Goal: Task Accomplishment & Management: Manage account settings

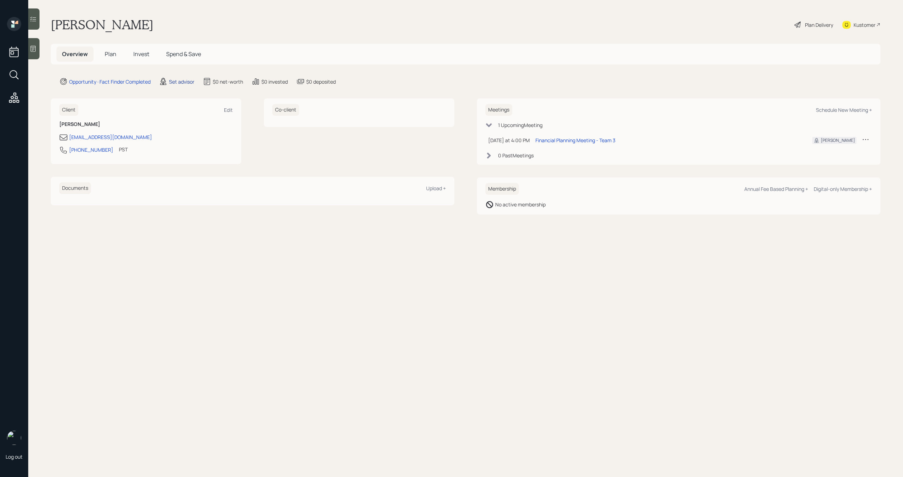
click at [182, 81] on div "Set advisor" at bounding box center [181, 81] width 25 height 7
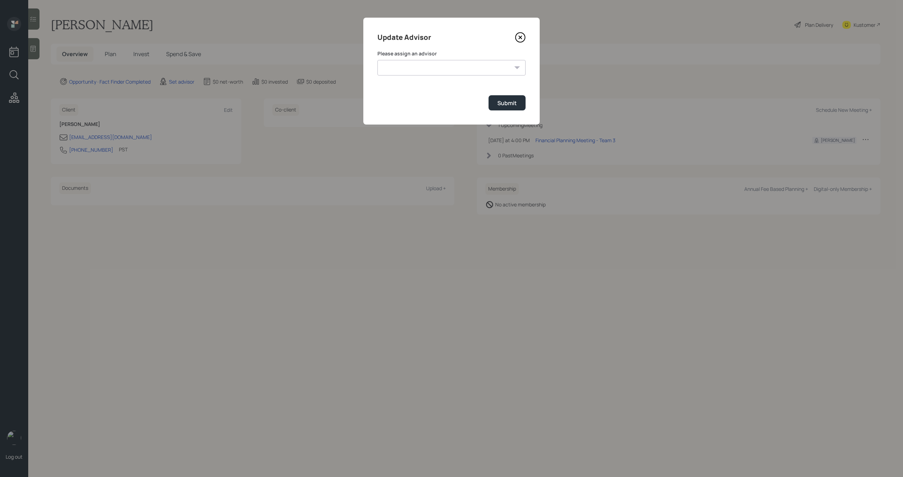
click at [459, 71] on select "Jonah Coleman Tyler End James DiStasi Treva Nostdahl Eric Schwartz Aleksandra S…" at bounding box center [452, 68] width 148 height 16
select select "bffa7908-1b2a-4c79-9bb6-f0ec9aed22d3"
click at [378, 60] on select "Jonah Coleman Tyler End James DiStasi Treva Nostdahl Eric Schwartz Aleksandra S…" at bounding box center [452, 68] width 148 height 16
click at [508, 106] on div "Submit" at bounding box center [507, 103] width 19 height 8
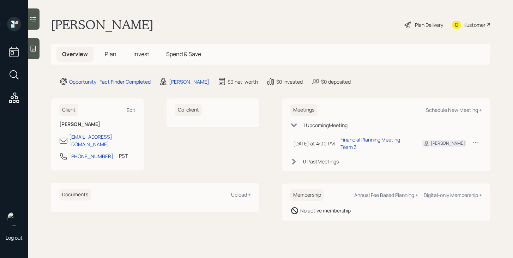
click at [110, 55] on span "Plan" at bounding box center [111, 54] width 12 height 8
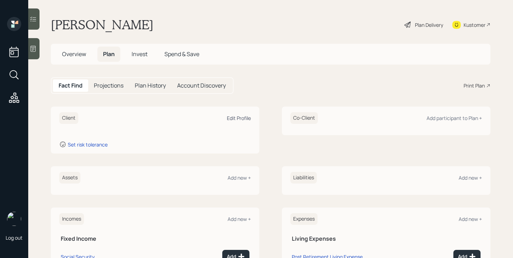
click at [237, 118] on div "Edit Profile" at bounding box center [239, 118] width 24 height 7
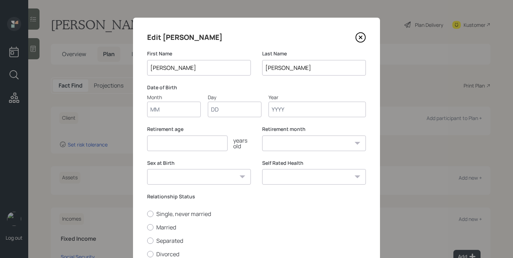
click at [182, 109] on input "Month" at bounding box center [174, 110] width 54 height 16
type input "11"
type input "02"
type input "1959"
select select "11"
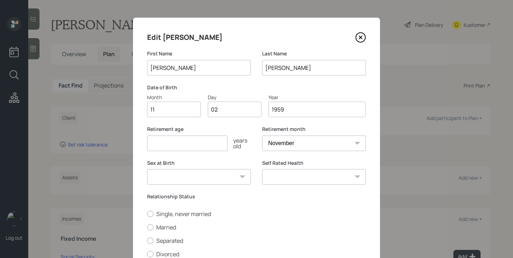
type input "1959"
click at [175, 142] on input "number" at bounding box center [187, 144] width 80 height 16
type input "67"
click at [188, 179] on select "Male Female Other / Prefer not to say" at bounding box center [199, 177] width 104 height 16
select select "female"
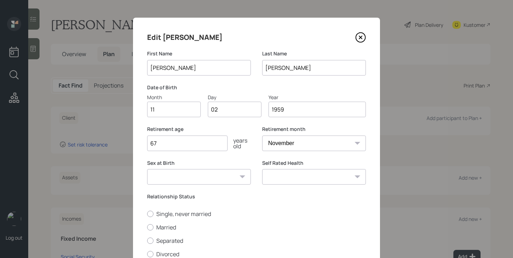
click at [147, 169] on select "Male Female Other / Prefer not to say" at bounding box center [199, 177] width 104 height 16
click at [262, 173] on div "Sex at Birth Male Female Other / Prefer not to say Self Rated Health Excellent …" at bounding box center [256, 177] width 219 height 34
click at [269, 173] on select "Excellent Very Good Good Fair Poor" at bounding box center [314, 177] width 104 height 16
select select "very_good"
click at [262, 169] on select "Excellent Very Good Good Fair Poor" at bounding box center [314, 177] width 104 height 16
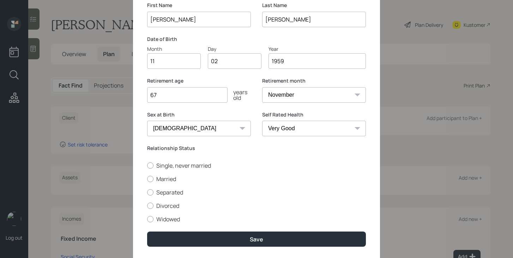
scroll to position [69, 0]
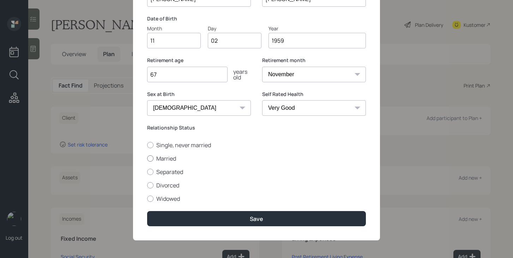
click at [163, 157] on label "Married" at bounding box center [256, 159] width 219 height 8
click at [147, 158] on input "Married" at bounding box center [147, 158] width 0 height 0
radio input "true"
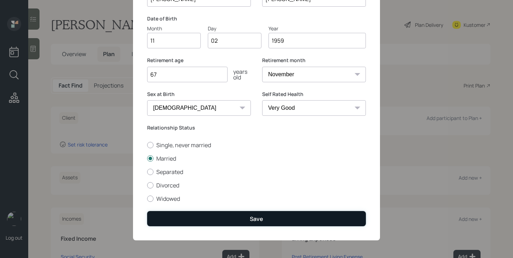
click at [227, 224] on button "Save" at bounding box center [256, 218] width 219 height 15
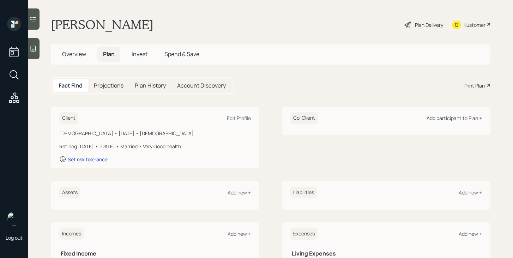
click at [466, 121] on div "Add participant to Plan +" at bounding box center [454, 118] width 55 height 7
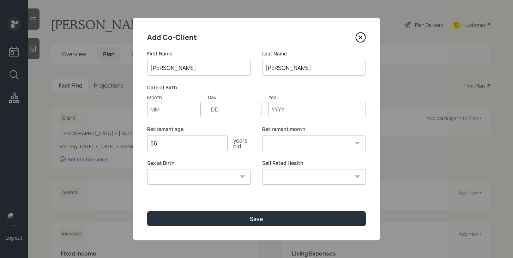
type input "[PERSON_NAME]"
click at [188, 113] on input "Month" at bounding box center [174, 110] width 54 height 16
type input "12"
type input "20"
type input "1962"
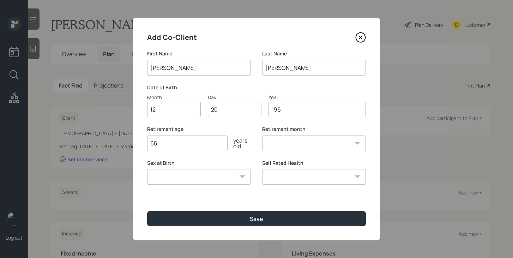
select select "12"
type input "1962"
click at [162, 144] on input "65" at bounding box center [187, 144] width 80 height 16
click at [178, 173] on select "Male Female Other / Prefer not to say" at bounding box center [199, 177] width 104 height 16
select select "male"
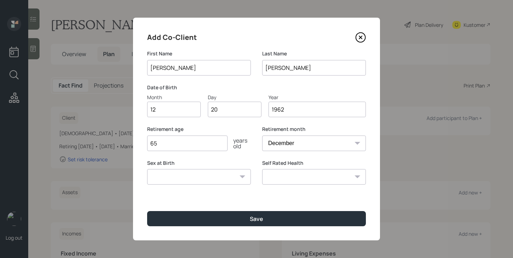
click at [147, 169] on select "Male Female Other / Prefer not to say" at bounding box center [199, 177] width 104 height 16
click at [287, 180] on select "Excellent Very Good Good Fair Poor" at bounding box center [314, 177] width 104 height 16
select select "fair"
click at [262, 169] on select "Excellent Very Good Good Fair Poor" at bounding box center [314, 177] width 104 height 16
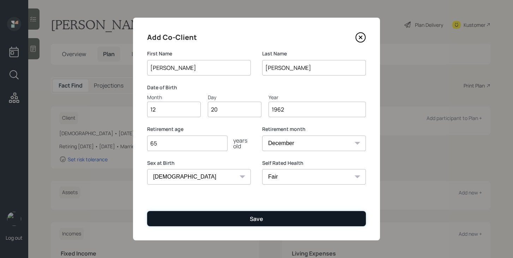
click at [274, 221] on button "Save" at bounding box center [256, 218] width 219 height 15
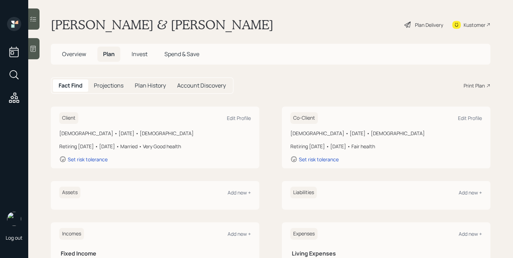
click at [413, 25] on div "Plan Delivery" at bounding box center [424, 25] width 40 height 16
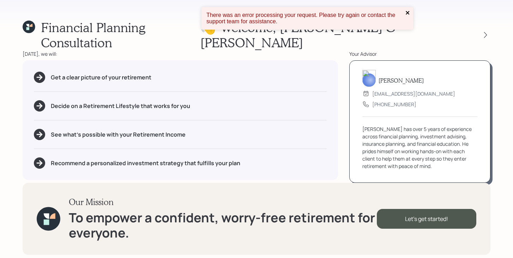
click at [407, 14] on icon "close" at bounding box center [408, 13] width 4 height 4
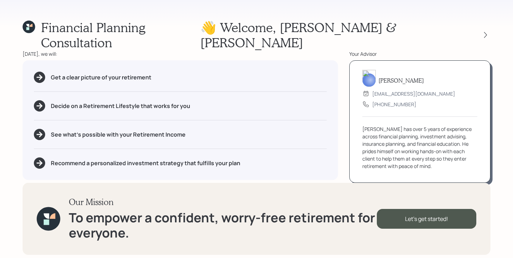
click at [23, 31] on icon at bounding box center [29, 27] width 13 height 14
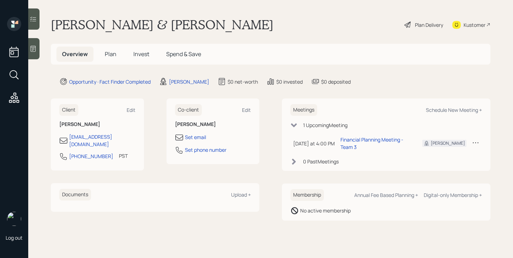
click at [112, 57] on span "Plan" at bounding box center [111, 54] width 12 height 8
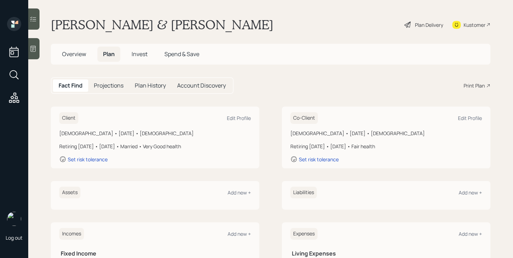
click at [423, 21] on div "Plan Delivery" at bounding box center [429, 24] width 28 height 7
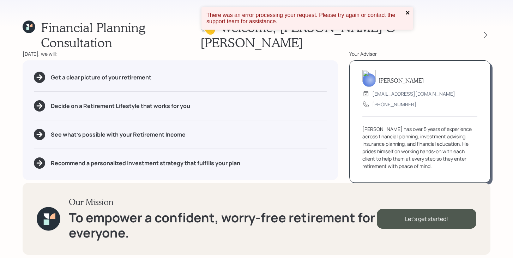
click at [406, 11] on icon "close" at bounding box center [407, 13] width 5 height 6
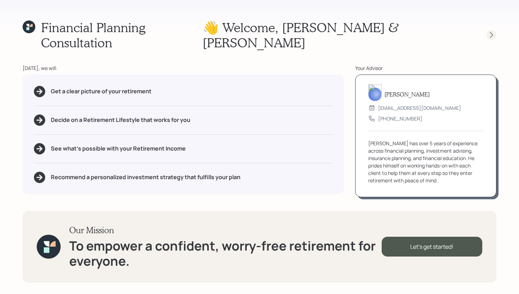
click at [492, 31] on icon at bounding box center [491, 34] width 7 height 7
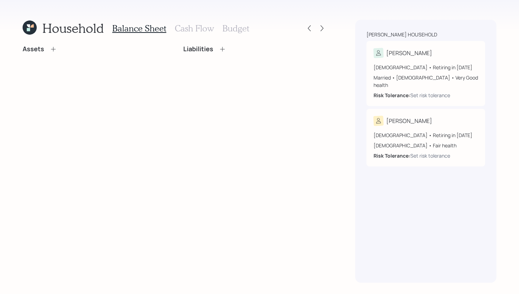
click at [51, 49] on icon at bounding box center [53, 49] width 7 height 7
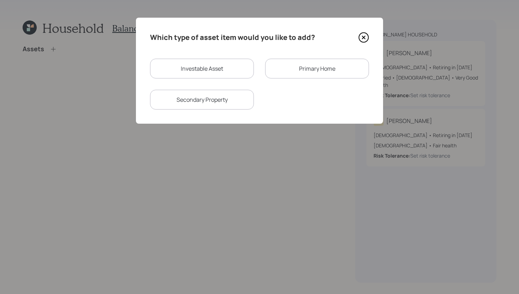
click at [200, 72] on div "Investable Asset" at bounding box center [202, 69] width 104 height 20
select select "taxable"
select select "balanced"
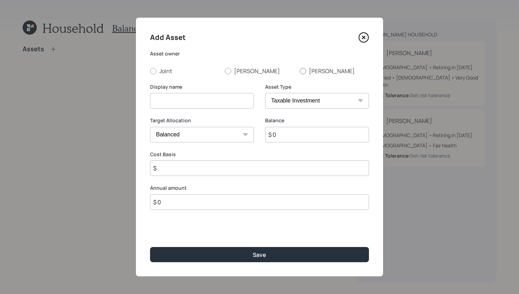
click at [313, 69] on label "[PERSON_NAME]" at bounding box center [334, 71] width 69 height 8
click at [300, 71] on input "[PERSON_NAME]" at bounding box center [299, 71] width 0 height 0
radio input "true"
click at [219, 101] on input at bounding box center [202, 101] width 104 height 16
type input "[PERSON_NAME]'s [PERSON_NAME]"
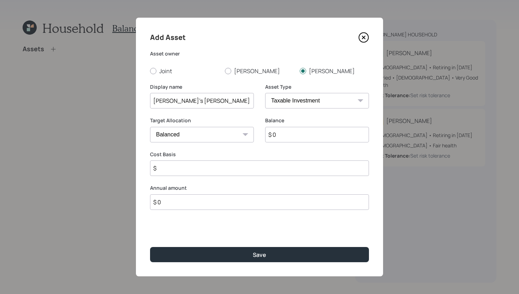
click at [296, 139] on input "$ 0" at bounding box center [317, 135] width 104 height 16
type input "$ 30,000"
click at [315, 102] on select "SEP IRA IRA Roth IRA 401(k) Roth 401(k) 403(b) Roth 403(b) 457(b) Roth 457(b) H…" at bounding box center [317, 101] width 104 height 16
select select "roth_ira"
click at [265, 93] on select "SEP IRA IRA Roth IRA 401(k) Roth 401(k) 403(b) Roth 403(b) 457(b) Roth 457(b) H…" at bounding box center [317, 101] width 104 height 16
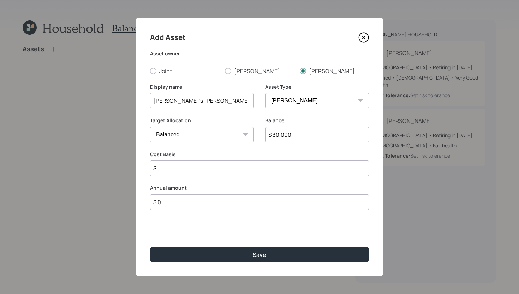
type input "$"
click at [293, 134] on input "$ 30,000" at bounding box center [317, 135] width 104 height 16
type input "$ 155,714"
click at [262, 167] on input "$" at bounding box center [259, 168] width 219 height 16
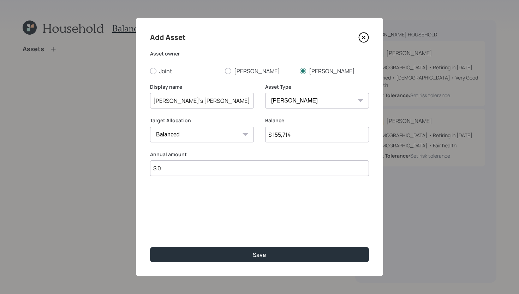
type input "$"
click at [296, 103] on select "SEP IRA IRA Roth IRA 401(k) Roth 401(k) 403(b) Roth 403(b) 457(b) Roth 457(b) H…" at bounding box center [317, 101] width 104 height 16
select select "company_sponsored"
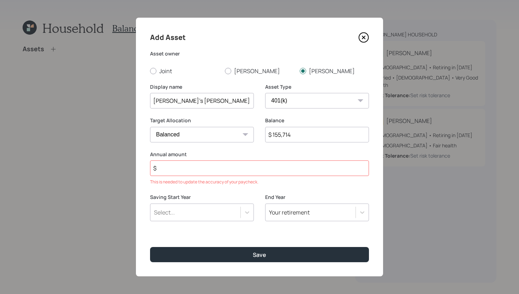
click at [265, 93] on select "SEP IRA IRA Roth IRA 401(k) Roth 401(k) 403(b) Roth 403(b) 457(b) Roth 457(b) H…" at bounding box center [317, 101] width 104 height 16
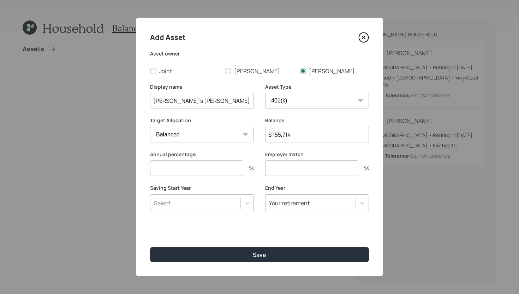
click at [204, 171] on input "number" at bounding box center [196, 168] width 93 height 16
type input "20"
click at [288, 170] on input "number" at bounding box center [311, 168] width 93 height 16
type input "0"
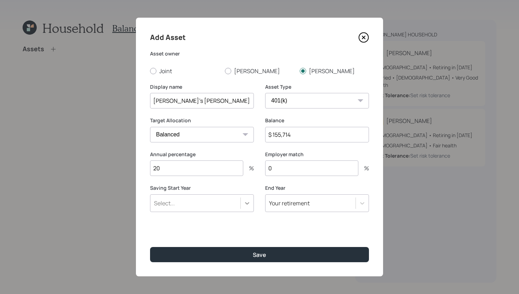
click at [249, 205] on icon at bounding box center [246, 202] width 7 height 7
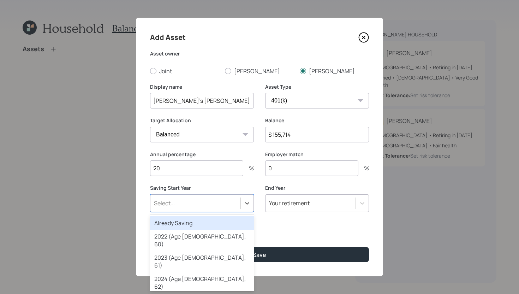
click at [229, 221] on div "Already Saving" at bounding box center [202, 222] width 104 height 13
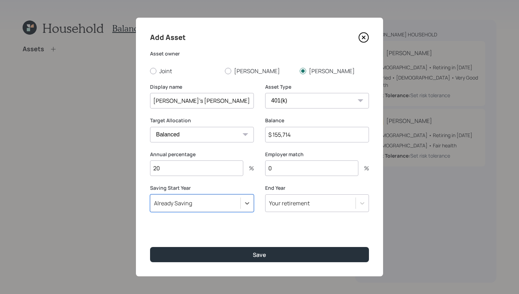
click at [209, 102] on input "[PERSON_NAME]'s [PERSON_NAME]" at bounding box center [202, 101] width 104 height 16
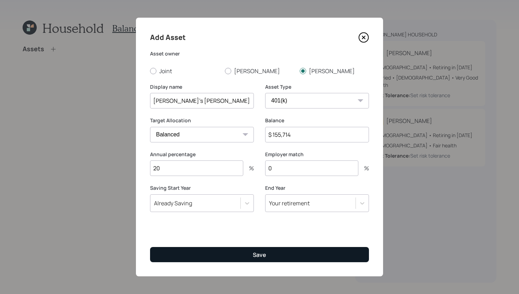
type input "Larry's Roth 401k"
click at [246, 258] on button "Save" at bounding box center [259, 254] width 219 height 15
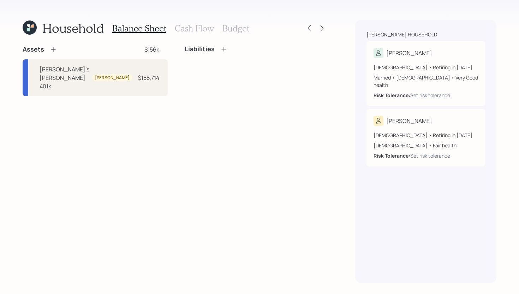
click at [53, 48] on icon at bounding box center [53, 49] width 7 height 7
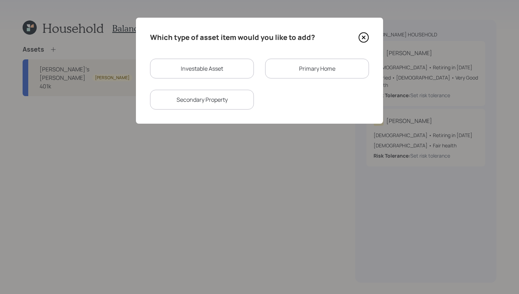
click at [194, 76] on div "Investable Asset" at bounding box center [202, 69] width 104 height 20
select select "taxable"
select select "balanced"
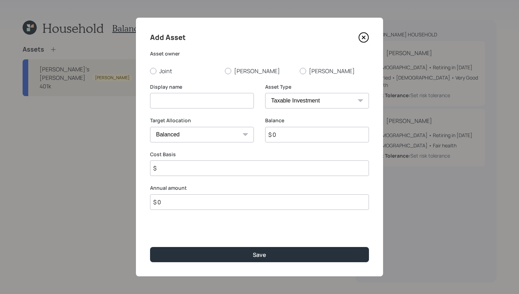
click at [187, 97] on input at bounding box center [202, 101] width 104 height 16
type input "Larry's Traditional 401k"
click at [285, 134] on input "$ 0" at bounding box center [317, 135] width 104 height 16
click at [307, 72] on label "[PERSON_NAME]" at bounding box center [334, 71] width 69 height 8
click at [300, 71] on input "[PERSON_NAME]" at bounding box center [299, 71] width 0 height 0
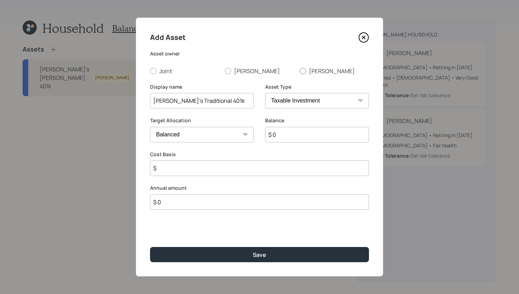
radio input "true"
click at [305, 94] on select "SEP IRA IRA Roth IRA 401(k) Roth 401(k) 403(b) Roth 403(b) 457(b) Roth 457(b) H…" at bounding box center [317, 101] width 104 height 16
select select "company_sponsored"
click at [265, 93] on select "SEP IRA IRA Roth IRA 401(k) Roth 401(k) 403(b) Roth 403(b) 457(b) Roth 457(b) H…" at bounding box center [317, 101] width 104 height 16
click at [290, 137] on input "$ 0" at bounding box center [317, 135] width 104 height 16
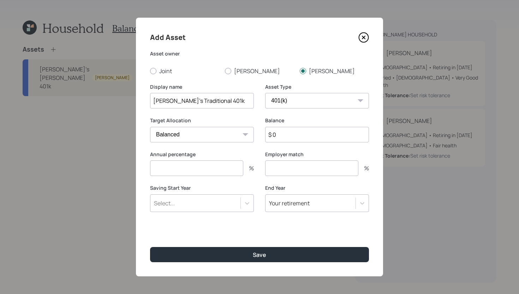
click at [290, 137] on input "$ 0" at bounding box center [317, 135] width 104 height 16
type input "$ 35,000"
click at [230, 169] on input "number" at bounding box center [196, 168] width 93 height 16
type input "0"
click at [291, 164] on input "number" at bounding box center [311, 168] width 93 height 16
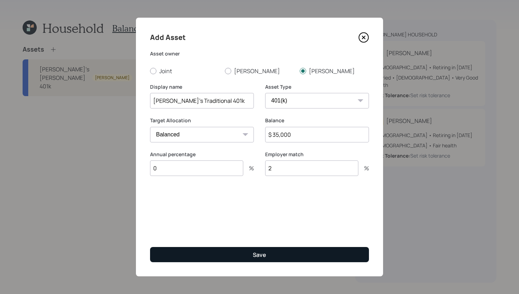
type input "2"
click at [267, 255] on button "Save" at bounding box center [259, 254] width 219 height 15
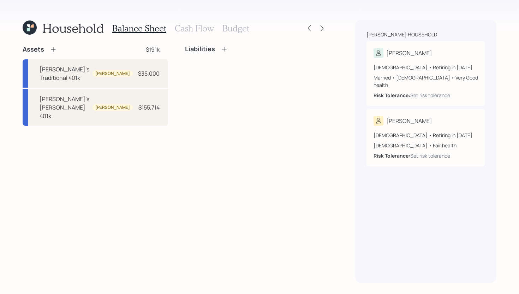
click at [50, 50] on icon at bounding box center [53, 49] width 7 height 7
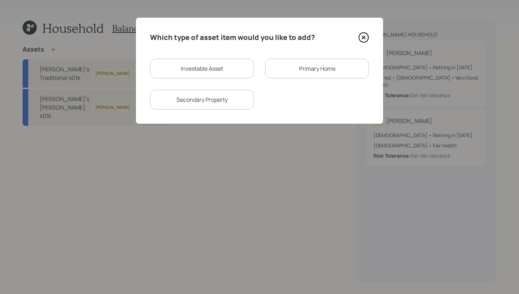
click at [194, 67] on div "Investable Asset" at bounding box center [202, 69] width 104 height 20
select select "taxable"
select select "balanced"
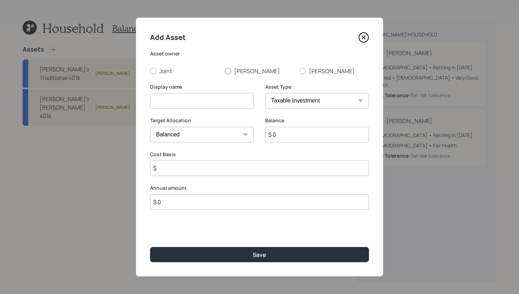
click at [227, 71] on div at bounding box center [228, 71] width 6 height 6
click at [225, 71] on input "[PERSON_NAME]" at bounding box center [224, 71] width 0 height 0
radio input "true"
click at [211, 97] on input at bounding box center [202, 101] width 104 height 16
type input "Tina's Current 401k"
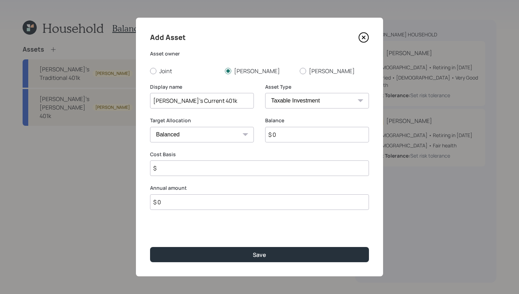
click at [295, 100] on select "SEP IRA IRA Roth IRA 401(k) Roth 401(k) 403(b) Roth 403(b) 457(b) Roth 457(b) H…" at bounding box center [317, 101] width 104 height 16
select select "company_sponsored"
click at [265, 93] on select "SEP IRA IRA Roth IRA 401(k) Roth 401(k) 403(b) Roth 403(b) 457(b) Roth 457(b) H…" at bounding box center [317, 101] width 104 height 16
click at [285, 130] on input "$ 0" at bounding box center [317, 135] width 104 height 16
click at [284, 136] on input "$ 0" at bounding box center [317, 135] width 104 height 16
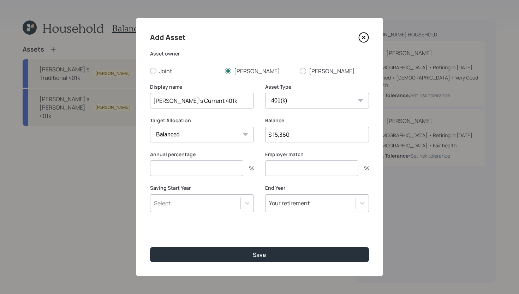
type input "$ 15,360"
click at [170, 100] on input "Tina's Current 401k" at bounding box center [202, 101] width 104 height 16
click at [192, 100] on input "Tina's Current 401k" at bounding box center [202, 101] width 104 height 16
type input "[PERSON_NAME]'s Current Traditional 401k"
click at [173, 165] on input "number" at bounding box center [196, 168] width 93 height 16
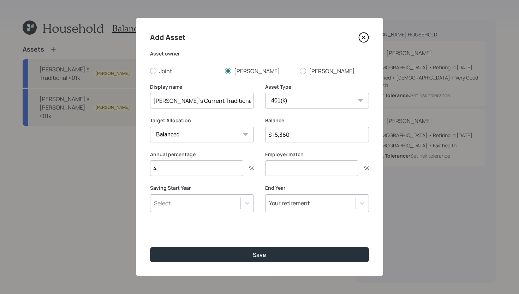
type input "4"
click at [277, 171] on input "number" at bounding box center [311, 168] width 93 height 16
click at [212, 206] on div "Select..." at bounding box center [195, 203] width 90 height 12
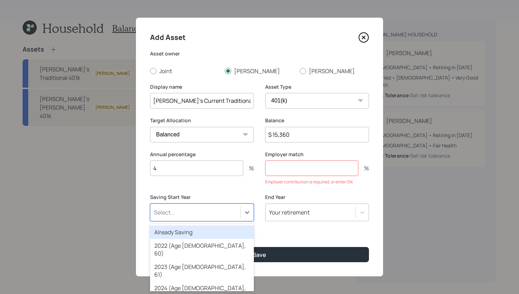
click at [208, 233] on div "Already Saving" at bounding box center [202, 231] width 104 height 13
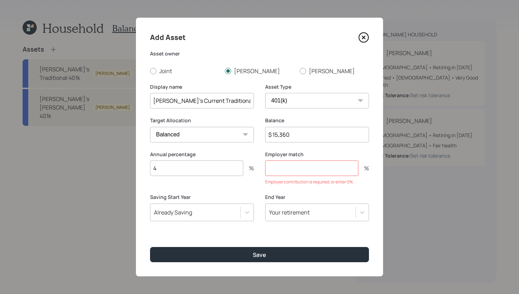
click at [302, 175] on input "number" at bounding box center [311, 168] width 93 height 16
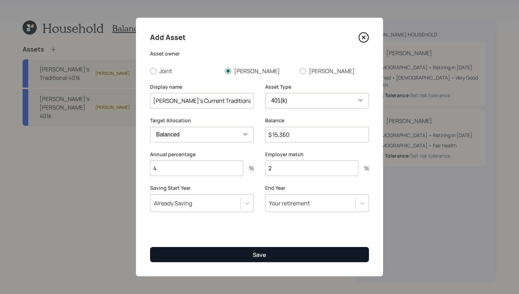
type input "2"
click at [271, 258] on button "Save" at bounding box center [259, 254] width 219 height 15
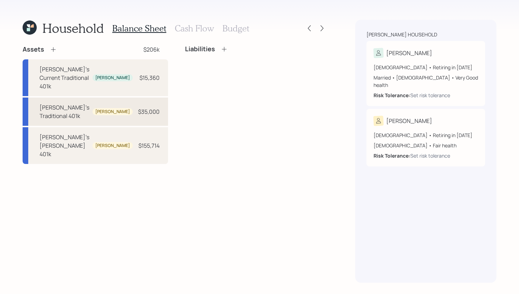
click at [72, 103] on div "Larry's Traditional 401k" at bounding box center [65, 111] width 50 height 17
select select "company_sponsored"
select select "balanced"
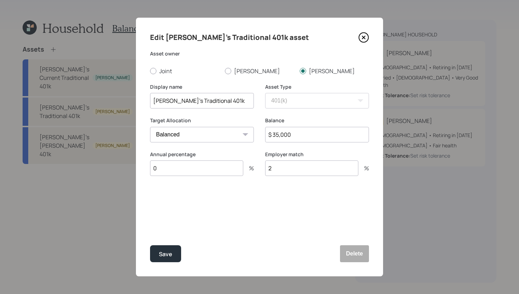
click at [172, 98] on input "Larry's Traditional 401k" at bounding box center [202, 101] width 104 height 16
type input "[PERSON_NAME]'s Current Traditional 401k"
click at [172, 256] on button "Save" at bounding box center [165, 253] width 31 height 17
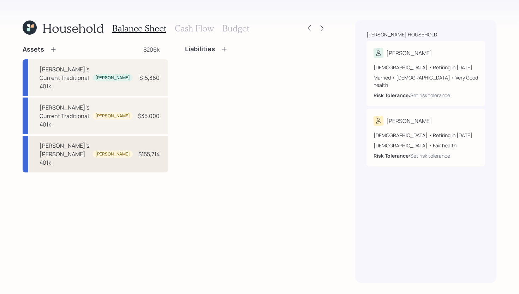
click at [78, 141] on div "Larry's Roth 401k" at bounding box center [65, 153] width 50 height 25
select select "company_sponsored"
select select "balanced"
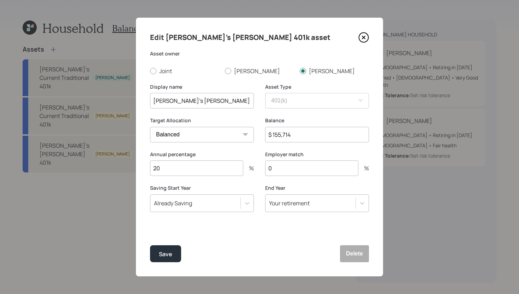
click at [172, 100] on input "Larry's Roth 401k" at bounding box center [202, 101] width 104 height 16
type input "[PERSON_NAME]'s Current [PERSON_NAME] 401k"
click at [167, 252] on div "Save" at bounding box center [165, 254] width 13 height 10
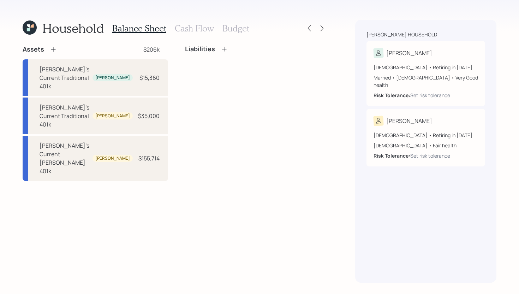
click at [55, 50] on icon at bounding box center [53, 49] width 7 height 7
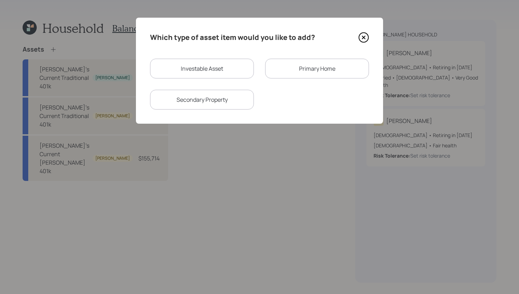
click at [210, 75] on div "Investable Asset" at bounding box center [202, 69] width 104 height 20
select select "taxable"
select select "balanced"
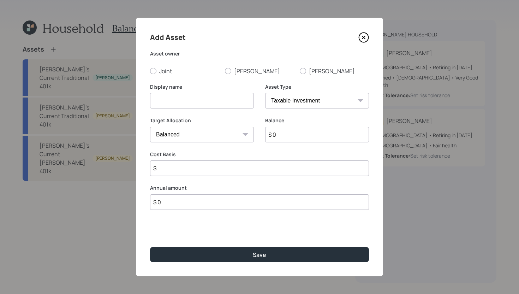
click at [299, 97] on select "SEP IRA IRA Roth IRA 401(k) Roth 401(k) 403(b) Roth 403(b) 457(b) Roth 457(b) H…" at bounding box center [317, 101] width 104 height 16
select select "cash"
click at [265, 93] on select "SEP IRA IRA Roth IRA 401(k) Roth 401(k) 403(b) Roth 403(b) 457(b) Roth 457(b) H…" at bounding box center [317, 101] width 104 height 16
type input "$"
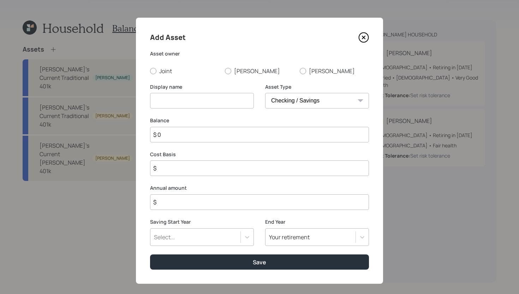
click at [210, 100] on input at bounding box center [202, 101] width 104 height 16
type input "Savings"
click at [163, 68] on label "Joint" at bounding box center [184, 71] width 69 height 8
click at [150, 71] on input "Joint" at bounding box center [150, 71] width 0 height 0
radio input "true"
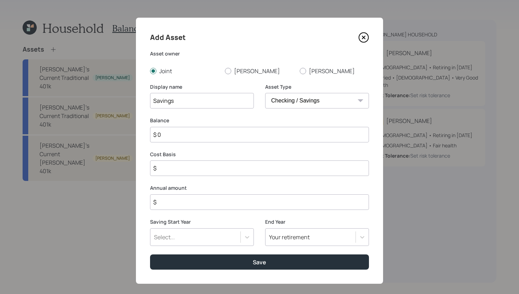
click at [196, 137] on input "$ 0" at bounding box center [259, 135] width 219 height 16
type input "$"
type input "$ 1"
type input "$ 17"
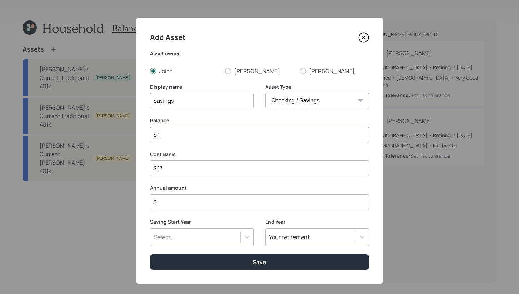
type input "$ 17"
type input "$ 170"
type input "$ 17"
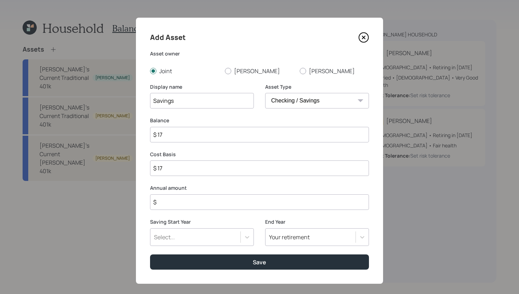
type input "$ 175"
type input "$ 1,750"
type input "$ 17,500"
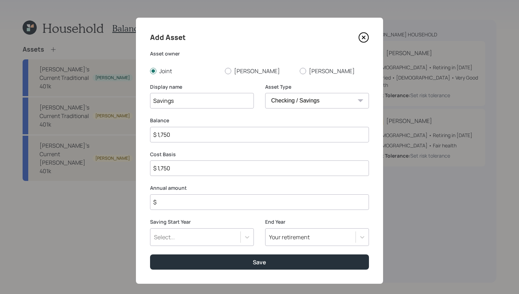
type input "$ 17,500"
type input "$ 175,000"
click at [196, 204] on input "$" at bounding box center [259, 202] width 219 height 16
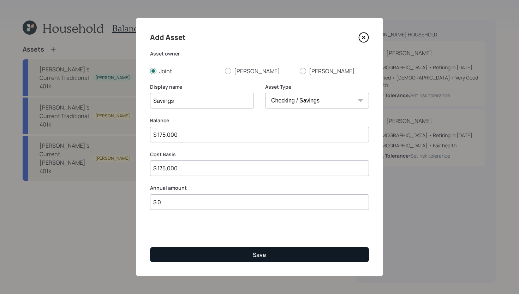
type input "$ 0"
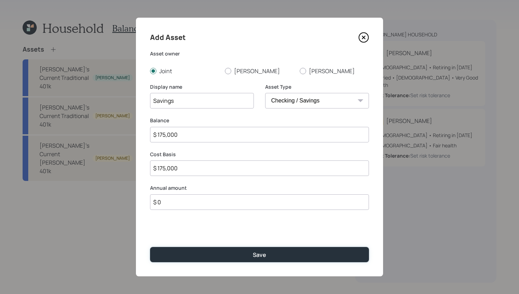
drag, startPoint x: 219, startPoint y: 260, endPoint x: 213, endPoint y: 149, distance: 110.6
click at [0, 0] on form "Asset owner Joint Tina Larry Display name Savings Asset Type SEP IRA IRA Roth I…" at bounding box center [0, 0] width 0 height 0
click at [202, 134] on input "$ 175,000" at bounding box center [259, 135] width 219 height 16
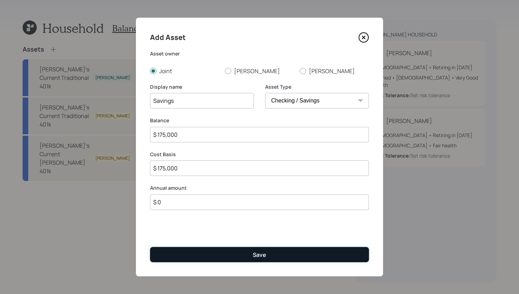
click at [218, 254] on button "Save" at bounding box center [259, 254] width 219 height 15
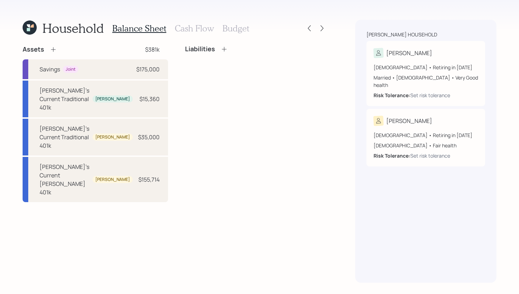
click at [55, 50] on icon at bounding box center [53, 49] width 7 height 7
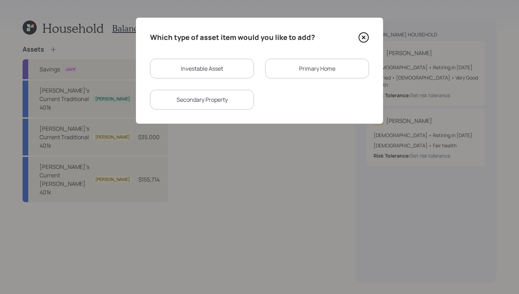
click at [206, 72] on div "Investable Asset" at bounding box center [202, 69] width 104 height 20
select select "taxable"
select select "balanced"
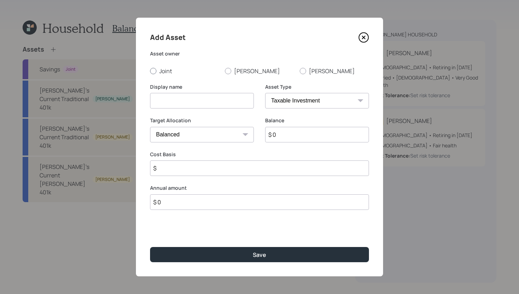
click at [152, 72] on div at bounding box center [153, 71] width 6 height 6
click at [150, 71] on input "Joint" at bounding box center [150, 71] width 0 height 0
radio input "true"
click at [160, 99] on input at bounding box center [202, 101] width 104 height 16
type input "Checking"
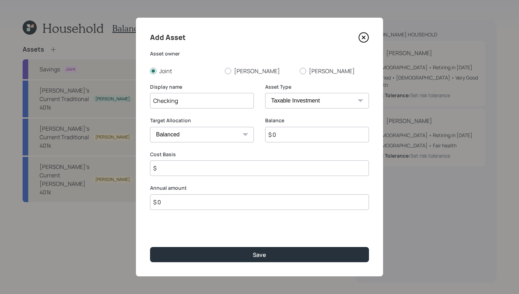
click at [299, 138] on input "$ 0" at bounding box center [317, 135] width 104 height 16
type input "$ 40,000"
click at [319, 104] on select "SEP IRA IRA Roth IRA 401(k) Roth 401(k) 403(b) Roth 403(b) 457(b) Roth 457(b) H…" at bounding box center [317, 101] width 104 height 16
select select "cash"
click at [265, 93] on select "SEP IRA IRA Roth IRA 401(k) Roth 401(k) 403(b) Roth 403(b) 457(b) Roth 457(b) H…" at bounding box center [317, 101] width 104 height 16
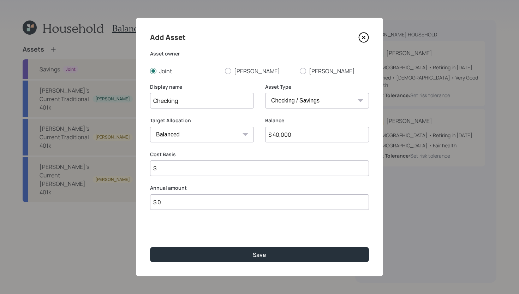
type input "$"
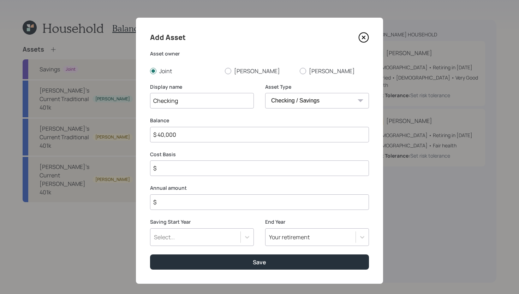
click at [202, 165] on input "$" at bounding box center [259, 168] width 219 height 16
type input "$ 40,000"
click at [201, 200] on input "$" at bounding box center [259, 202] width 219 height 16
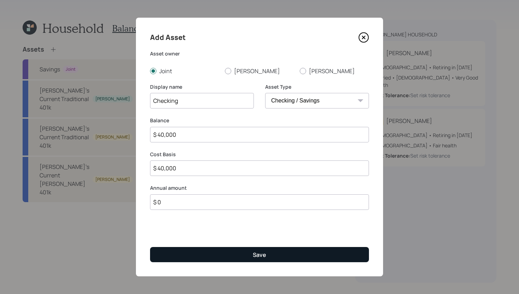
type input "$ 0"
click at [215, 256] on button "Save" at bounding box center [259, 254] width 219 height 15
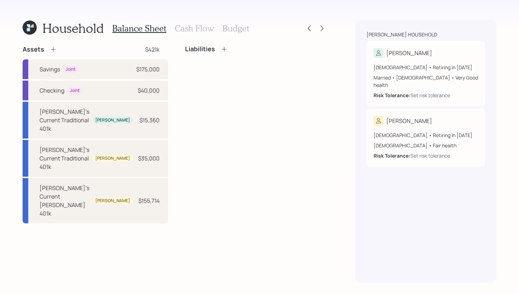
click at [55, 50] on icon at bounding box center [53, 49] width 7 height 7
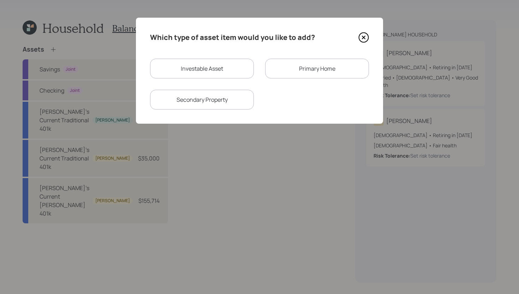
click at [278, 71] on div "Primary Home" at bounding box center [317, 69] width 104 height 20
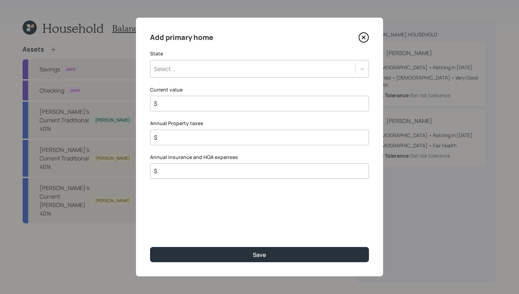
click at [277, 71] on div "Select..." at bounding box center [252, 69] width 205 height 12
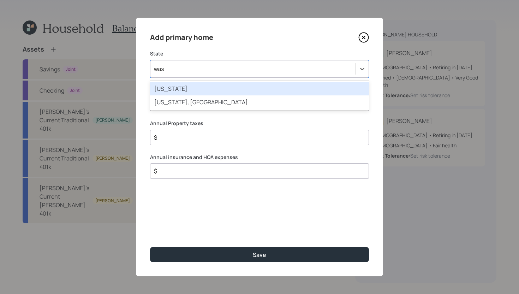
type input "wash"
click at [283, 85] on div "Washington" at bounding box center [259, 88] width 219 height 13
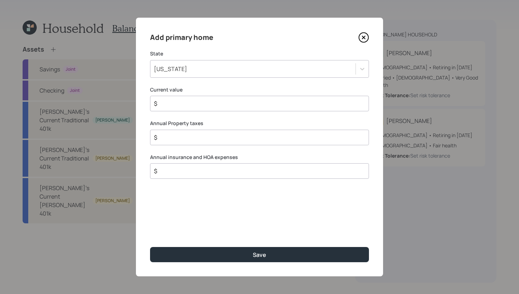
click at [237, 97] on div "$" at bounding box center [259, 104] width 219 height 16
click at [237, 101] on input "$" at bounding box center [256, 103] width 207 height 8
type input "$ 267,000"
click at [236, 136] on input "$" at bounding box center [256, 137] width 207 height 8
type input "$ 2,656"
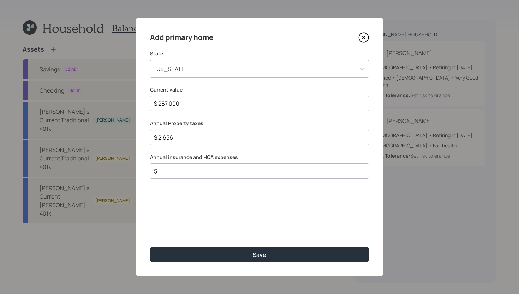
click at [229, 172] on input "$" at bounding box center [256, 171] width 207 height 8
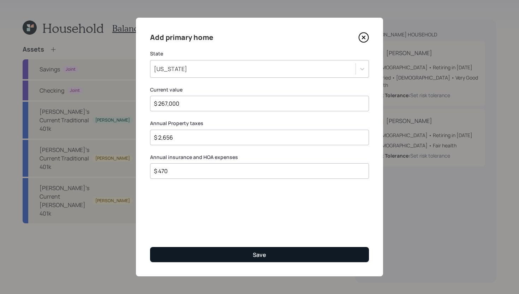
type input "$ 470"
click at [201, 258] on button "Save" at bounding box center [259, 254] width 219 height 15
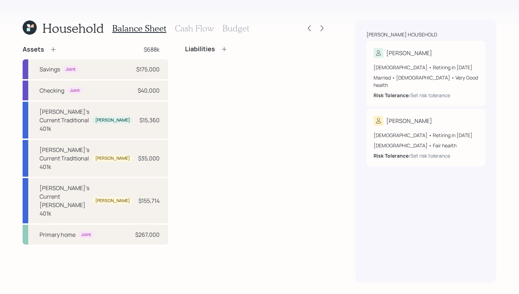
click at [200, 26] on h3 "Cash Flow" at bounding box center [194, 28] width 39 height 10
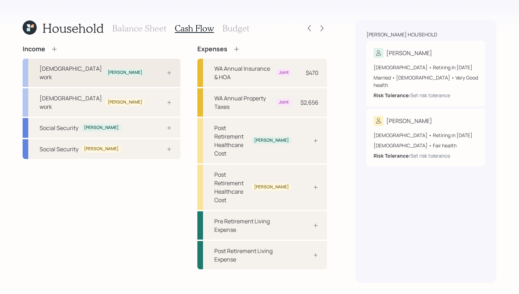
click at [151, 70] on div at bounding box center [161, 73] width 21 height 6
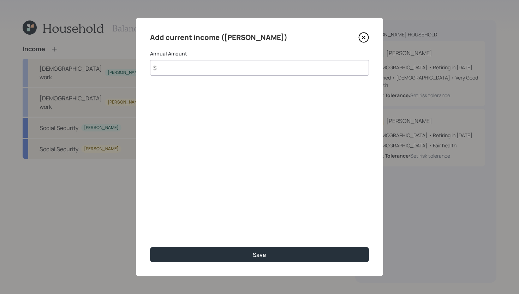
click at [366, 36] on icon at bounding box center [363, 37] width 11 height 11
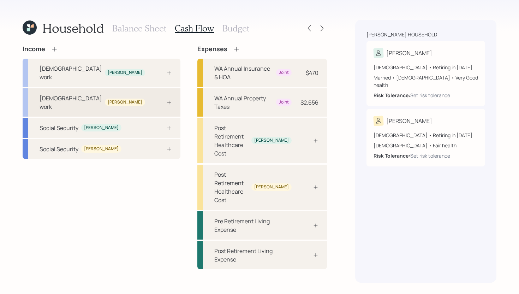
click at [151, 100] on div at bounding box center [161, 103] width 21 height 6
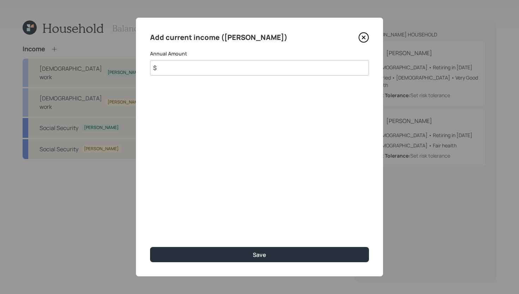
click at [227, 68] on input "$" at bounding box center [259, 68] width 219 height 16
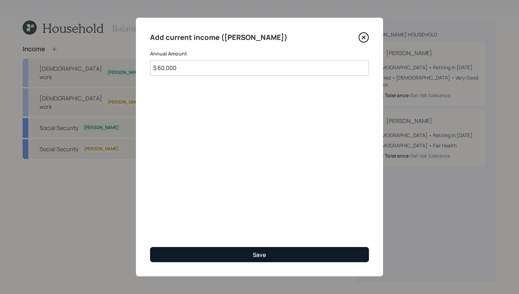
type input "$ 60,000"
click at [234, 253] on button "Save" at bounding box center [259, 254] width 219 height 15
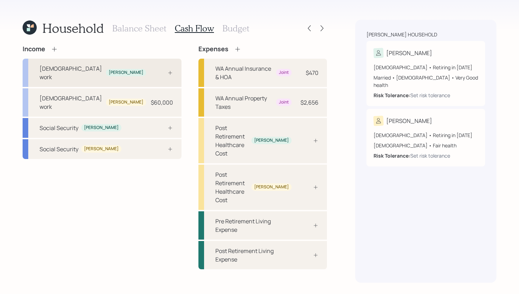
click at [132, 72] on div "Full-time work Tina" at bounding box center [102, 73] width 159 height 28
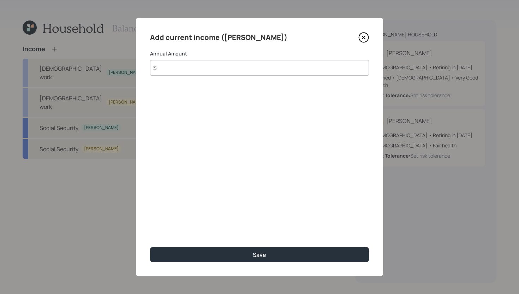
click at [364, 38] on icon at bounding box center [363, 37] width 3 height 3
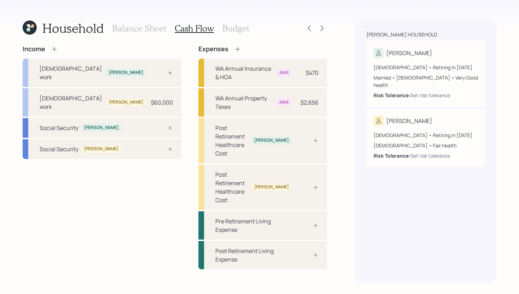
click at [126, 28] on h3 "Balance Sheet" at bounding box center [139, 28] width 54 height 10
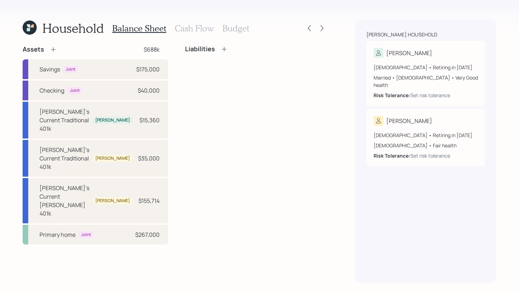
click at [224, 48] on icon at bounding box center [224, 49] width 7 height 7
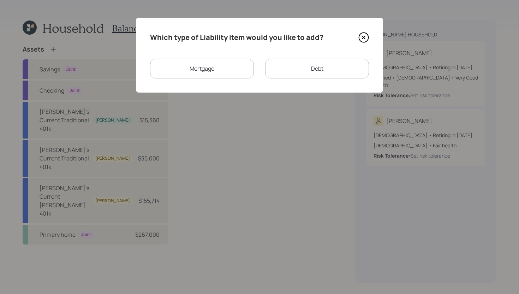
click at [294, 66] on div "Debt" at bounding box center [317, 69] width 104 height 20
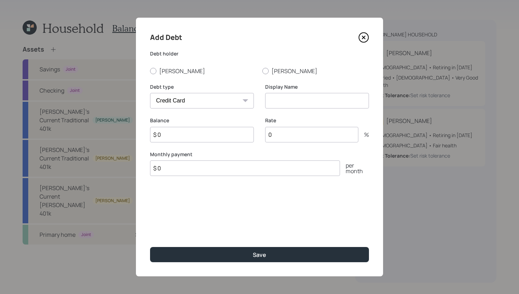
click at [205, 98] on select "Car Credit Card Medical Student Other" at bounding box center [202, 101] width 104 height 16
select select "other"
click at [150, 93] on select "Car Credit Card Medical Student Other" at bounding box center [202, 101] width 104 height 16
click at [297, 100] on input at bounding box center [317, 101] width 104 height 16
type input "Smartline"
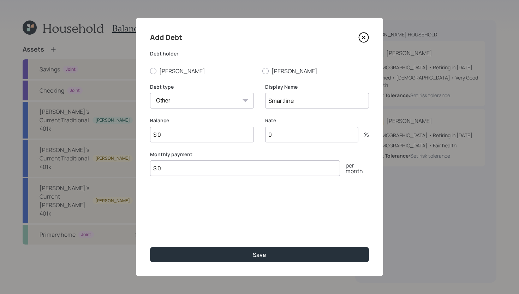
click at [247, 168] on input "$ 0" at bounding box center [245, 168] width 190 height 16
type input "$ 600"
click at [231, 138] on input "$ 0" at bounding box center [202, 135] width 104 height 16
type input "$ 2,000"
click at [162, 71] on label "Tina" at bounding box center [203, 71] width 107 height 8
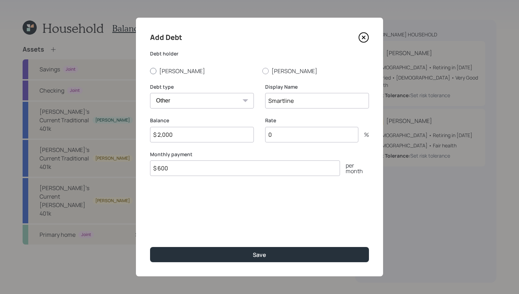
click at [150, 71] on input "Tina" at bounding box center [150, 71] width 0 height 0
radio input "true"
click at [301, 140] on input "0" at bounding box center [311, 135] width 93 height 16
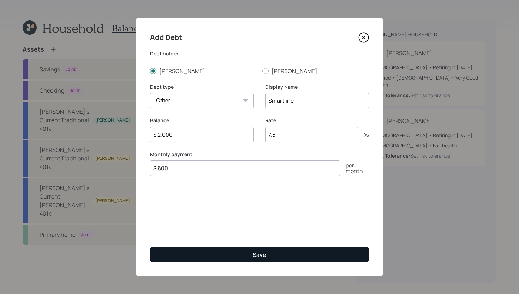
type input "7.5"
click at [307, 258] on button "Save" at bounding box center [259, 254] width 219 height 15
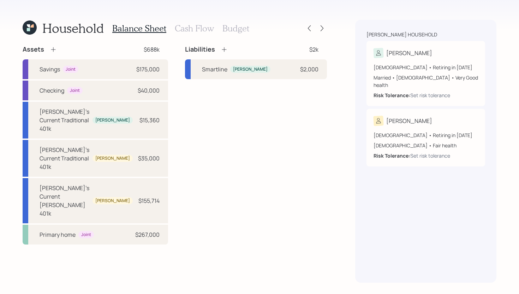
click at [182, 26] on h3 "Cash Flow" at bounding box center [194, 28] width 39 height 10
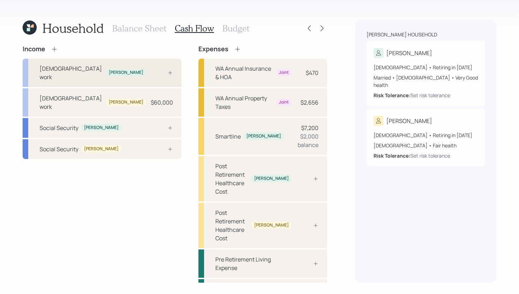
click at [115, 67] on div "Full-time work Tina" at bounding box center [102, 73] width 159 height 28
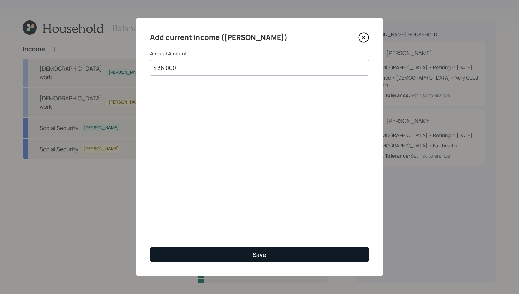
type input "$ 36,000"
click at [192, 254] on button "Save" at bounding box center [259, 254] width 219 height 15
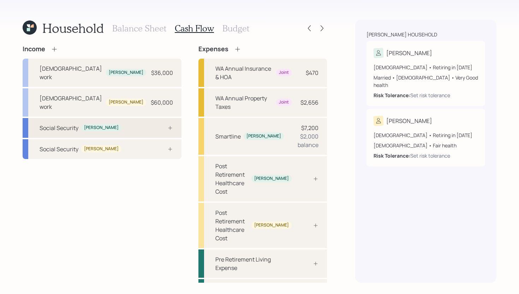
click at [111, 118] on div "Social Security Tina" at bounding box center [102, 128] width 159 height 20
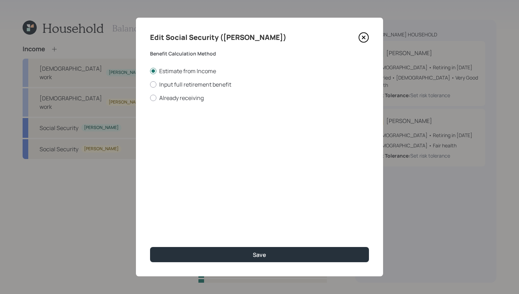
click at [359, 36] on icon at bounding box center [364, 38] width 10 height 10
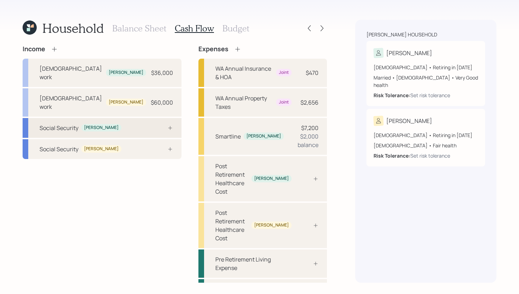
click at [132, 118] on div "Social Security Tina" at bounding box center [102, 128] width 159 height 20
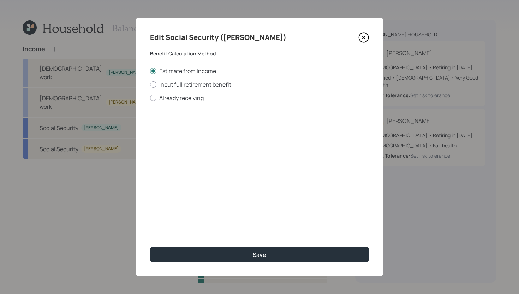
click at [366, 35] on icon at bounding box center [363, 37] width 11 height 11
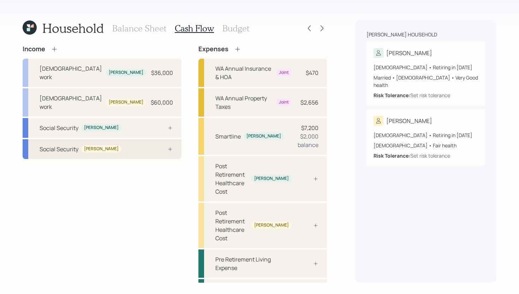
click at [128, 139] on div "Social Security Larry" at bounding box center [102, 149] width 159 height 20
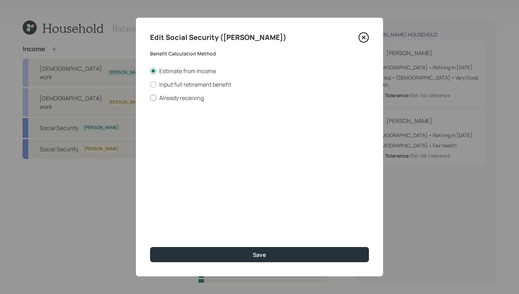
click at [187, 97] on label "Already receiving" at bounding box center [259, 98] width 219 height 8
click at [150, 97] on input "Already receiving" at bounding box center [150, 97] width 0 height 0
radio input "true"
click at [187, 86] on label "Input full retirement benefit" at bounding box center [259, 84] width 219 height 8
click at [150, 84] on input "Input full retirement benefit" at bounding box center [150, 84] width 0 height 0
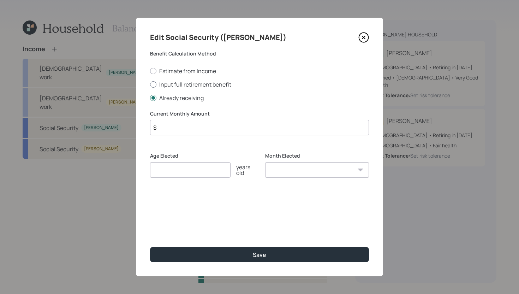
radio input "true"
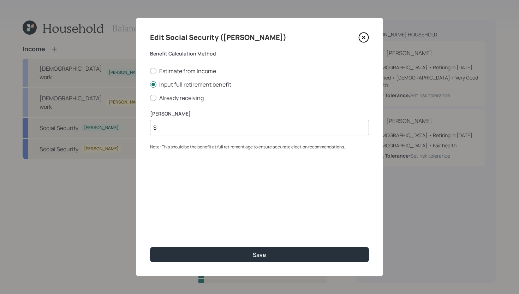
click at [188, 129] on input "$" at bounding box center [259, 128] width 219 height 16
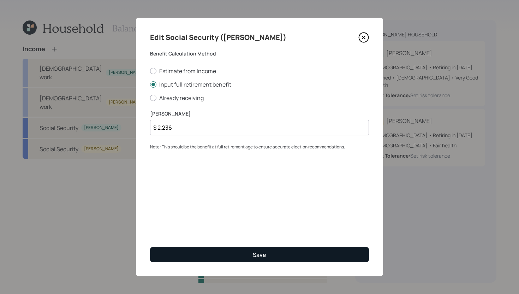
type input "$ 2,236"
click at [217, 257] on button "Save" at bounding box center [259, 254] width 219 height 15
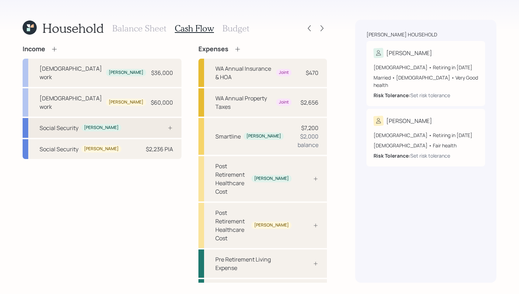
click at [123, 118] on div "Social Security Tina" at bounding box center [102, 128] width 159 height 20
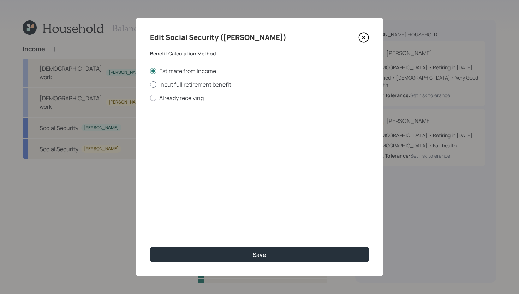
click at [188, 84] on label "Input full retirement benefit" at bounding box center [259, 84] width 219 height 8
click at [150, 84] on input "Input full retirement benefit" at bounding box center [150, 84] width 0 height 0
radio input "true"
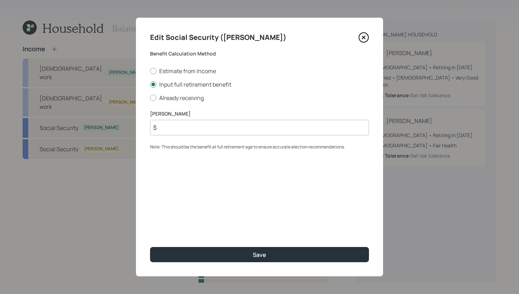
click at [191, 127] on input "$" at bounding box center [259, 128] width 219 height 16
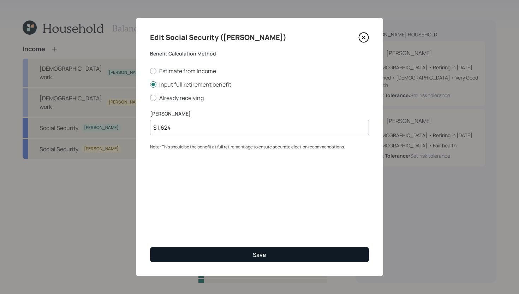
type input "$ 1,624"
click at [210, 257] on button "Save" at bounding box center [259, 254] width 219 height 15
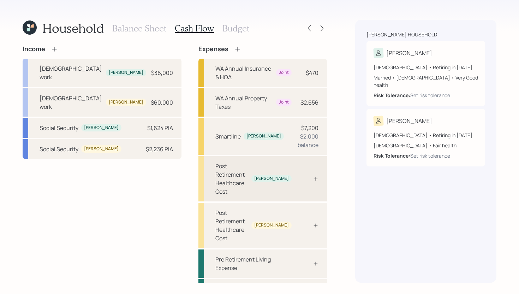
click at [248, 162] on div "Post Retirement Healthcare Cost" at bounding box center [231, 179] width 33 height 34
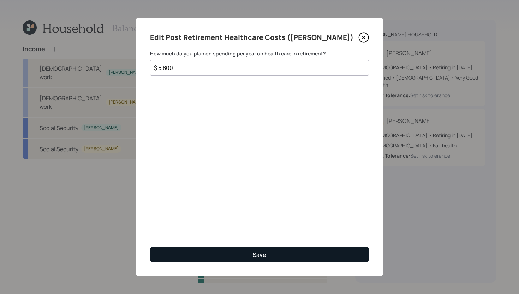
type input "$ 5,800"
click at [259, 248] on button "Save" at bounding box center [259, 254] width 219 height 15
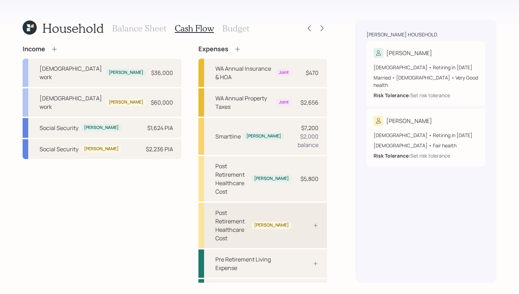
click at [302, 222] on div at bounding box center [307, 225] width 21 height 6
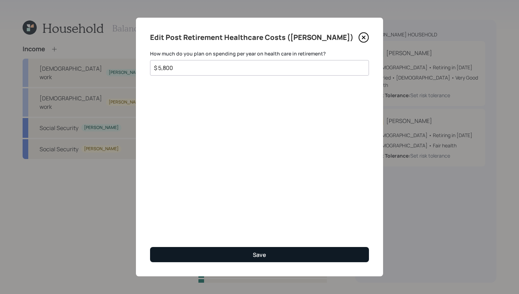
type input "$ 5,800"
click at [264, 254] on div "Save" at bounding box center [259, 255] width 13 height 8
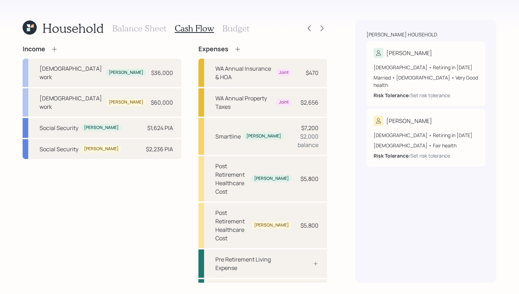
click at [234, 51] on icon at bounding box center [237, 49] width 7 height 7
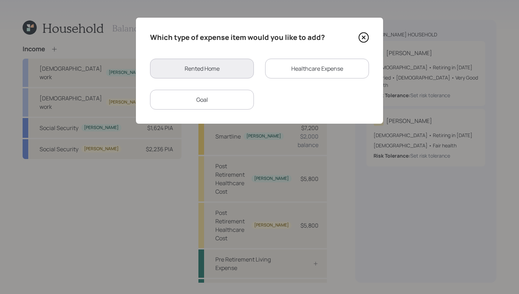
click at [322, 60] on div "Healthcare Expense" at bounding box center [317, 69] width 104 height 20
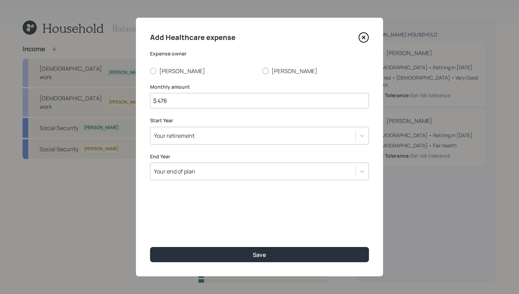
click at [181, 104] on input "$ 476" at bounding box center [259, 101] width 219 height 16
type input "$ 160"
click at [159, 68] on label "Tina" at bounding box center [203, 71] width 107 height 8
click at [150, 71] on input "Tina" at bounding box center [150, 71] width 0 height 0
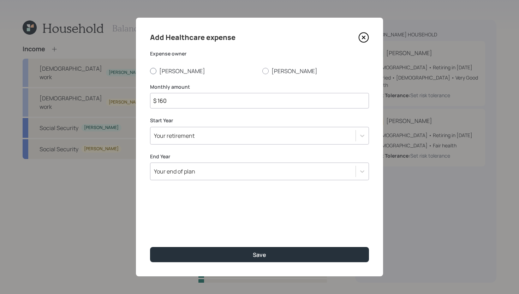
radio input "true"
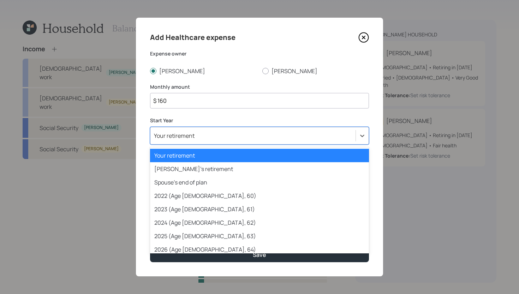
click at [197, 137] on div "Your retirement" at bounding box center [252, 136] width 205 height 12
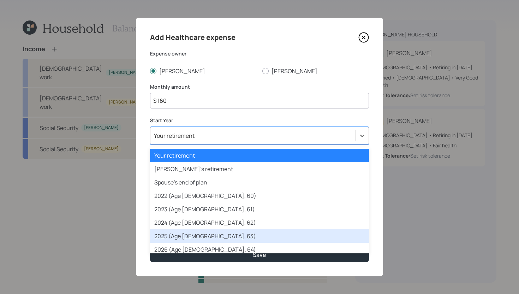
click at [184, 232] on div "2025 (Age 66, 63)" at bounding box center [259, 235] width 219 height 13
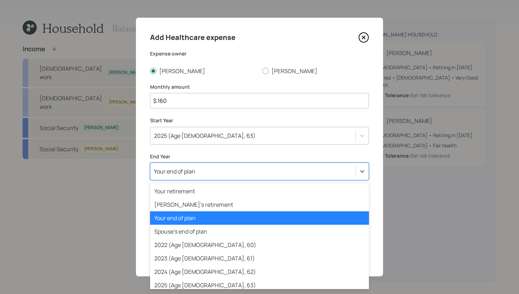
click at [199, 169] on div "Your end of plan" at bounding box center [252, 171] width 205 height 12
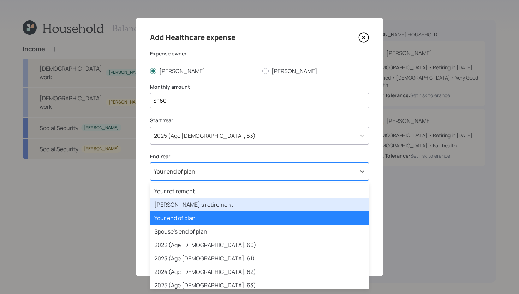
click at [198, 208] on div "Spouse's retirement" at bounding box center [259, 204] width 219 height 13
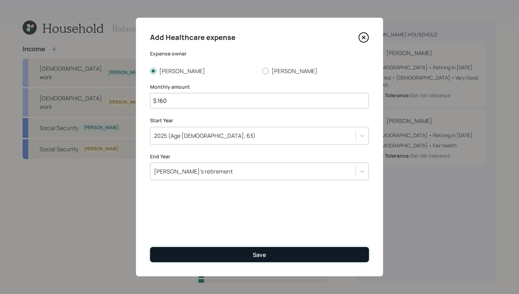
click at [210, 253] on button "Save" at bounding box center [259, 254] width 219 height 15
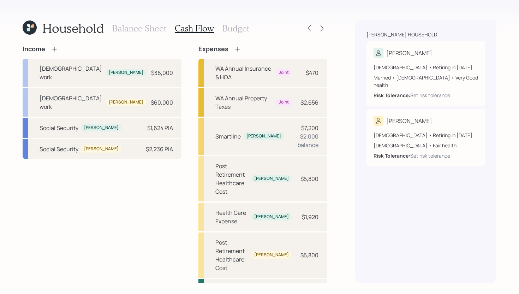
click at [234, 47] on icon at bounding box center [237, 49] width 7 height 7
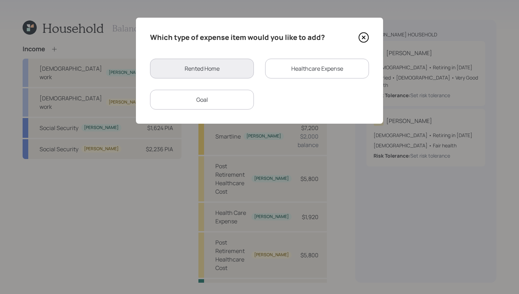
click at [288, 65] on div "Healthcare Expense" at bounding box center [317, 69] width 104 height 20
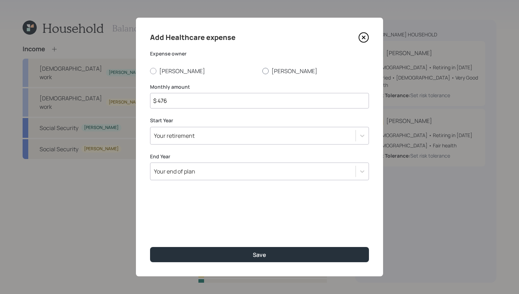
click at [270, 71] on label "Larry" at bounding box center [315, 71] width 107 height 8
click at [262, 71] on input "Larry" at bounding box center [262, 71] width 0 height 0
radio input "true"
click at [252, 96] on input "$ 476" at bounding box center [259, 101] width 219 height 16
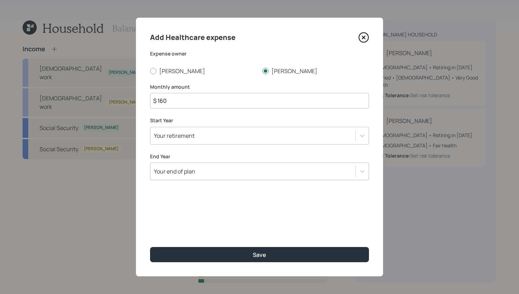
type input "$ 160"
click at [252, 136] on div "Your retirement" at bounding box center [252, 136] width 205 height 12
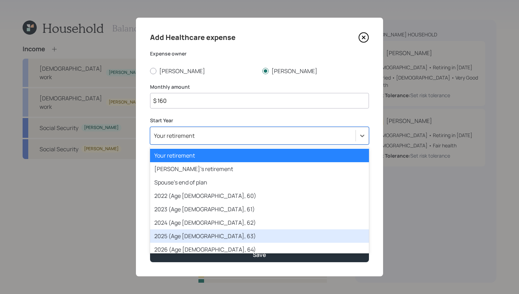
click at [195, 231] on div "2025 (Age 66, 63)" at bounding box center [259, 235] width 219 height 13
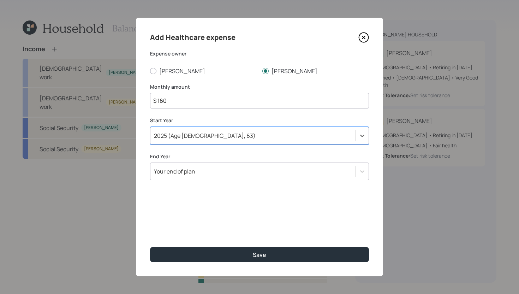
click at [208, 167] on div "Your end of plan" at bounding box center [252, 171] width 205 height 12
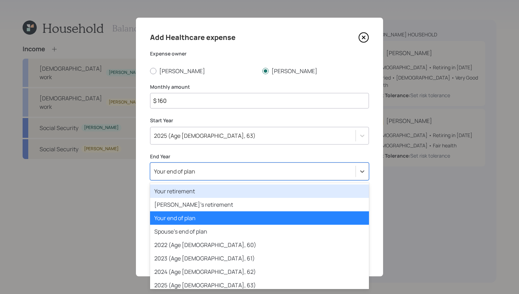
click at [209, 190] on div "Your retirement" at bounding box center [259, 190] width 219 height 13
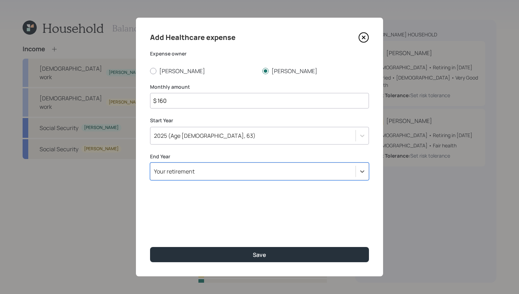
click at [222, 171] on div "Your retirement" at bounding box center [252, 171] width 205 height 12
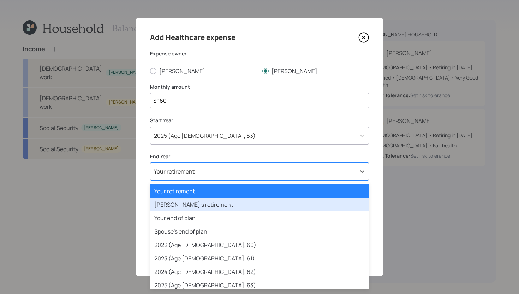
click at [210, 204] on div "Spouse's retirement" at bounding box center [259, 204] width 219 height 13
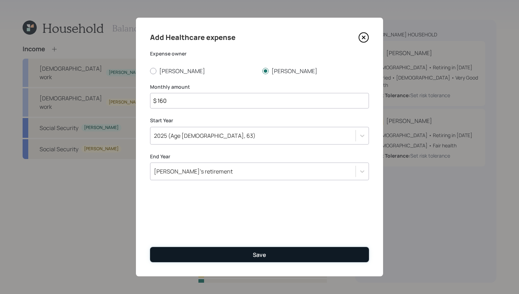
click at [211, 251] on button "Save" at bounding box center [259, 254] width 219 height 15
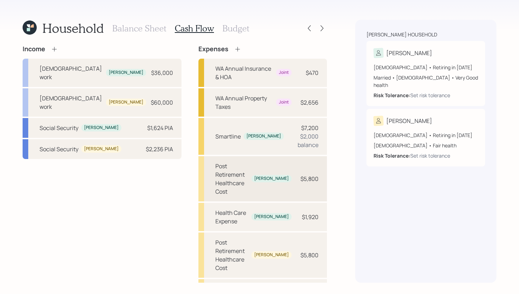
click at [246, 162] on div "Post Retirement Healthcare Cost" at bounding box center [231, 179] width 33 height 34
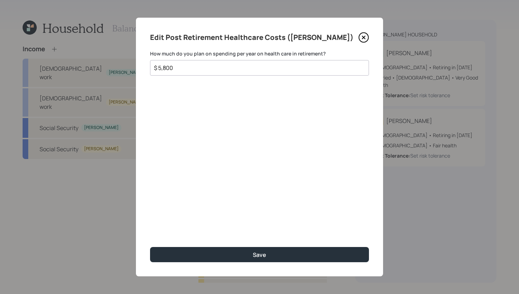
click at [365, 34] on icon at bounding box center [363, 37] width 11 height 11
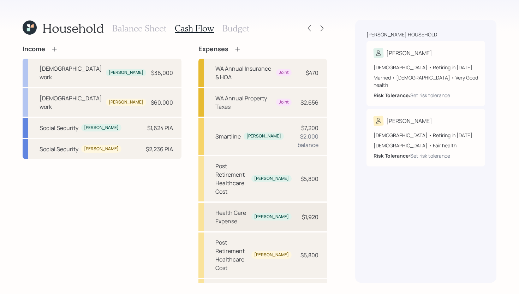
click at [242, 208] on div "Health Care Expense" at bounding box center [231, 216] width 33 height 17
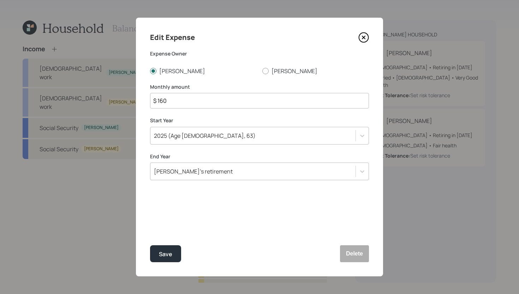
click at [208, 170] on div "Spouse's retirement" at bounding box center [252, 171] width 205 height 12
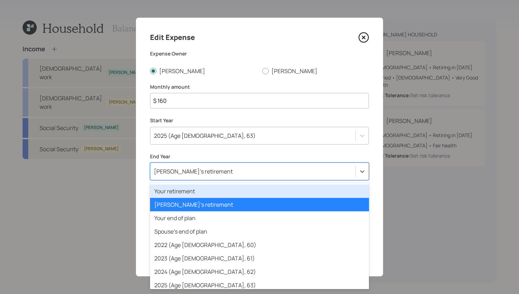
click at [202, 193] on div "Your retirement" at bounding box center [259, 190] width 219 height 13
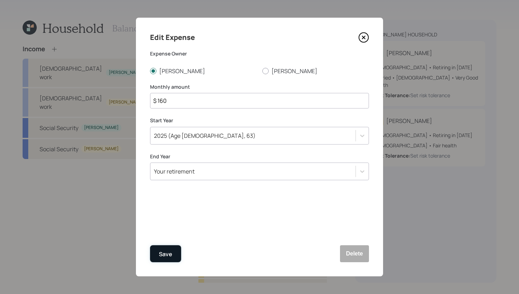
click at [173, 255] on button "Save" at bounding box center [165, 253] width 31 height 17
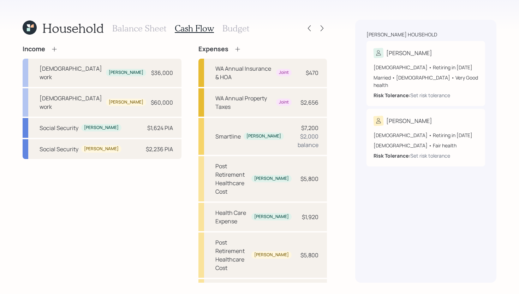
click at [144, 30] on h3 "Balance Sheet" at bounding box center [139, 28] width 54 height 10
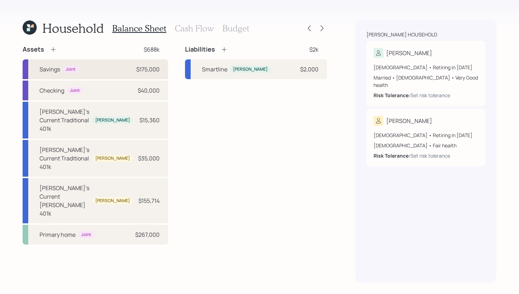
click at [116, 71] on div "Savings Joint $175,000" at bounding box center [95, 69] width 145 height 20
select select "cash"
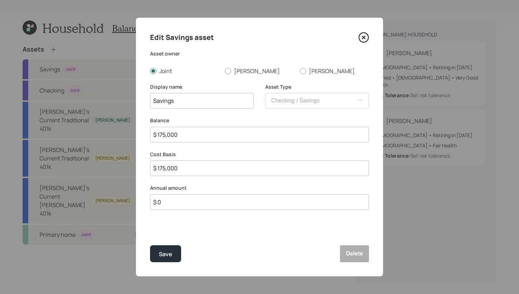
click at [178, 203] on input "$ 0" at bounding box center [259, 202] width 219 height 16
click at [363, 41] on icon at bounding box center [363, 37] width 11 height 11
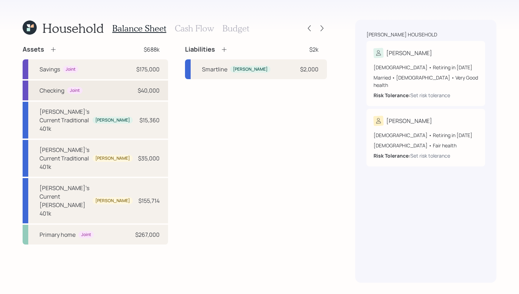
click at [101, 89] on div "Checking Joint $40,000" at bounding box center [95, 90] width 145 height 20
select select "cash"
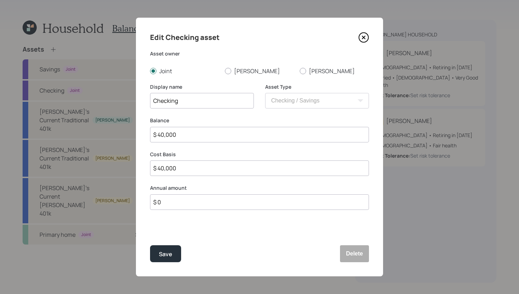
click at [194, 209] on input "$ 0" at bounding box center [259, 202] width 219 height 16
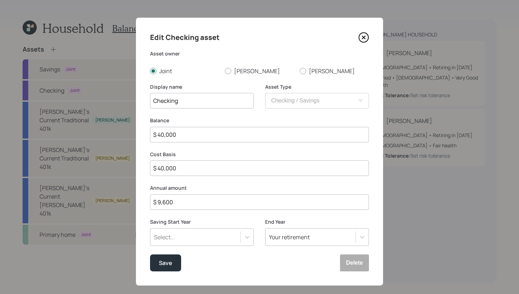
type input "$ 9,600"
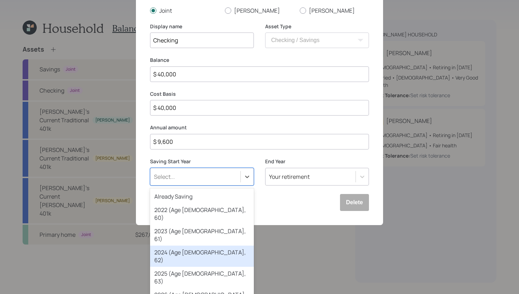
click at [197, 185] on div "option 2024 (Age 65, 62) focused, 4 of 79. 79 results available. Use Up and Dow…" at bounding box center [202, 177] width 104 height 18
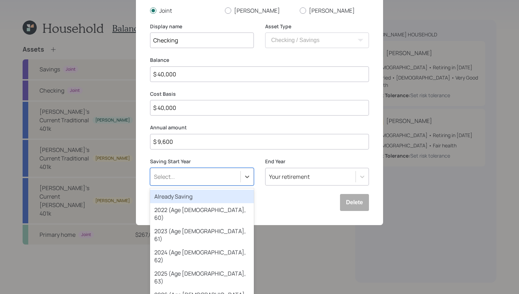
click at [200, 194] on div "Already Saving" at bounding box center [202, 196] width 104 height 13
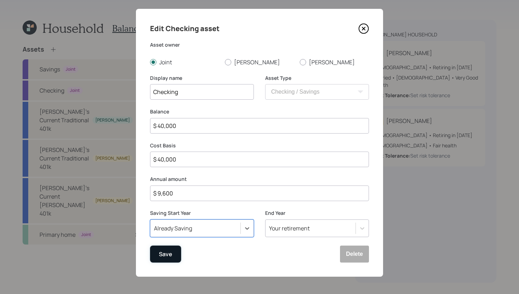
click at [161, 252] on div "Save" at bounding box center [165, 254] width 13 height 10
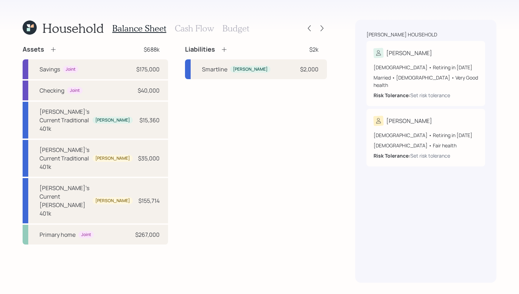
click at [234, 28] on h3 "Budget" at bounding box center [235, 28] width 27 height 10
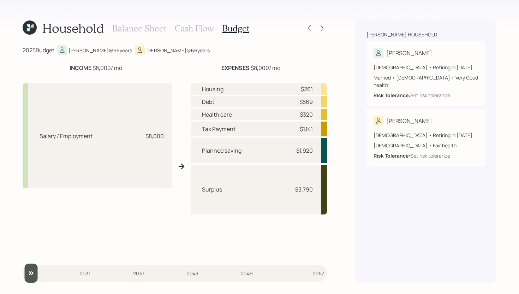
click at [196, 28] on h3 "Cash Flow" at bounding box center [194, 28] width 39 height 10
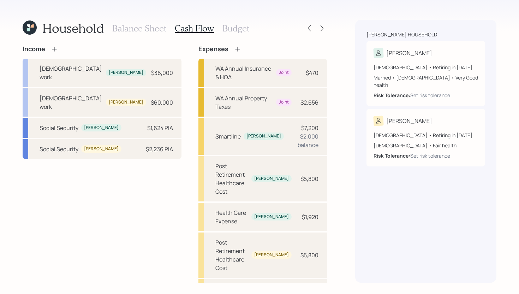
click at [239, 26] on h3 "Budget" at bounding box center [235, 28] width 27 height 10
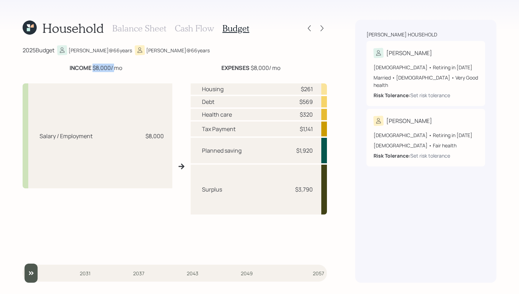
drag, startPoint x: 92, startPoint y: 67, endPoint x: 113, endPoint y: 67, distance: 21.5
click at [113, 67] on div "INCOME $8,000 / mo" at bounding box center [96, 68] width 53 height 8
drag, startPoint x: 218, startPoint y: 67, endPoint x: 296, endPoint y: 66, distance: 77.6
click at [296, 66] on div "EXPENSES $8,000 / mo" at bounding box center [250, 68] width 152 height 8
drag, startPoint x: 298, startPoint y: 129, endPoint x: 316, endPoint y: 128, distance: 18.1
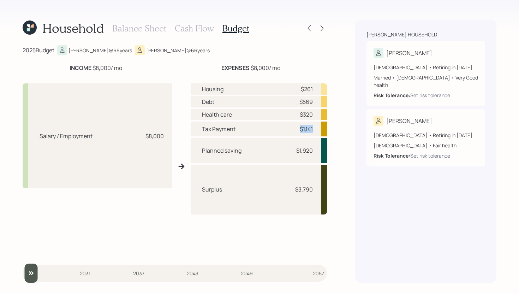
click at [316, 128] on div "Tax Payment $1,141" at bounding box center [259, 128] width 136 height 15
drag, startPoint x: 298, startPoint y: 88, endPoint x: 314, endPoint y: 88, distance: 15.5
click at [314, 88] on div "Housing $261" at bounding box center [259, 88] width 136 height 11
drag, startPoint x: 297, startPoint y: 102, endPoint x: 317, endPoint y: 101, distance: 19.8
click at [317, 101] on div "Debt $569" at bounding box center [259, 101] width 136 height 11
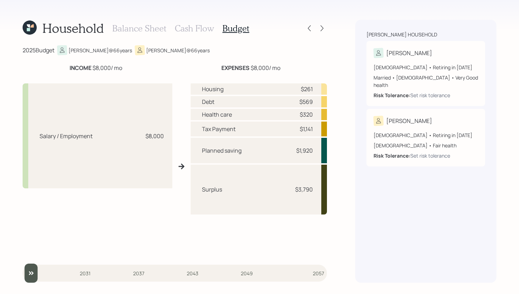
click at [131, 28] on h3 "Balance Sheet" at bounding box center [139, 28] width 54 height 10
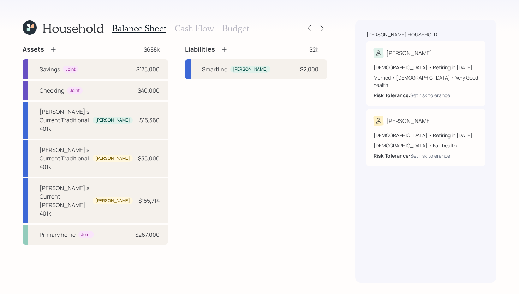
click at [237, 27] on h3 "Budget" at bounding box center [235, 28] width 27 height 10
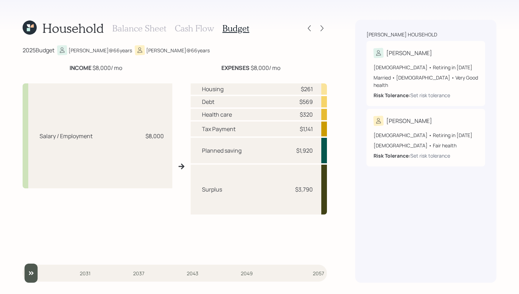
click at [300, 102] on div "$569" at bounding box center [305, 101] width 13 height 8
click at [149, 27] on h3 "Balance Sheet" at bounding box center [139, 28] width 54 height 10
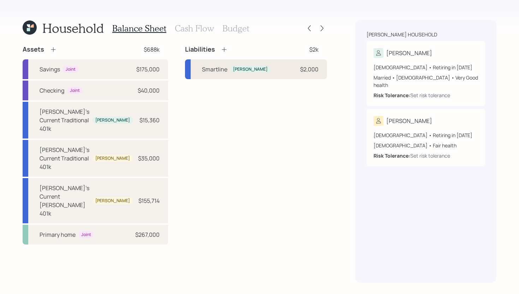
click at [277, 74] on div "Smartline Tina $2,000" at bounding box center [256, 69] width 142 height 20
select select "other"
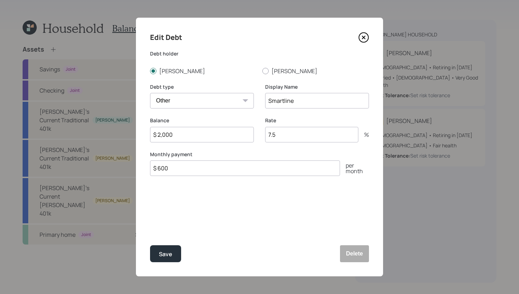
click at [363, 37] on icon at bounding box center [363, 37] width 3 height 3
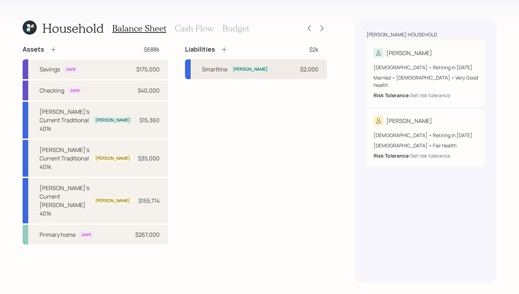
click at [287, 72] on div "Smartline Tina $2,000" at bounding box center [256, 69] width 142 height 20
select select "other"
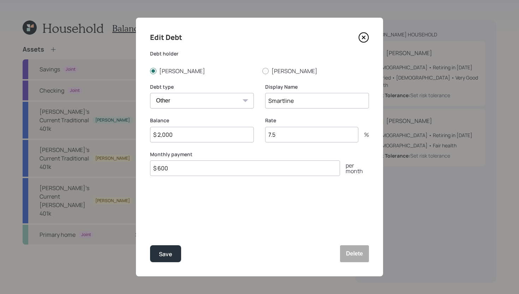
click at [362, 40] on icon at bounding box center [363, 37] width 11 height 11
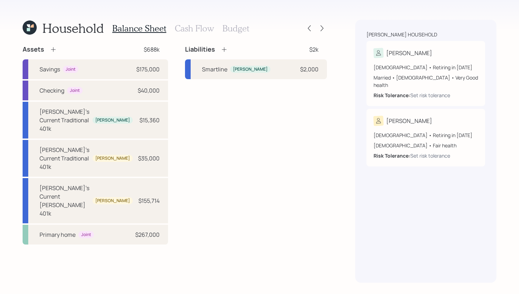
click at [223, 31] on h3 "Budget" at bounding box center [235, 28] width 27 height 10
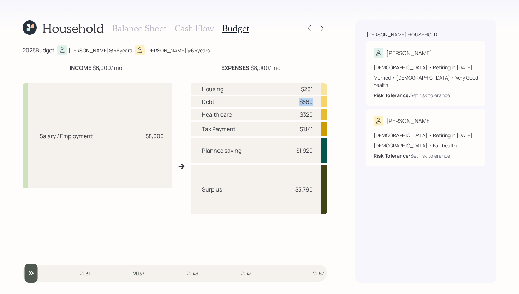
drag, startPoint x: 296, startPoint y: 101, endPoint x: 324, endPoint y: 101, distance: 28.2
click at [324, 101] on div "Debt $569" at bounding box center [259, 101] width 136 height 11
click at [314, 103] on div "Debt $569" at bounding box center [259, 101] width 136 height 11
drag, startPoint x: 315, startPoint y: 115, endPoint x: 271, endPoint y: 115, distance: 43.8
click at [271, 115] on div "Health care $320" at bounding box center [259, 114] width 136 height 11
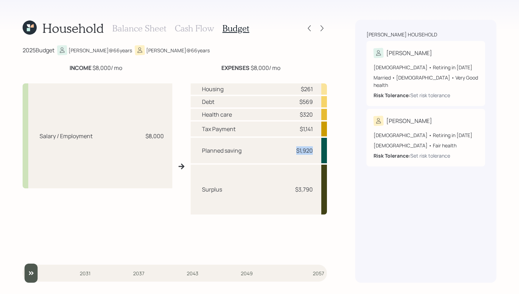
drag, startPoint x: 294, startPoint y: 150, endPoint x: 317, endPoint y: 150, distance: 22.9
click at [317, 150] on div "Planned saving $1,920" at bounding box center [259, 150] width 136 height 25
drag, startPoint x: 293, startPoint y: 190, endPoint x: 316, endPoint y: 187, distance: 22.7
click at [316, 187] on div "Surplus $3,790" at bounding box center [259, 189] width 136 height 50
click at [201, 26] on h3 "Cash Flow" at bounding box center [194, 28] width 39 height 10
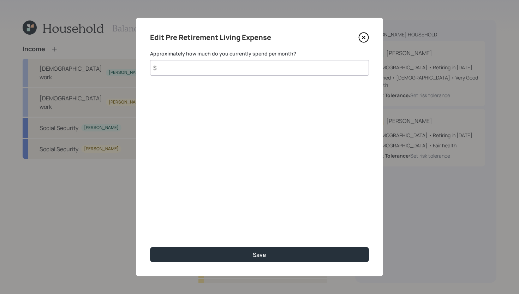
click at [213, 71] on input "$" at bounding box center [259, 68] width 219 height 16
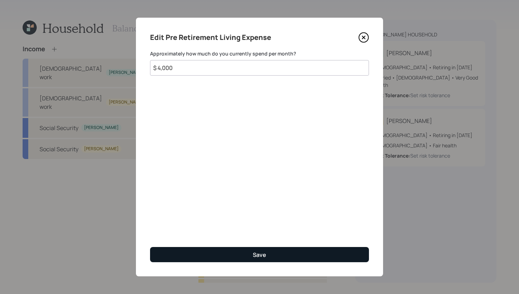
type input "$ 4,000"
click at [267, 247] on button "Save" at bounding box center [259, 254] width 219 height 15
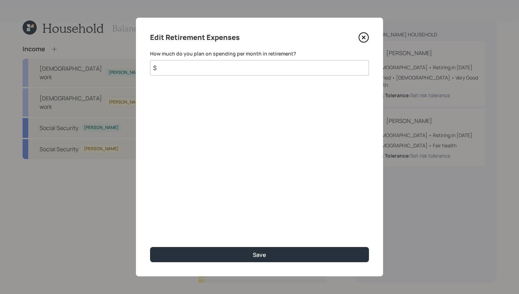
click at [250, 71] on input "$" at bounding box center [259, 68] width 219 height 16
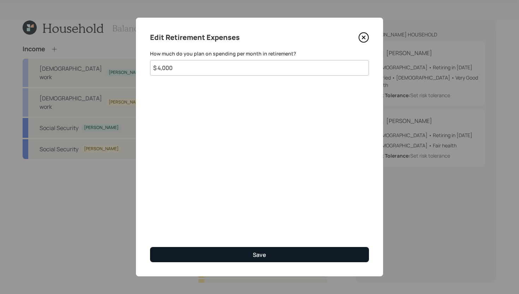
type input "$ 4,000"
click at [339, 248] on button "Save" at bounding box center [259, 254] width 219 height 15
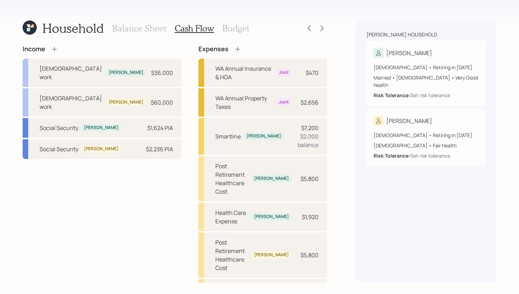
click at [136, 25] on h3 "Balance Sheet" at bounding box center [139, 28] width 54 height 10
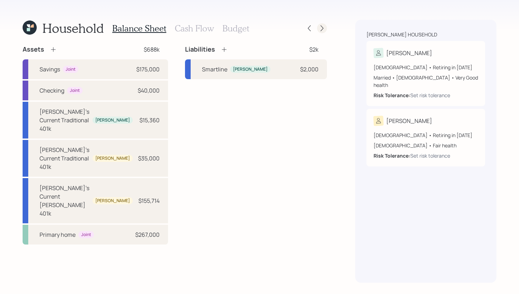
click at [321, 26] on icon at bounding box center [321, 28] width 3 height 6
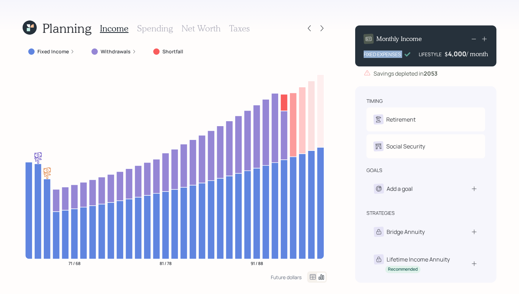
drag, startPoint x: 362, startPoint y: 55, endPoint x: 406, endPoint y: 55, distance: 43.4
click at [406, 55] on div "Monthly Income FIXED EXPENSES LIFESTYLE $ 4,000 / month" at bounding box center [425, 45] width 141 height 41
click at [339, 49] on div "Planning Income Spending Net Worth Taxes Fixed Income Withdrawals Shortfall 71 …" at bounding box center [259, 147] width 519 height 294
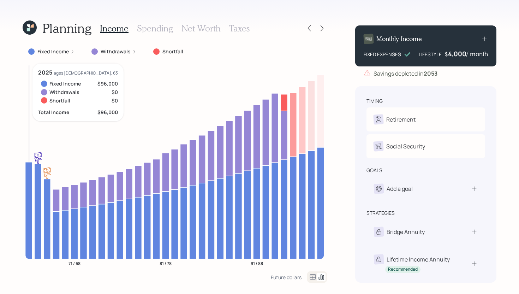
click at [29, 198] on icon at bounding box center [28, 210] width 7 height 97
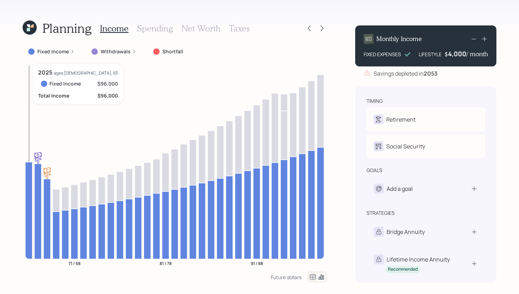
click at [29, 198] on icon at bounding box center [28, 210] width 7 height 97
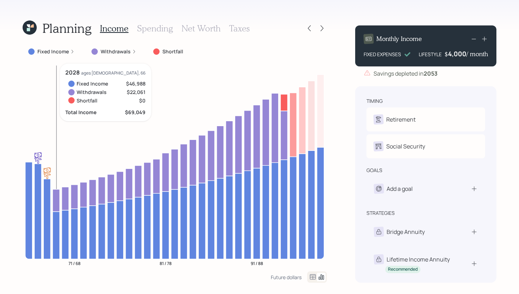
click at [55, 196] on icon at bounding box center [56, 200] width 7 height 22
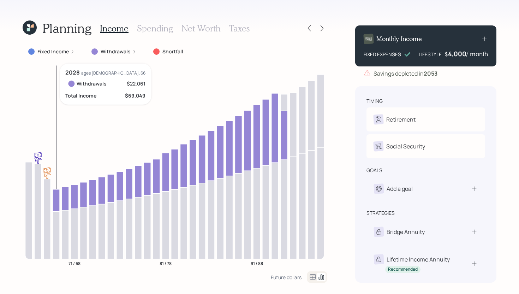
click at [55, 196] on icon at bounding box center [56, 200] width 7 height 22
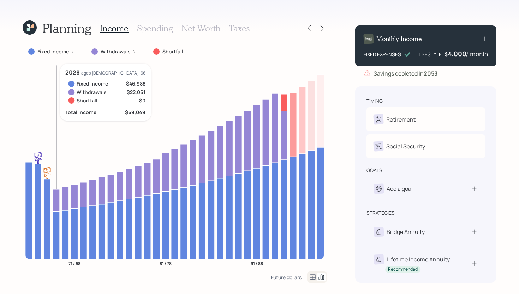
click at [57, 198] on icon at bounding box center [56, 200] width 7 height 22
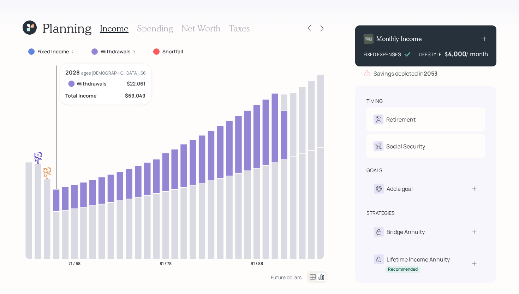
click at [57, 197] on icon at bounding box center [56, 200] width 7 height 22
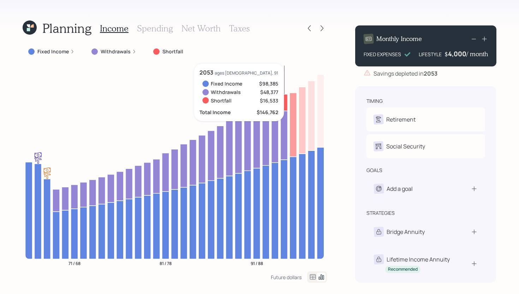
click at [284, 106] on icon at bounding box center [283, 102] width 7 height 17
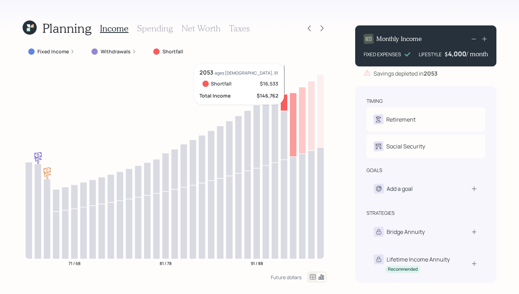
click at [284, 106] on icon at bounding box center [283, 102] width 7 height 17
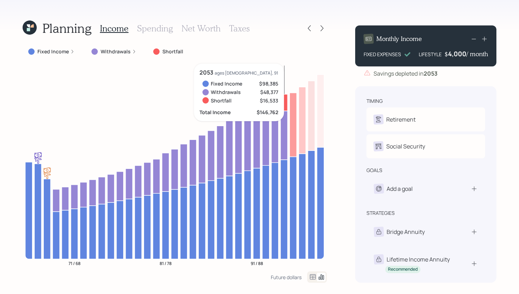
click at [285, 103] on icon at bounding box center [283, 102] width 7 height 17
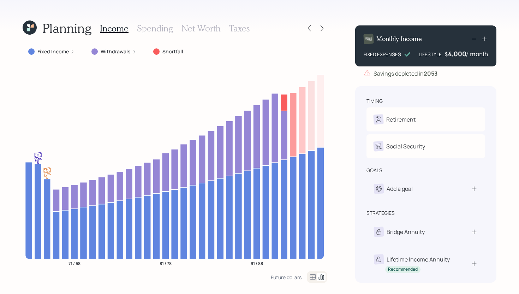
click at [332, 77] on div "Planning Income Spending Net Worth Taxes Fixed Income Withdrawals Shortfall 71 …" at bounding box center [259, 147] width 519 height 294
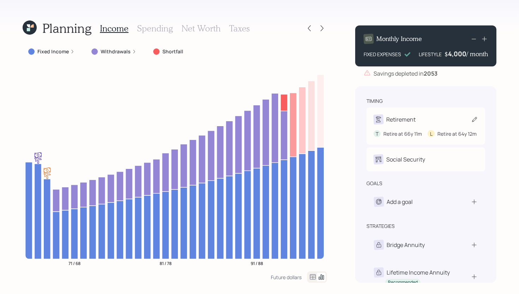
click at [432, 114] on div "Retirement" at bounding box center [425, 119] width 104 height 10
select select "11"
select select "12"
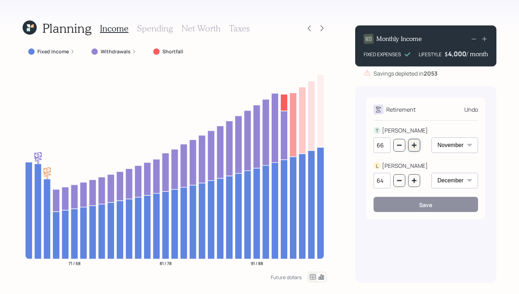
click at [416, 147] on icon "button" at bounding box center [414, 145] width 6 height 6
type input "67"
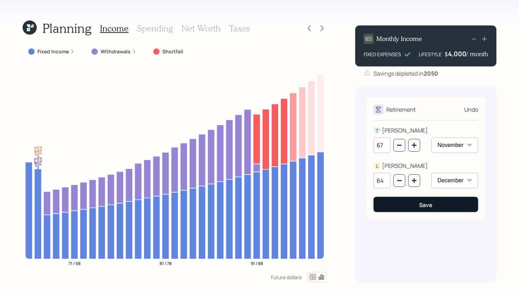
click at [422, 203] on div "Save" at bounding box center [425, 205] width 13 height 8
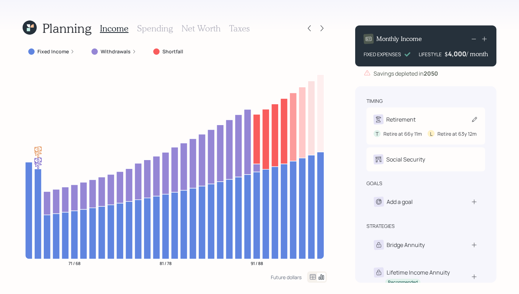
click at [389, 110] on div "Retirement T Retire at 66y 11m L Retire at 63y 12m" at bounding box center [425, 125] width 119 height 37
select select "11"
select select "12"
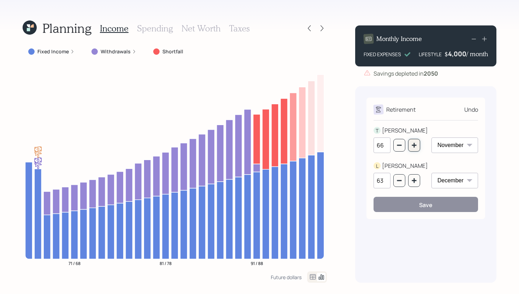
click at [412, 145] on icon "button" at bounding box center [413, 145] width 5 height 5
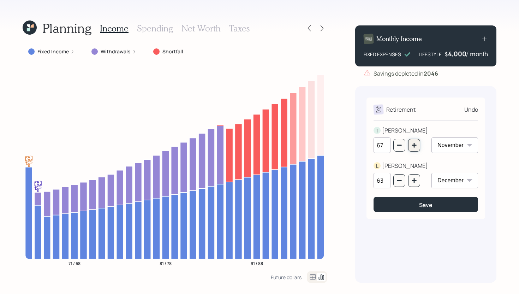
click at [416, 150] on button "button" at bounding box center [414, 145] width 12 height 13
type input "69"
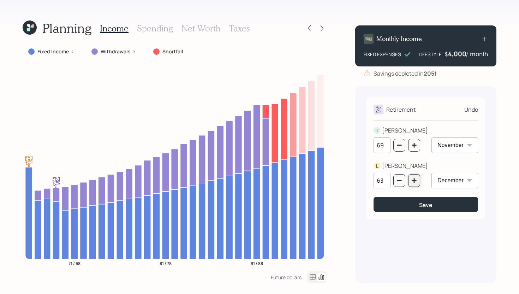
click at [412, 181] on icon "button" at bounding box center [414, 181] width 6 height 6
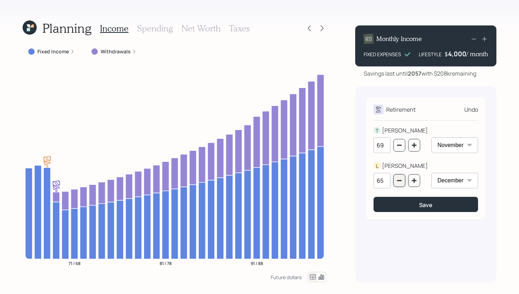
click at [401, 182] on icon "button" at bounding box center [399, 181] width 6 height 6
type input "64"
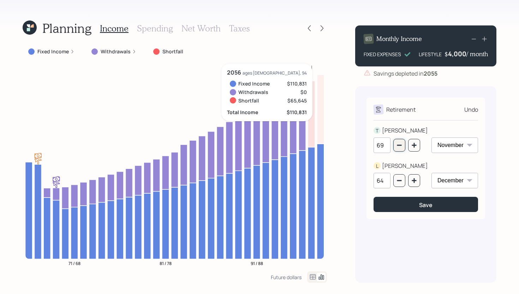
click at [399, 144] on icon "button" at bounding box center [399, 145] width 6 height 6
type input "67"
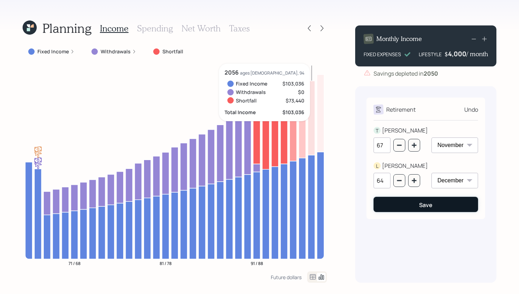
click at [420, 208] on div "Save" at bounding box center [425, 205] width 13 height 8
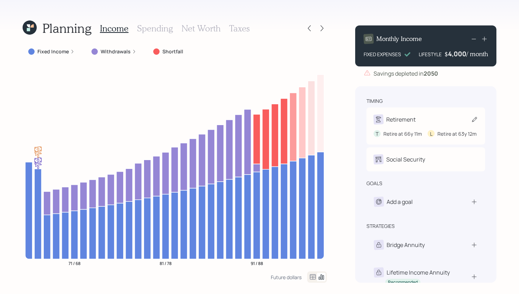
click at [428, 114] on div "Retirement" at bounding box center [425, 119] width 104 height 10
select select "11"
select select "12"
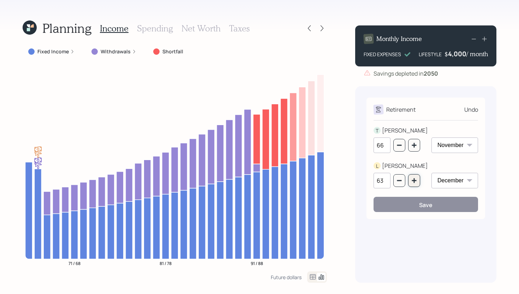
click at [414, 178] on icon "button" at bounding box center [413, 180] width 5 height 5
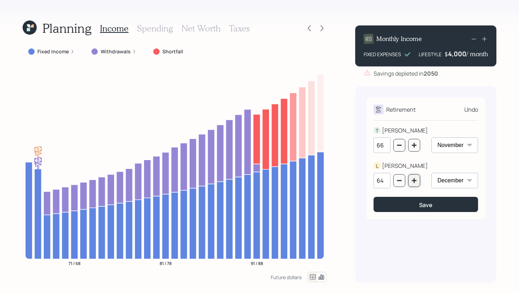
click at [414, 178] on icon "button" at bounding box center [413, 180] width 5 height 5
type input "65"
click at [416, 148] on icon "button" at bounding box center [414, 145] width 6 height 6
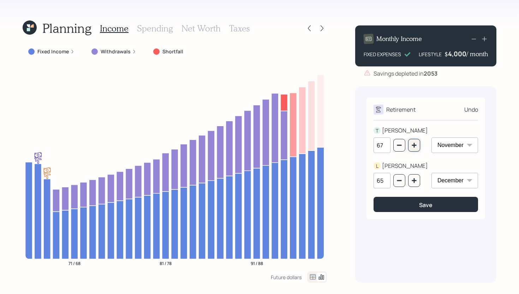
click at [416, 148] on icon "button" at bounding box center [414, 145] width 6 height 6
type input "68"
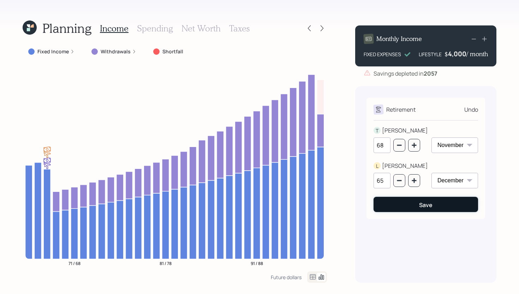
click at [447, 209] on button "Save" at bounding box center [425, 204] width 104 height 15
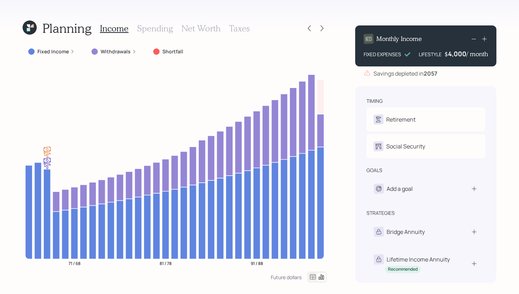
click at [118, 53] on label "Withdrawals" at bounding box center [116, 51] width 30 height 7
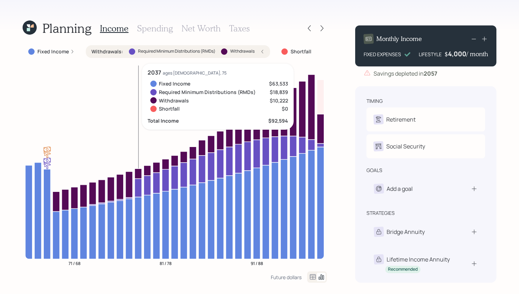
click at [139, 186] on icon at bounding box center [137, 187] width 7 height 18
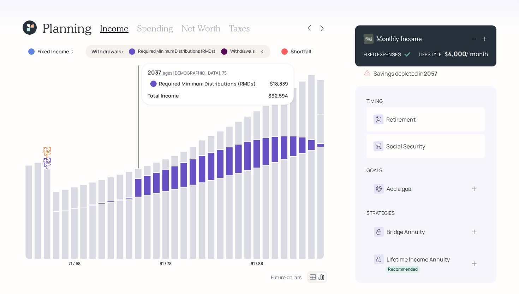
click at [139, 186] on icon at bounding box center [137, 187] width 7 height 18
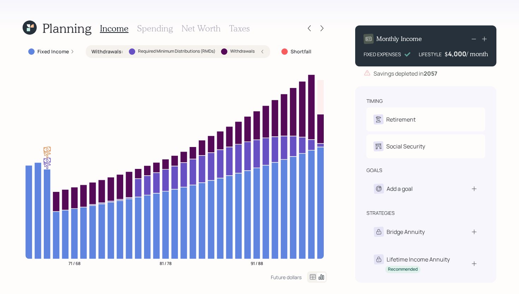
click at [247, 52] on label "Withdrawals" at bounding box center [242, 51] width 24 height 6
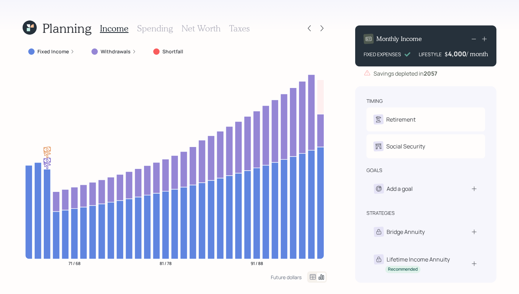
click at [167, 32] on h3 "Spending" at bounding box center [155, 28] width 36 height 10
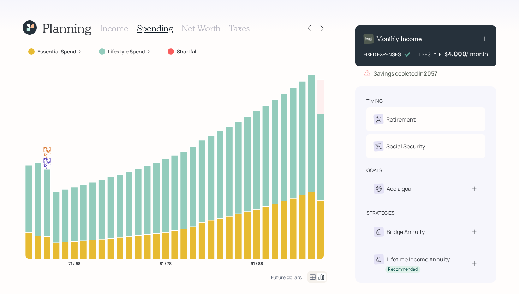
click at [74, 51] on label "Essential Spend" at bounding box center [56, 51] width 39 height 7
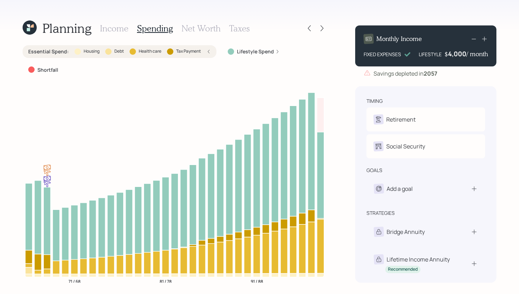
click at [74, 52] on div at bounding box center [77, 51] width 6 height 6
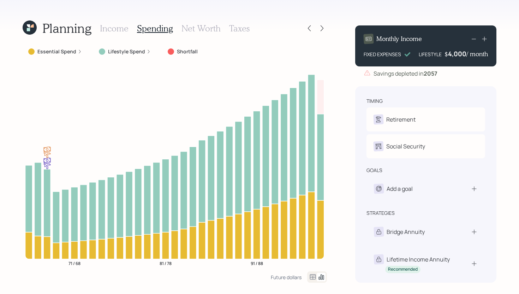
click at [115, 54] on label "Lifestyle Spend" at bounding box center [126, 51] width 37 height 7
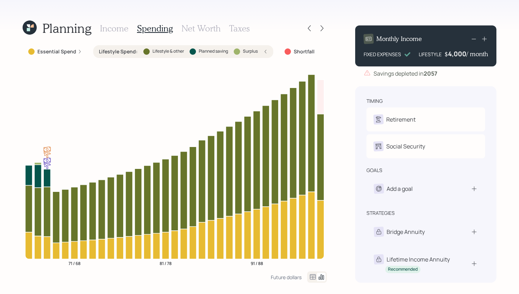
click at [114, 54] on label "Lifestyle Spend :" at bounding box center [118, 51] width 39 height 7
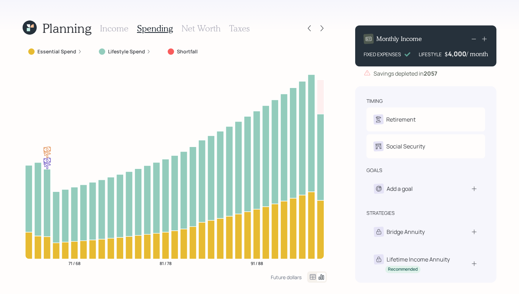
click at [209, 29] on h3 "Net Worth" at bounding box center [200, 28] width 39 height 10
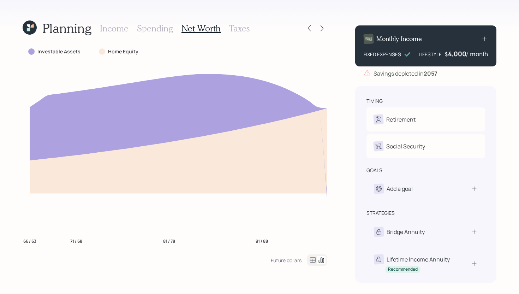
click at [115, 26] on h3 "Income" at bounding box center [114, 28] width 29 height 10
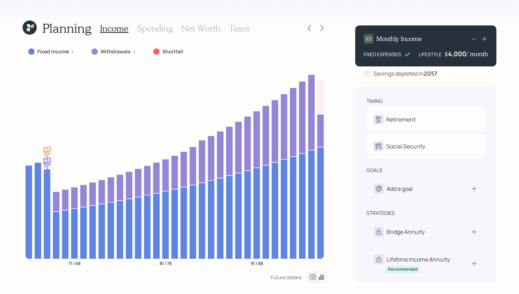
click at [168, 30] on h3 "Spending" at bounding box center [155, 28] width 36 height 10
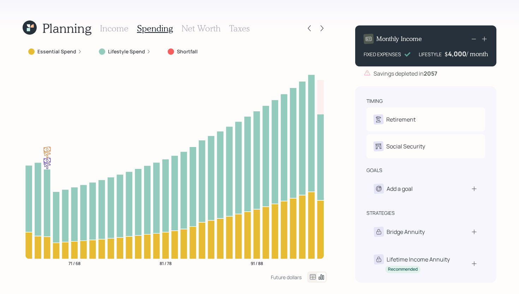
click at [312, 277] on icon at bounding box center [312, 276] width 8 height 8
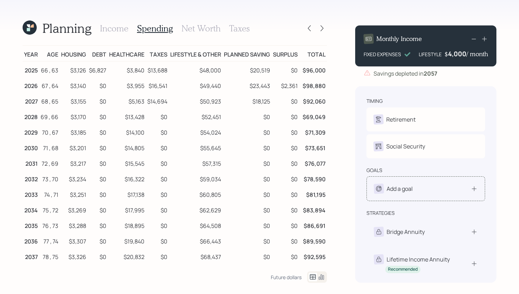
click at [415, 190] on div "Add a goal" at bounding box center [426, 189] width 104 height 10
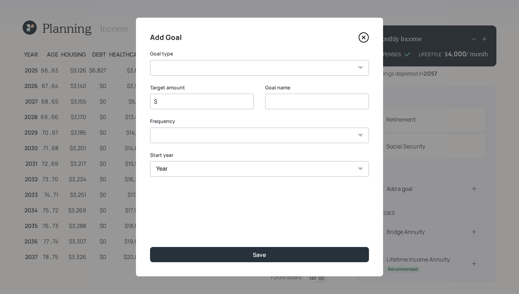
click at [265, 68] on select "Create an emergency fund Donate to charity Purchase a home Make a purchase Supp…" at bounding box center [259, 68] width 219 height 16
select select "vacation"
click at [150, 60] on select "Create an emergency fund Donate to charity Purchase a home Make a purchase Supp…" at bounding box center [259, 68] width 219 height 16
type input "Plan for travel"
click at [203, 104] on input "$" at bounding box center [199, 101] width 92 height 8
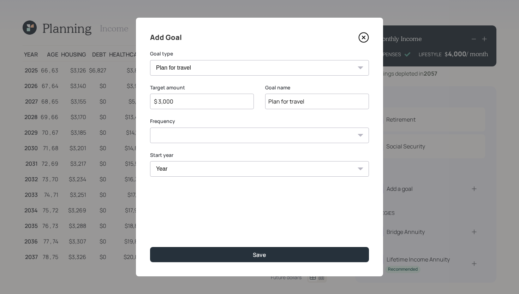
type input "$ 3,000"
click at [287, 145] on div "Add Goal Goal type Create an emergency fund Donate to charity Purchase a home M…" at bounding box center [259, 147] width 247 height 258
click at [290, 137] on select "One time Every 1 year Every 2 years Every 3 years Every 4 years Every 5 years E…" at bounding box center [259, 135] width 219 height 16
select select "1"
click at [150, 127] on select "One time Every 1 year Every 2 years Every 3 years Every 4 years Every 5 years E…" at bounding box center [259, 135] width 219 height 16
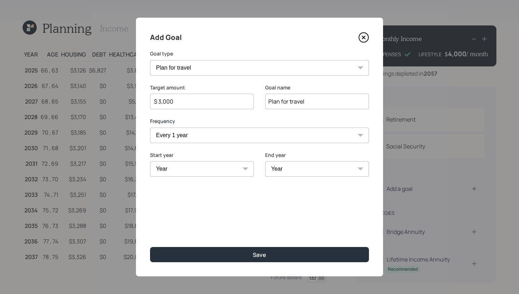
click at [198, 169] on select "Year 2025 2026 2027 2028 2029 2030 2031 2032 2033 2034 2035 2036 2037 2038 2039…" at bounding box center [202, 169] width 104 height 16
select select "2025"
click at [150, 161] on select "Year 2025 2026 2027 2028 2029 2030 2031 2032 2033 2034 2035 2036 2037 2038 2039…" at bounding box center [202, 169] width 104 height 16
click at [300, 167] on select "Year 2025 2026 2027 2028 2029 2030 2031 2032 2033 2034 2035 2036 2037 2038 2039…" at bounding box center [317, 169] width 104 height 16
select select "2035"
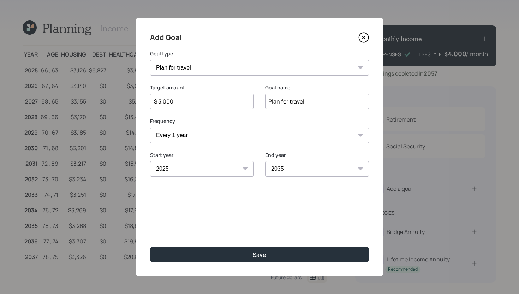
click at [265, 161] on select "Year 2025 2026 2027 2028 2029 2030 2031 2032 2033 2034 2035 2036 2037 2038 2039…" at bounding box center [317, 169] width 104 height 16
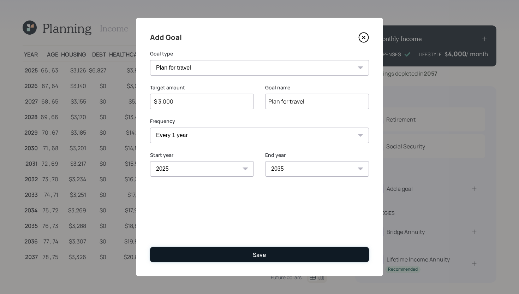
click at [298, 251] on button "Save" at bounding box center [259, 254] width 219 height 15
type input "$"
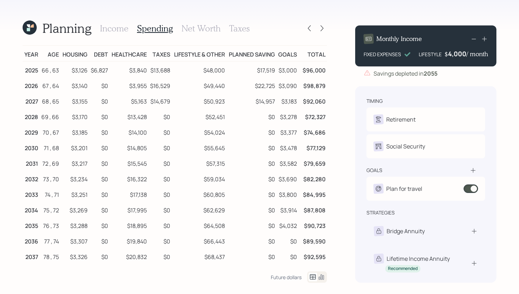
click at [114, 30] on h3 "Income" at bounding box center [114, 28] width 29 height 10
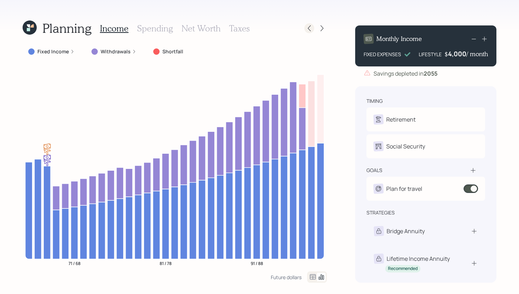
click at [309, 29] on icon at bounding box center [309, 28] width 7 height 7
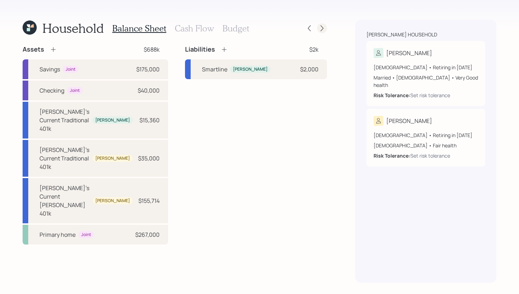
click at [323, 24] on div at bounding box center [322, 28] width 10 height 10
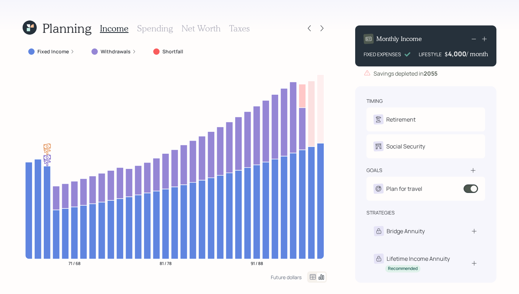
click at [238, 32] on h3 "Taxes" at bounding box center [239, 28] width 20 height 10
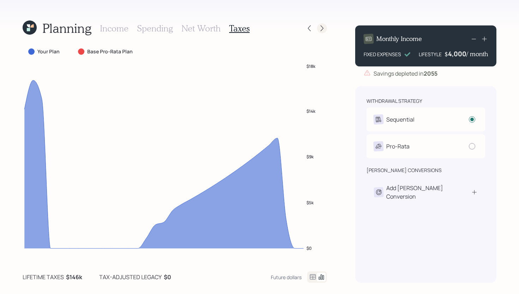
click at [325, 26] on div at bounding box center [322, 28] width 10 height 10
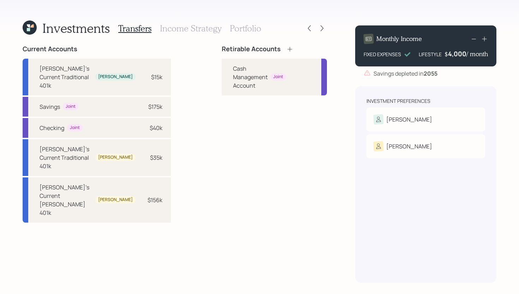
click at [286, 48] on icon at bounding box center [289, 49] width 7 height 7
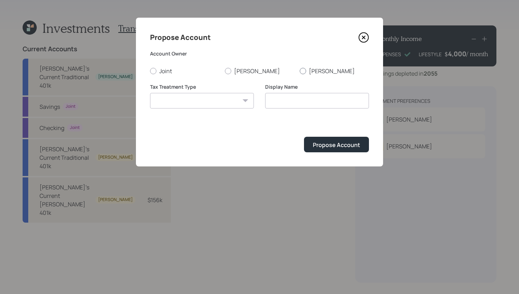
click at [308, 72] on label "Larry" at bounding box center [334, 71] width 69 height 8
click at [300, 71] on input "Larry" at bounding box center [299, 71] width 0 height 0
radio input "true"
click at [362, 41] on icon at bounding box center [363, 37] width 11 height 11
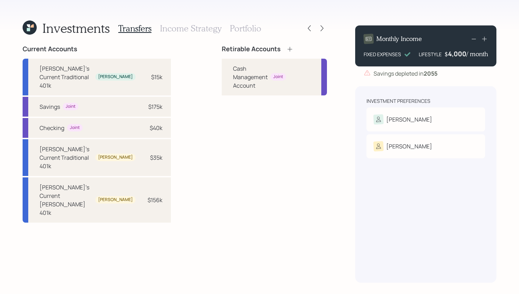
click at [286, 50] on icon at bounding box center [289, 49] width 7 height 7
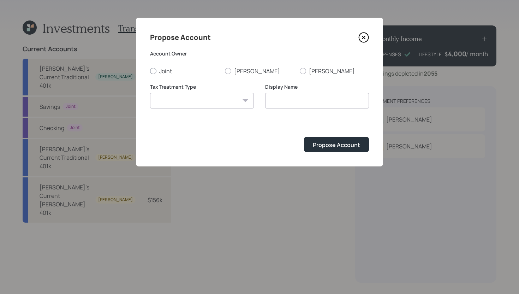
click at [157, 73] on label "Joint" at bounding box center [184, 71] width 69 height 8
click at [150, 71] on input "Joint" at bounding box center [150, 71] width 0 height 0
radio input "true"
click at [194, 102] on select "Roth Taxable Traditional" at bounding box center [202, 101] width 104 height 16
select select "taxable"
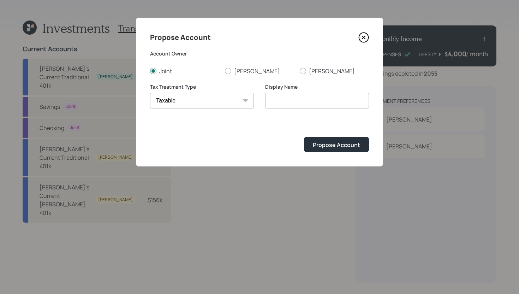
click at [150, 93] on select "Roth Taxable Traditional" at bounding box center [202, 101] width 104 height 16
click at [286, 101] on input "Taxable" at bounding box center [317, 101] width 104 height 16
type input "Joint"
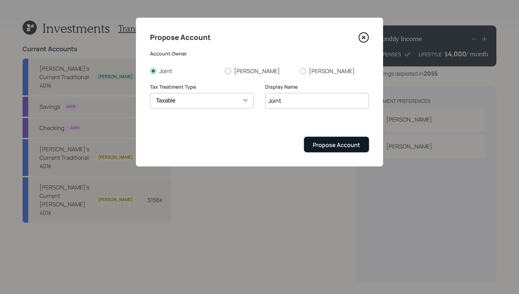
click at [354, 143] on div "Propose Account" at bounding box center [336, 145] width 47 height 8
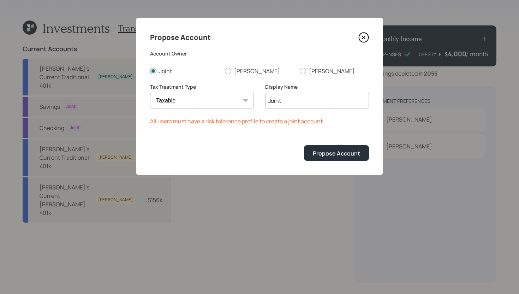
click at [363, 35] on icon at bounding box center [363, 37] width 11 height 11
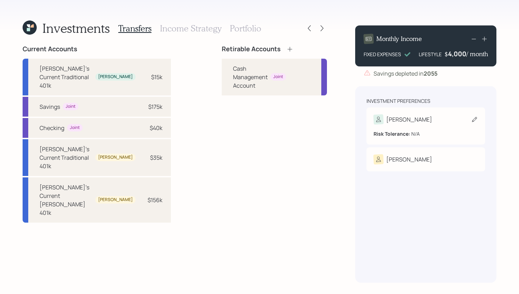
click at [404, 121] on div "[PERSON_NAME]" at bounding box center [425, 119] width 104 height 10
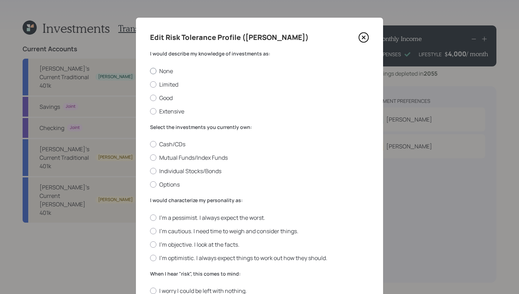
click at [172, 72] on label "None" at bounding box center [259, 71] width 219 height 8
click at [150, 71] on input "None" at bounding box center [150, 71] width 0 height 0
radio input "true"
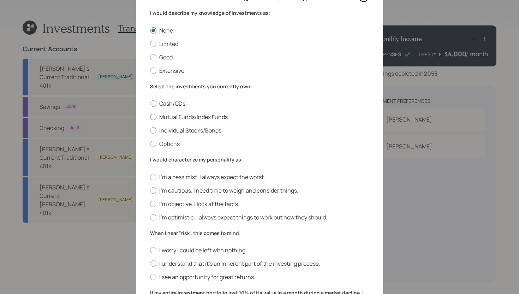
scroll to position [43, 0]
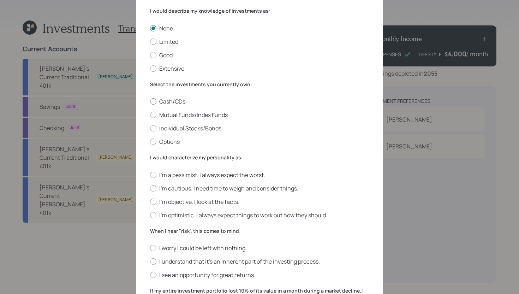
click at [170, 102] on label "Cash/CDs" at bounding box center [259, 101] width 219 height 8
click at [150, 102] on input "Cash/CDs" at bounding box center [150, 101] width 0 height 0
radio input "true"
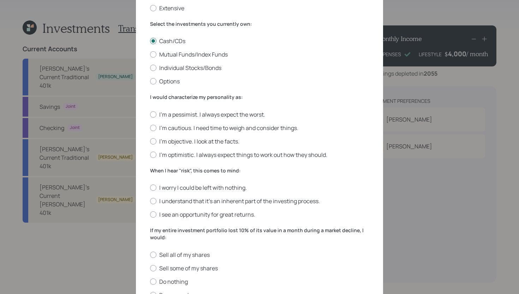
scroll to position [106, 0]
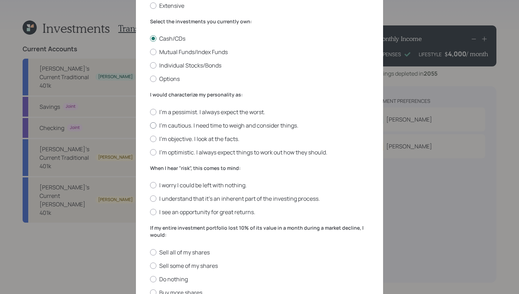
click at [168, 126] on label "I'm cautious. I need time to weigh and consider things." at bounding box center [259, 125] width 219 height 8
click at [150, 125] on input "I'm cautious. I need time to weigh and consider things." at bounding box center [150, 125] width 0 height 0
radio input "true"
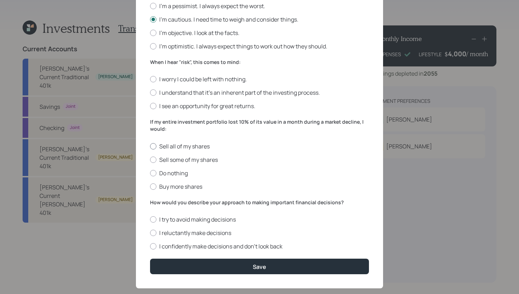
scroll to position [214, 0]
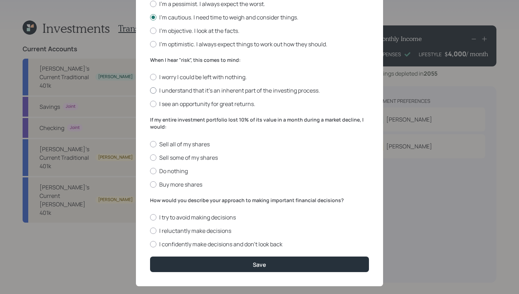
click at [306, 89] on label "I understand that it’s an inherent part of the investing process." at bounding box center [259, 90] width 219 height 8
click at [150, 90] on input "I understand that it’s an inherent part of the investing process." at bounding box center [150, 90] width 0 height 0
radio input "true"
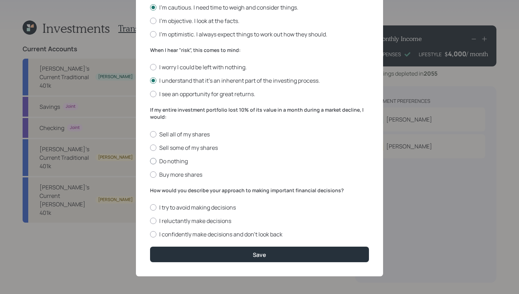
click at [175, 161] on label "Do nothing" at bounding box center [259, 161] width 219 height 8
click at [150, 161] on input "Do nothing" at bounding box center [150, 161] width 0 height 0
radio input "true"
click at [205, 222] on label "I reluctantly make decisions" at bounding box center [259, 221] width 219 height 8
click at [150, 221] on input "I reluctantly make decisions" at bounding box center [150, 221] width 0 height 0
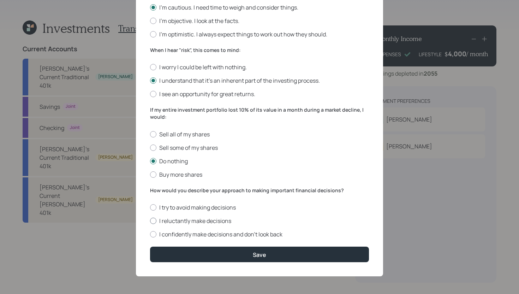
radio input "true"
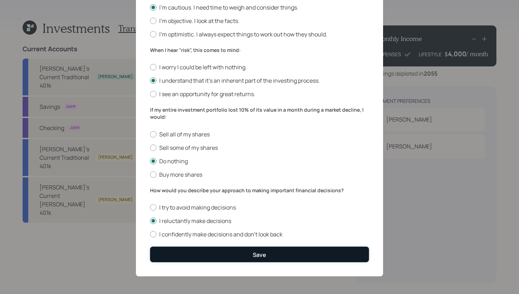
click at [207, 246] on button "Save" at bounding box center [259, 253] width 219 height 15
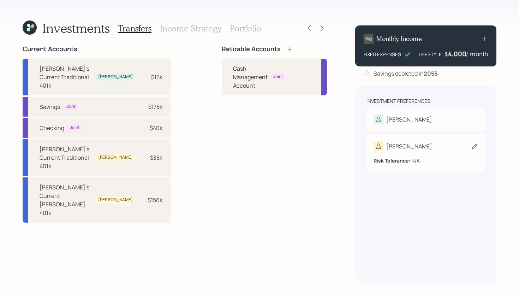
click at [405, 149] on div "Larry" at bounding box center [425, 146] width 104 height 10
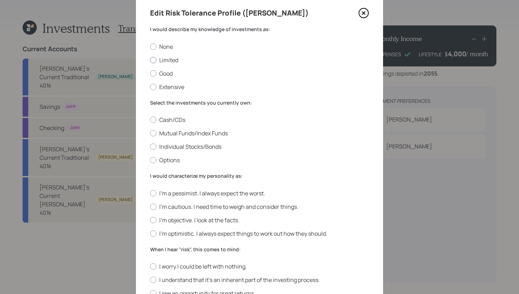
scroll to position [25, 0]
click at [172, 59] on label "Limited" at bounding box center [259, 60] width 219 height 8
click at [150, 59] on input "Limited" at bounding box center [150, 59] width 0 height 0
radio input "true"
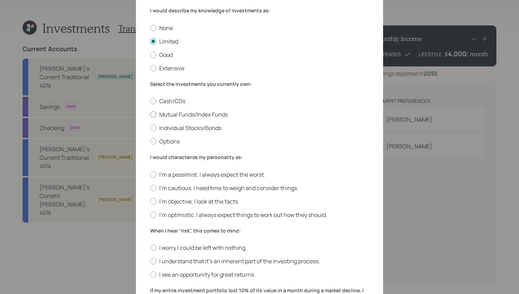
scroll to position [44, 0]
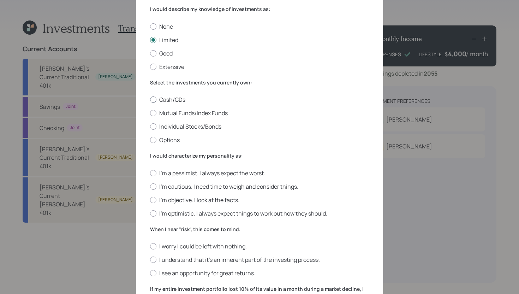
click at [171, 96] on label "Cash/CDs" at bounding box center [259, 100] width 219 height 8
click at [150, 100] on input "Cash/CDs" at bounding box center [150, 100] width 0 height 0
radio input "true"
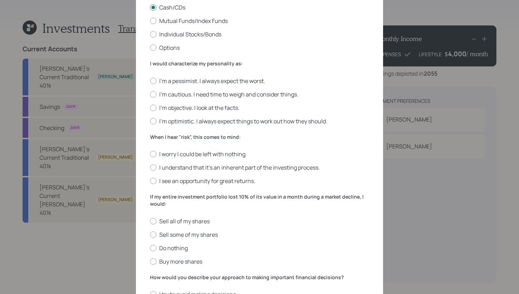
scroll to position [139, 0]
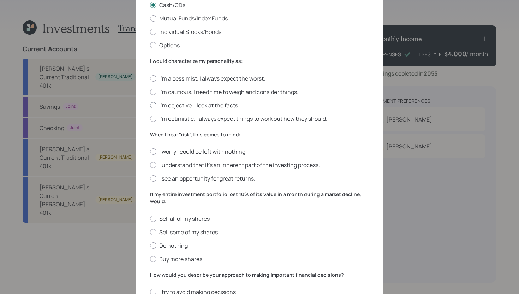
click at [204, 106] on label "I'm objective. I look at the facts." at bounding box center [259, 105] width 219 height 8
click at [150, 105] on input "I'm objective. I look at the facts." at bounding box center [150, 105] width 0 height 0
radio input "true"
click at [196, 164] on label "I understand that it’s an inherent part of the investing process." at bounding box center [259, 165] width 219 height 8
click at [150, 165] on input "I understand that it’s an inherent part of the investing process." at bounding box center [150, 165] width 0 height 0
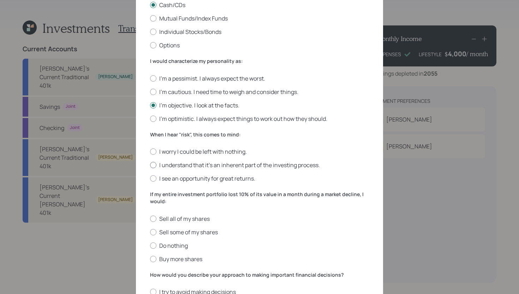
radio input "true"
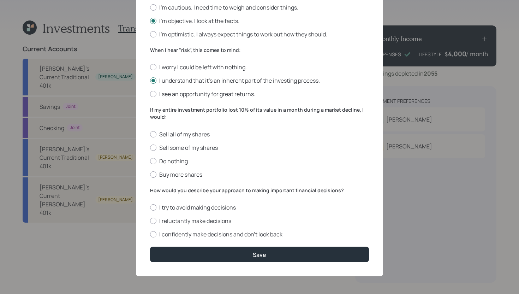
scroll to position [223, 0]
click at [181, 160] on label "Do nothing" at bounding box center [259, 161] width 219 height 8
click at [150, 161] on input "Do nothing" at bounding box center [150, 161] width 0 height 0
radio input "true"
click at [215, 223] on label "I reluctantly make decisions" at bounding box center [259, 221] width 219 height 8
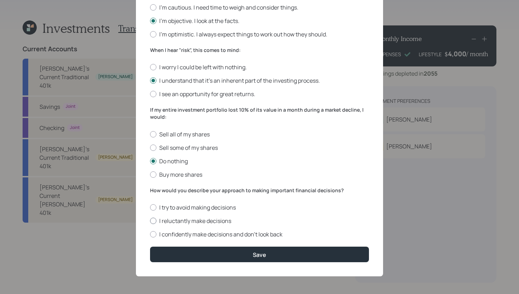
click at [150, 221] on input "I reluctantly make decisions" at bounding box center [150, 221] width 0 height 0
radio input "true"
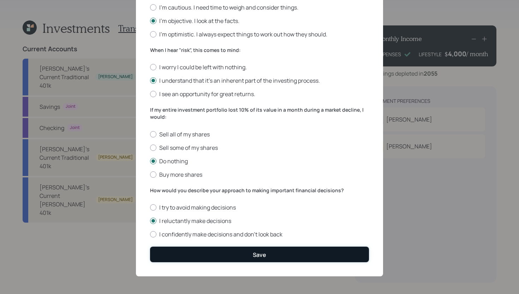
click at [225, 252] on button "Save" at bounding box center [259, 253] width 219 height 15
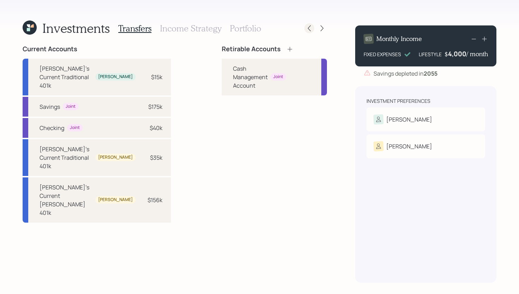
click at [311, 31] on icon at bounding box center [309, 28] width 7 height 7
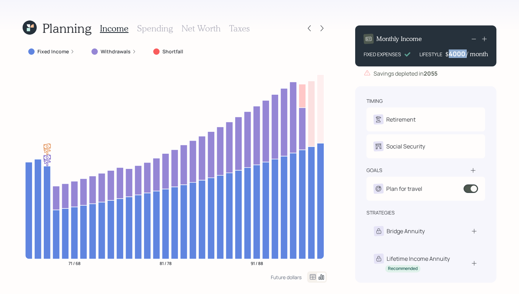
drag, startPoint x: 466, startPoint y: 54, endPoint x: 449, endPoint y: 54, distance: 16.9
click at [449, 54] on div "$ 4000 / month" at bounding box center [466, 53] width 43 height 8
click at [452, 54] on div "4000" at bounding box center [458, 53] width 18 height 8
click at [343, 118] on div "Planning Income Spending Net Worth Taxes Fixed Income Withdrawals Shortfall 71 …" at bounding box center [259, 147] width 519 height 294
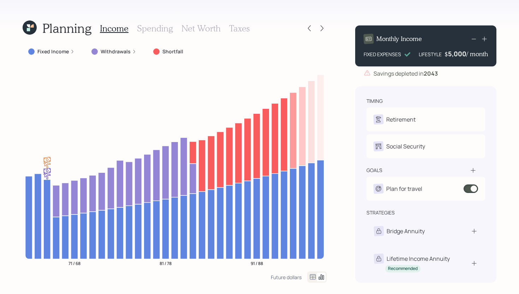
click at [32, 32] on icon at bounding box center [30, 27] width 14 height 14
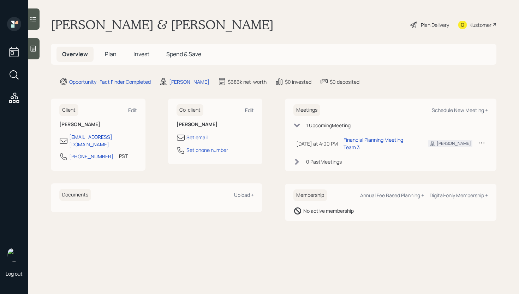
click at [109, 54] on span "Plan" at bounding box center [111, 54] width 12 height 8
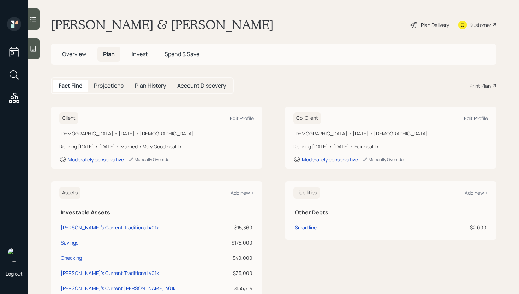
click at [436, 22] on div "Plan Delivery" at bounding box center [435, 24] width 28 height 7
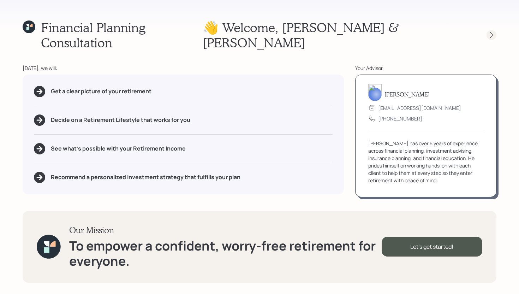
click at [493, 31] on icon at bounding box center [491, 34] width 7 height 7
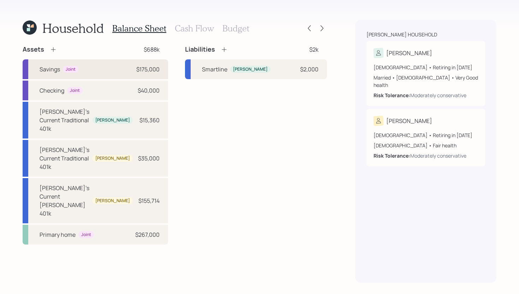
click at [108, 70] on div "Savings Joint $175,000" at bounding box center [95, 69] width 145 height 20
select select "cash"
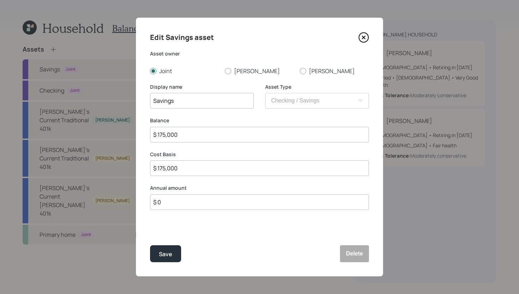
click at [230, 133] on input "$ 175,000" at bounding box center [259, 135] width 219 height 16
click at [173, 251] on button "Save" at bounding box center [165, 253] width 31 height 17
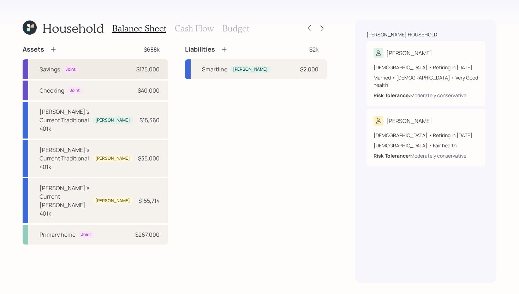
click at [132, 71] on div "Savings Joint $175,000" at bounding box center [95, 69] width 145 height 20
select select "cash"
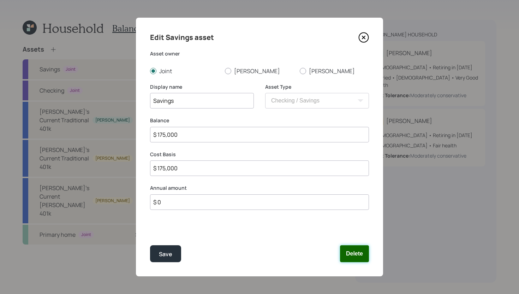
click at [363, 255] on button "Delete" at bounding box center [354, 253] width 29 height 17
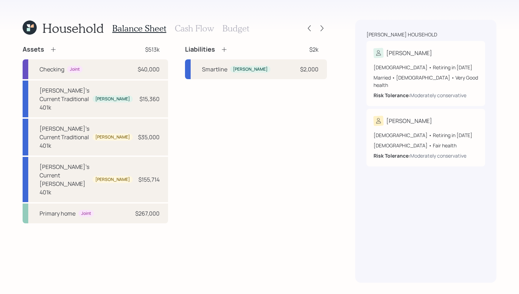
click at [54, 50] on icon at bounding box center [53, 49] width 7 height 7
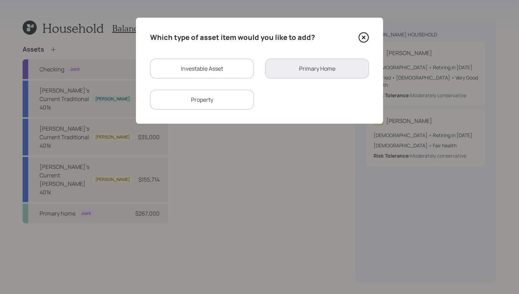
click at [187, 71] on div "Investable Asset" at bounding box center [202, 69] width 104 height 20
select select "taxable"
select select "balanced"
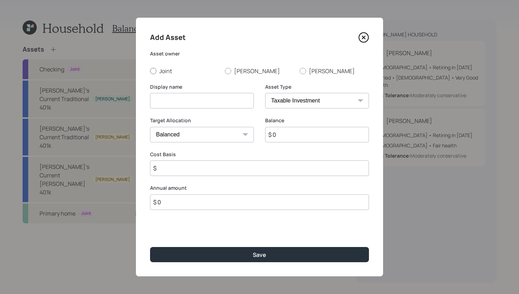
click at [170, 68] on label "Joint" at bounding box center [184, 71] width 69 height 8
click at [150, 71] on input "Joint" at bounding box center [150, 71] width 0 height 0
radio input "true"
click at [170, 104] on input at bounding box center [202, 101] width 104 height 16
type input "Savings"
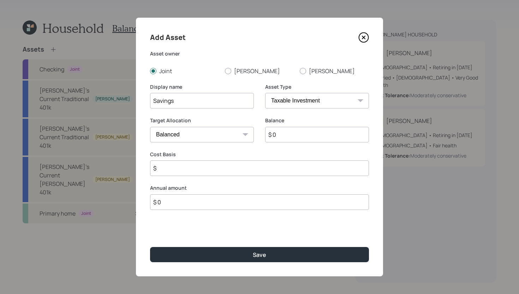
click at [284, 142] on div "Balance $ 0" at bounding box center [317, 134] width 104 height 34
click at [285, 138] on input "$ 0" at bounding box center [317, 135] width 104 height 16
paste input "175,00"
type input "$ 175,000"
click at [209, 172] on input "$" at bounding box center [259, 168] width 219 height 16
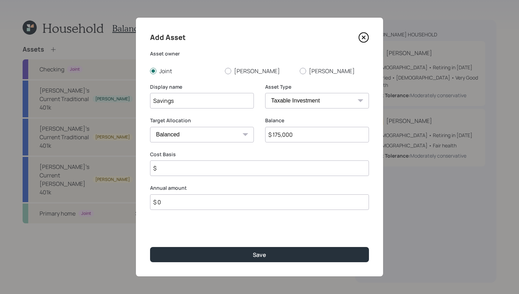
paste input "175,000"
type input "$ 175,000"
click at [227, 136] on select "Cash Conservative Balanced Aggressive" at bounding box center [202, 135] width 104 height 16
click at [150, 127] on select "Cash Conservative Balanced Aggressive" at bounding box center [202, 135] width 104 height 16
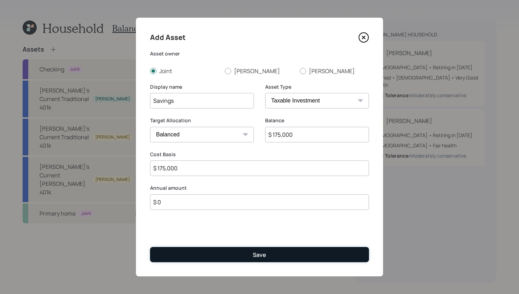
click at [257, 251] on div "Save" at bounding box center [259, 255] width 13 height 8
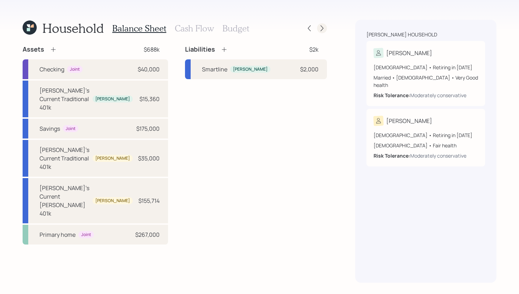
click at [324, 28] on icon at bounding box center [321, 28] width 7 height 7
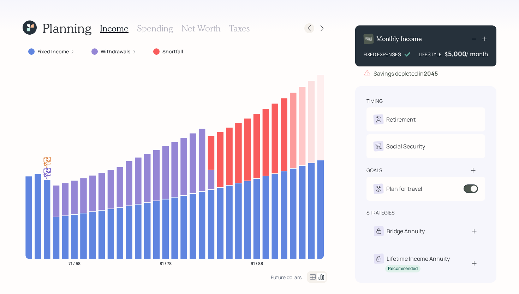
click at [308, 25] on icon at bounding box center [309, 28] width 7 height 7
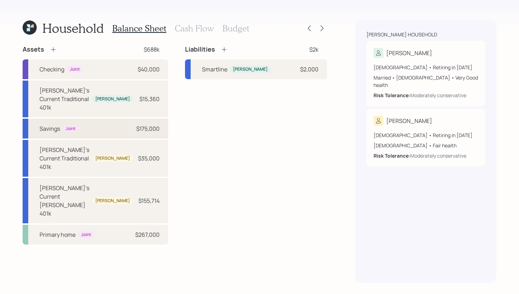
click at [124, 119] on div "Savings Joint $175,000" at bounding box center [95, 129] width 145 height 20
select select "taxable"
select select "balanced"
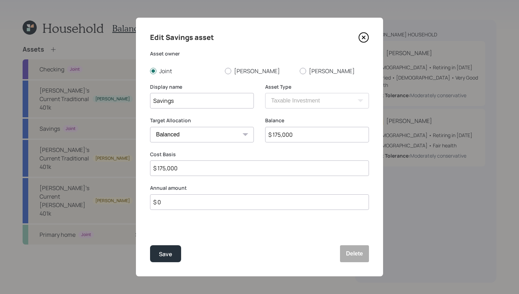
click at [363, 36] on icon at bounding box center [363, 37] width 11 height 11
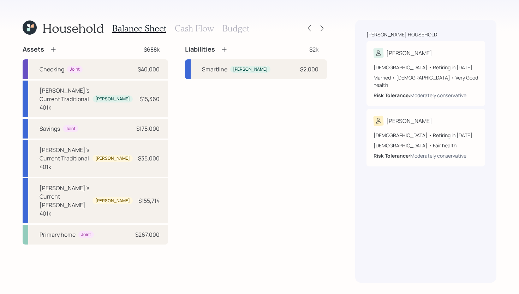
click at [245, 30] on h3 "Budget" at bounding box center [235, 28] width 27 height 10
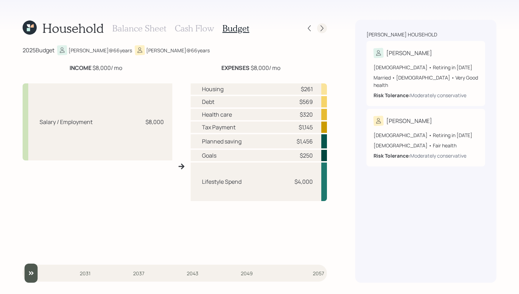
click at [321, 28] on icon at bounding box center [321, 28] width 7 height 7
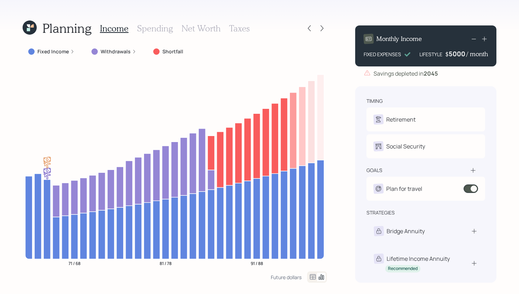
click at [455, 55] on div "5000" at bounding box center [458, 53] width 18 height 8
click at [339, 128] on div "Planning Income Spending Net Worth Taxes Fixed Income Withdrawals Shortfall 71 …" at bounding box center [259, 147] width 519 height 294
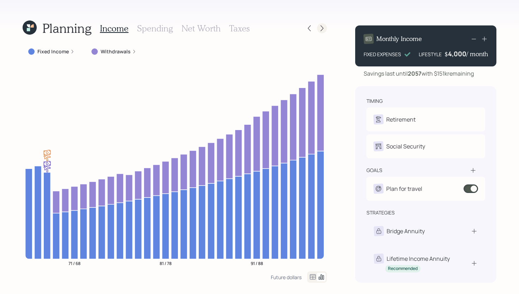
click at [325, 26] on icon at bounding box center [321, 28] width 7 height 7
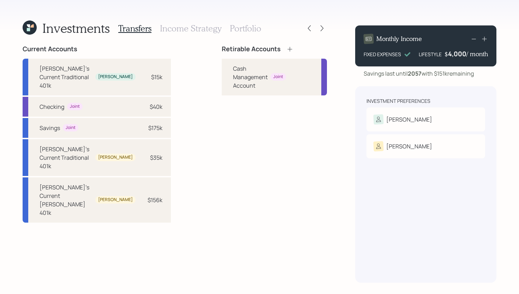
click at [272, 45] on div "Investments Transfers Income Strategy Portfolio Current Accounts Tina's Current…" at bounding box center [175, 151] width 304 height 263
click at [286, 47] on icon at bounding box center [289, 49] width 7 height 7
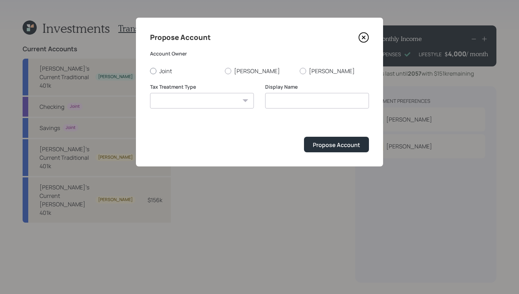
click at [159, 71] on label "Joint" at bounding box center [184, 71] width 69 height 8
click at [150, 71] on input "Joint" at bounding box center [150, 71] width 0 height 0
radio input "true"
click at [174, 99] on select "Roth Taxable Traditional" at bounding box center [202, 101] width 104 height 16
select select "taxable"
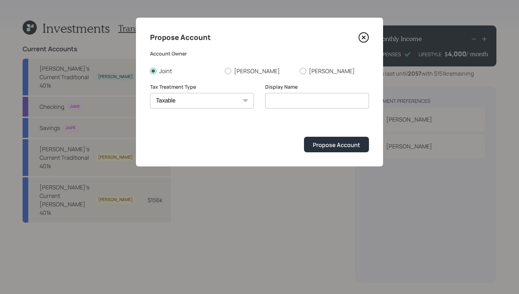
click at [150, 93] on select "Roth Taxable Traditional" at bounding box center [202, 101] width 104 height 16
click at [308, 105] on input "Taxable" at bounding box center [317, 101] width 104 height 16
type input "Joint Account"
click at [342, 146] on div "Propose Account" at bounding box center [336, 145] width 47 height 8
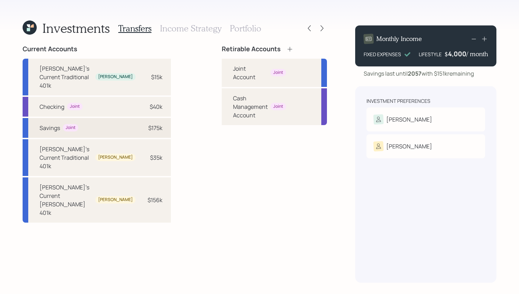
click at [145, 119] on div "Savings Joint $175k" at bounding box center [97, 128] width 148 height 20
click at [222, 71] on div "Joint Account Joint" at bounding box center [274, 73] width 105 height 28
select select "d90869df-d76b-4a11-94f3-bd1394e78ba2"
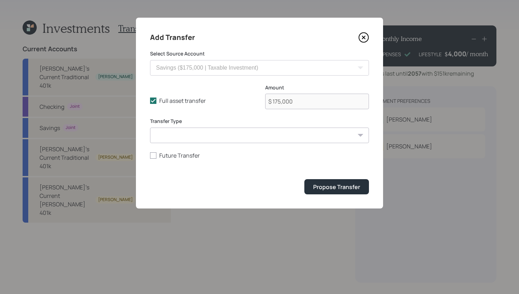
click at [369, 198] on div "Add Transfer Select Source Account Tina's Current Traditional 401k ($15,360 | 4…" at bounding box center [259, 113] width 247 height 191
click at [353, 189] on div "Propose Transfer" at bounding box center [336, 187] width 47 height 8
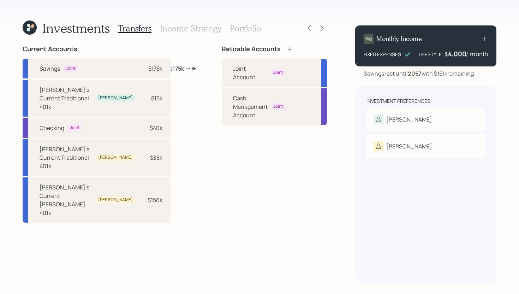
click at [286, 46] on icon at bounding box center [289, 49] width 7 height 7
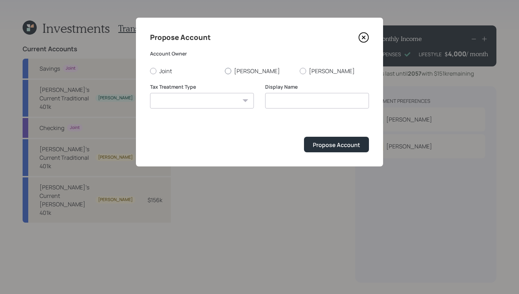
click at [225, 69] on label "Tina" at bounding box center [259, 71] width 69 height 8
click at [225, 71] on input "Tina" at bounding box center [224, 71] width 0 height 0
radio input "true"
click at [212, 106] on select "Roth Taxable Traditional" at bounding box center [202, 101] width 104 height 16
select select "traditional"
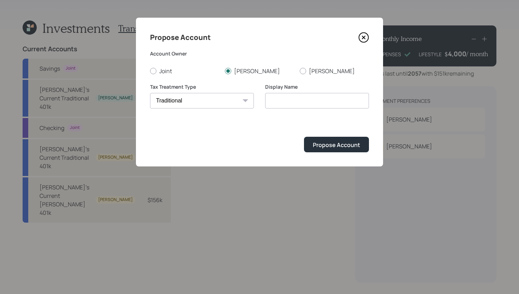
click at [150, 93] on select "Roth Taxable Traditional" at bounding box center [202, 101] width 104 height 16
click at [268, 102] on input "Traditional" at bounding box center [317, 101] width 104 height 16
click at [313, 102] on input "Tina's Traditional" at bounding box center [317, 101] width 104 height 16
type input "Tina's Traditional IRA"
click at [331, 142] on div "Propose Account" at bounding box center [336, 145] width 47 height 8
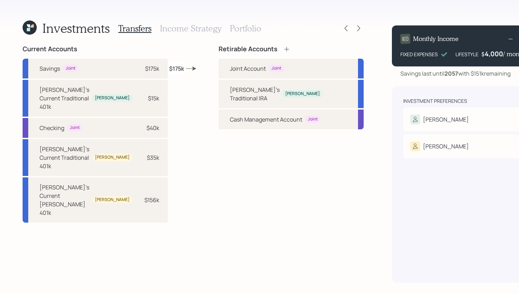
click at [283, 47] on icon at bounding box center [286, 49] width 7 height 7
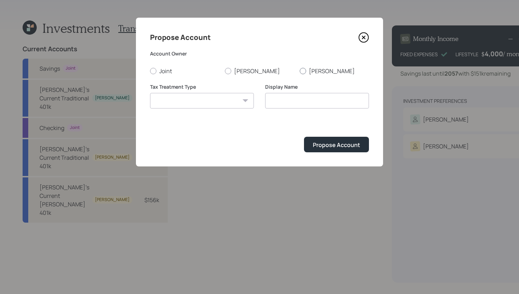
click at [311, 69] on label "Larry" at bounding box center [334, 71] width 69 height 8
click at [300, 71] on input "Larry" at bounding box center [299, 71] width 0 height 0
radio input "true"
click at [222, 101] on select "Roth Taxable Traditional" at bounding box center [202, 101] width 104 height 16
select select "traditional"
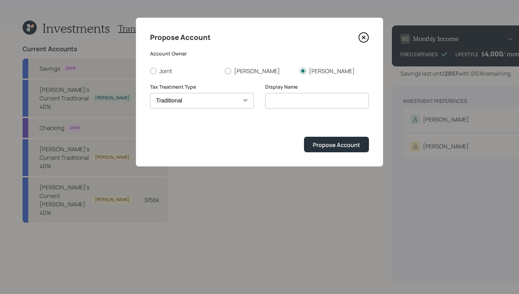
click at [150, 93] on select "Roth Taxable Traditional" at bounding box center [202, 101] width 104 height 16
click at [269, 100] on input "Traditional" at bounding box center [317, 101] width 104 height 16
click at [327, 104] on input "Larry's Traditional" at bounding box center [317, 101] width 104 height 16
type input "Larry's Traditional IRA"
click at [337, 143] on div "Propose Account" at bounding box center [336, 145] width 47 height 8
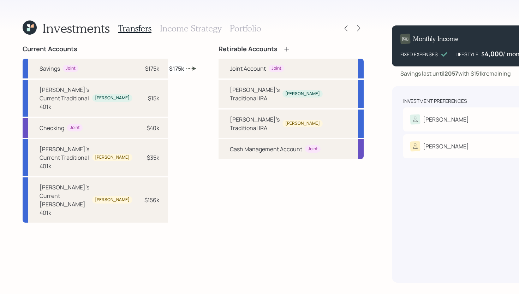
click at [283, 46] on icon at bounding box center [286, 49] width 7 height 7
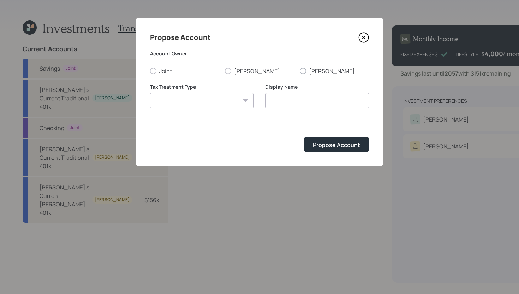
click at [307, 72] on label "Larry" at bounding box center [334, 71] width 69 height 8
click at [300, 71] on input "Larry" at bounding box center [299, 71] width 0 height 0
radio input "true"
click at [199, 95] on select "Roth Taxable Traditional" at bounding box center [202, 101] width 104 height 16
select select "roth"
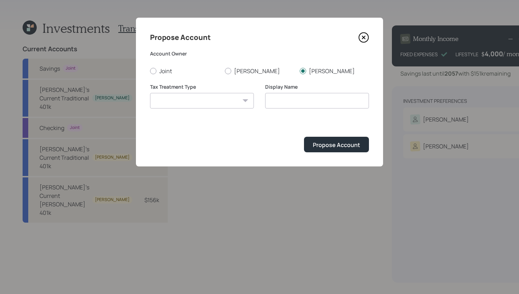
click at [150, 93] on select "Roth Taxable Traditional" at bounding box center [202, 101] width 104 height 16
click at [269, 99] on input "Roth" at bounding box center [317, 101] width 104 height 16
click at [311, 100] on input "Larry's Roth" at bounding box center [317, 101] width 104 height 16
type input "Larry's Roth IRA"
click at [335, 149] on button "Propose Account" at bounding box center [336, 144] width 65 height 15
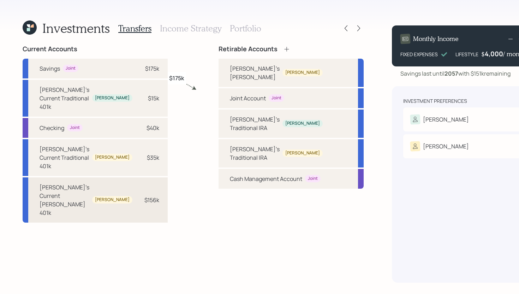
click at [144, 196] on div "$156k" at bounding box center [151, 200] width 15 height 8
click at [218, 65] on div "Larry's Roth IRA Larry" at bounding box center [290, 73] width 145 height 28
select select "e35ce561-496f-4258-9df1-bb77e8770d25"
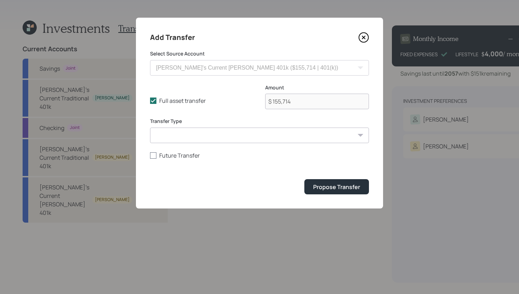
click at [166, 155] on label "Future Transfer" at bounding box center [259, 155] width 219 height 8
click at [150, 155] on input "Future Transfer" at bounding box center [150, 155] width 0 height 0
checkbox input "true"
select select "9"
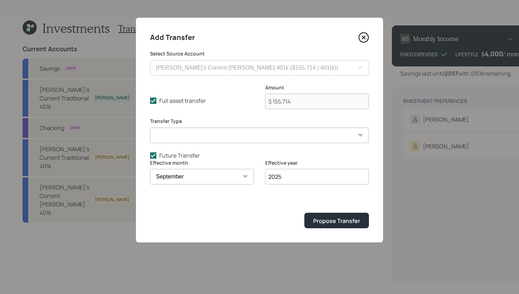
click at [283, 176] on input "2025" at bounding box center [317, 177] width 104 height 16
type input "2027"
click at [196, 177] on select "January February March April May June July August September October November De…" at bounding box center [202, 177] width 104 height 16
select select "12"
click at [150, 169] on select "January February March April May June July August September October November De…" at bounding box center [202, 177] width 104 height 16
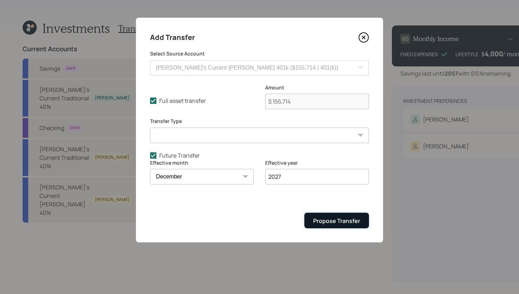
click at [321, 217] on div "Propose Transfer" at bounding box center [336, 221] width 47 height 8
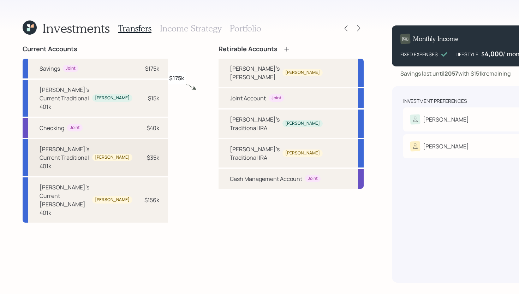
click at [147, 153] on div "$35k" at bounding box center [153, 157] width 12 height 8
click at [166, 134] on div "Current Accounts Savings Joint $175k Tina's Current Traditional 401k Tina $15k …" at bounding box center [193, 163] width 341 height 237
click at [145, 144] on div "Larry's Current Traditional 401k Larry $35k" at bounding box center [95, 157] width 145 height 37
click at [230, 145] on div "Larry's Traditional IRA" at bounding box center [255, 153] width 50 height 17
select select "a8818ec8-c4f4-4dbb-9316-c7925e1b7dce"
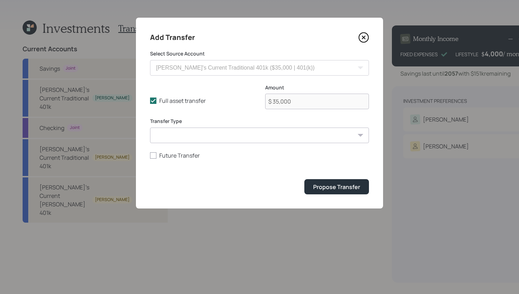
click at [155, 160] on form "Select Source Account Tina's Current Traditional 401k ($15,360 | 401(k)) Checki…" at bounding box center [259, 122] width 219 height 144
click at [169, 154] on label "Future Transfer" at bounding box center [259, 155] width 219 height 8
click at [150, 155] on input "Future Transfer" at bounding box center [150, 155] width 0 height 0
checkbox input "true"
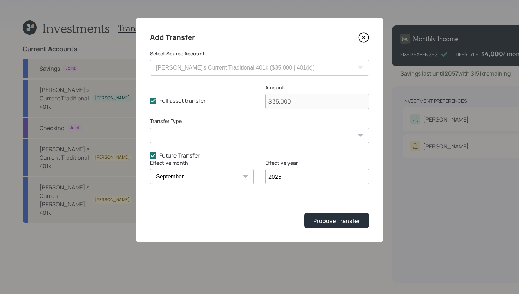
click at [183, 178] on select "January February March April May June July August September October November De…" at bounding box center [202, 177] width 104 height 16
select select "12"
click at [150, 169] on select "January February March April May June July August September October November De…" at bounding box center [202, 177] width 104 height 16
click at [281, 184] on input "2025" at bounding box center [317, 177] width 104 height 16
type input "2027"
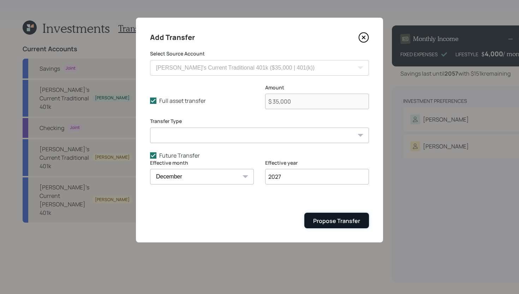
click at [339, 220] on div "Propose Transfer" at bounding box center [336, 221] width 47 height 8
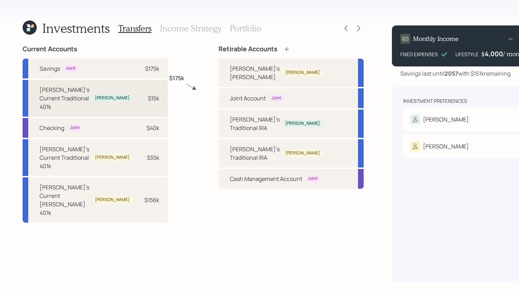
click at [148, 95] on div "$15k" at bounding box center [153, 98] width 11 height 8
click at [246, 115] on div "Tina's Traditional IRA" at bounding box center [255, 123] width 50 height 17
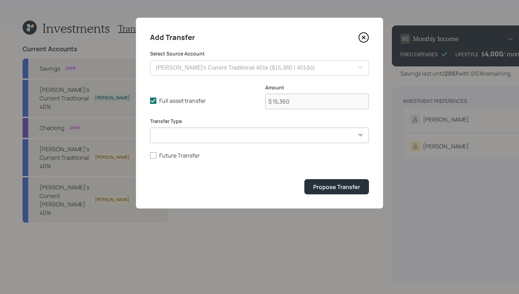
click at [155, 160] on form "Select Source Account Tina's Current Traditional 401k ($15,360 | 401(k)) Checki…" at bounding box center [259, 122] width 219 height 144
click at [160, 154] on label "Future Transfer" at bounding box center [259, 155] width 219 height 8
click at [150, 155] on input "Future Transfer" at bounding box center [150, 155] width 0 height 0
checkbox input "true"
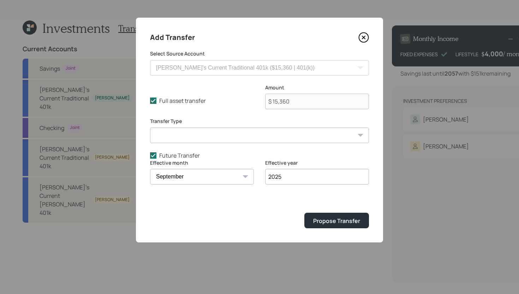
click at [220, 173] on select "January February March April May June July August September October November De…" at bounding box center [202, 177] width 104 height 16
select select "12"
click at [150, 169] on select "January February March April May June July August September October November De…" at bounding box center [202, 177] width 104 height 16
click at [296, 173] on input "2025" at bounding box center [317, 177] width 104 height 16
type input "2027"
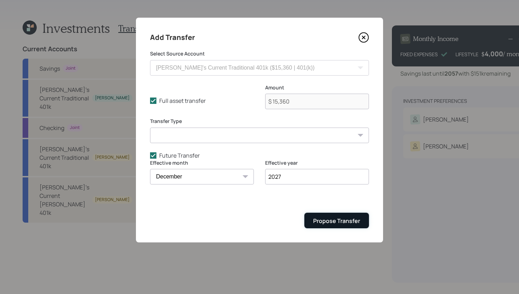
click at [325, 217] on div "Propose Transfer" at bounding box center [336, 221] width 47 height 8
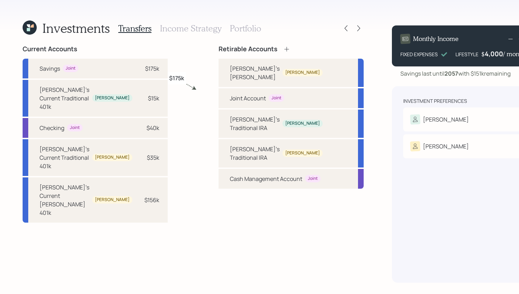
click at [206, 30] on h3 "Income Strategy" at bounding box center [190, 28] width 61 height 10
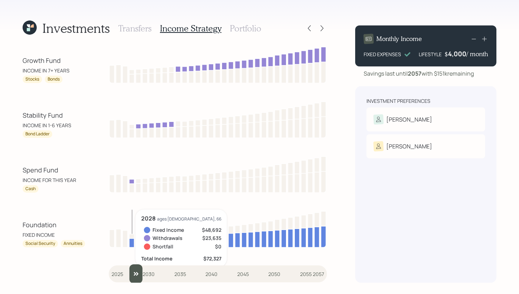
drag, startPoint x: 121, startPoint y: 271, endPoint x: 130, endPoint y: 270, distance: 9.2
click at [130, 270] on input "slider" at bounding box center [218, 273] width 218 height 19
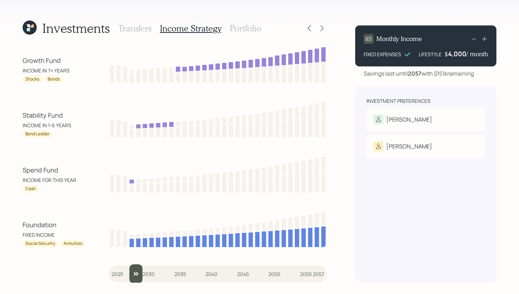
click at [137, 271] on input "slider" at bounding box center [218, 273] width 218 height 19
drag, startPoint x: 142, startPoint y: 271, endPoint x: 127, endPoint y: 270, distance: 15.2
click at [127, 270] on input "slider" at bounding box center [218, 273] width 218 height 19
drag, startPoint x: 133, startPoint y: 277, endPoint x: 89, endPoint y: 269, distance: 44.8
click at [109, 269] on input "slider" at bounding box center [218, 273] width 218 height 19
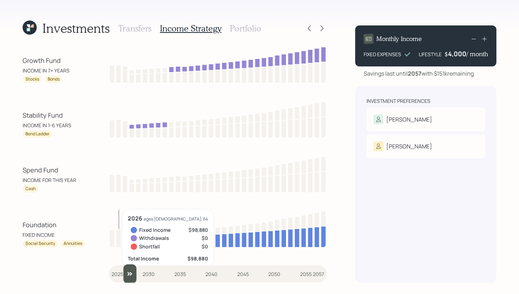
click at [122, 270] on input "slider" at bounding box center [218, 273] width 218 height 19
type input "2028"
click at [128, 270] on input "slider" at bounding box center [218, 273] width 218 height 19
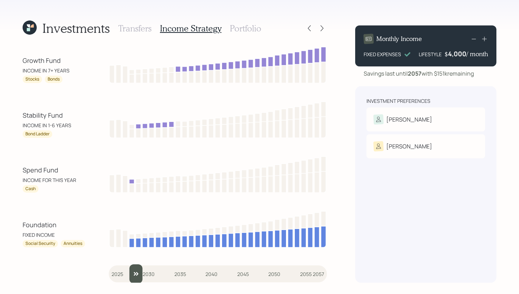
click at [240, 29] on h3 "Portfolio" at bounding box center [245, 28] width 31 height 10
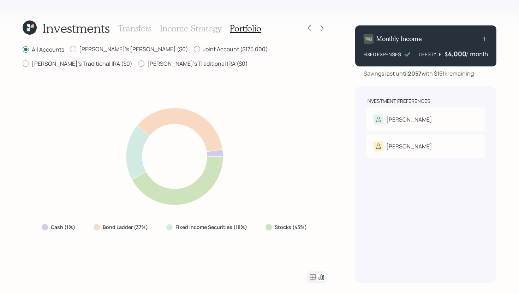
click at [194, 49] on label "Joint Account ($175,000)" at bounding box center [231, 49] width 74 height 8
click at [193, 49] on input "Joint Account ($175,000)" at bounding box center [193, 49] width 0 height 0
radio input "true"
radio input "false"
click at [312, 275] on icon at bounding box center [312, 276] width 8 height 8
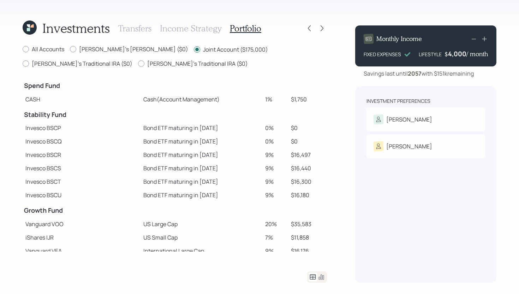
drag, startPoint x: 269, startPoint y: 98, endPoint x: 247, endPoint y: 98, distance: 21.5
click at [247, 98] on tr "CASH Cash (Account Management) 1% $1,750" at bounding box center [175, 98] width 304 height 13
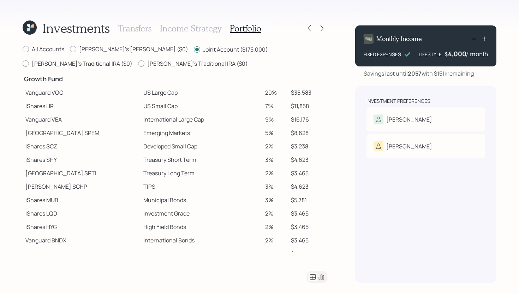
scroll to position [132, 0]
drag, startPoint x: 73, startPoint y: 93, endPoint x: 54, endPoint y: 93, distance: 18.4
click at [54, 93] on td "Vanguard VOO" at bounding box center [82, 91] width 118 height 13
drag, startPoint x: 56, startPoint y: 104, endPoint x: 43, endPoint y: 104, distance: 13.1
click at [43, 104] on td "iShares IJR" at bounding box center [82, 104] width 118 height 13
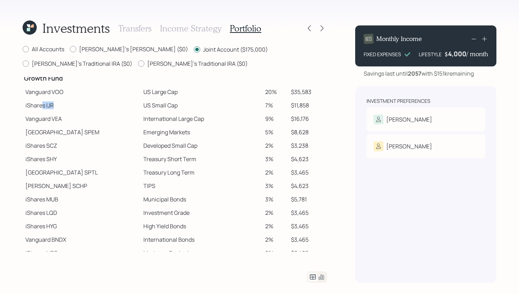
click at [55, 103] on td "iShares IJR" at bounding box center [82, 104] width 118 height 13
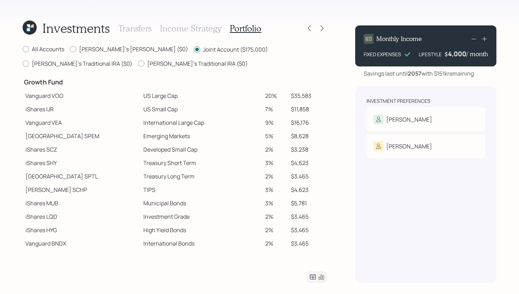
scroll to position [128, 0]
click at [262, 96] on td "20%" at bounding box center [275, 95] width 26 height 13
drag, startPoint x: 255, startPoint y: 94, endPoint x: 268, endPoint y: 95, distance: 13.1
click at [268, 95] on td "20%" at bounding box center [275, 95] width 26 height 13
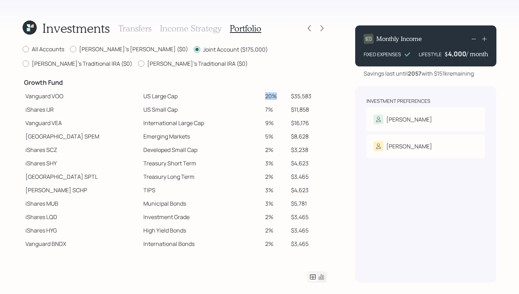
drag, startPoint x: 268, startPoint y: 95, endPoint x: 254, endPoint y: 95, distance: 13.8
click at [262, 95] on td "20%" at bounding box center [275, 95] width 26 height 13
click at [262, 97] on td "20%" at bounding box center [275, 95] width 26 height 13
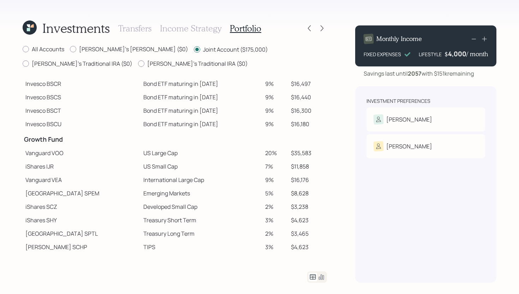
scroll to position [0, 0]
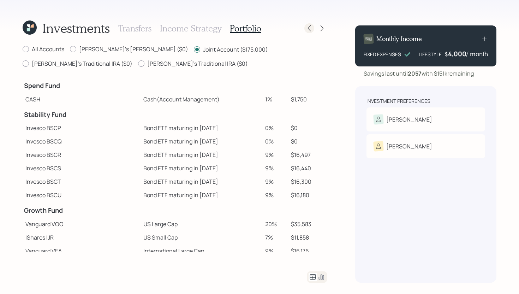
click at [309, 30] on icon at bounding box center [309, 28] width 7 height 7
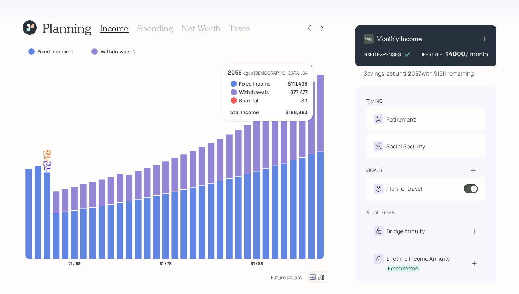
click at [461, 54] on div "4000" at bounding box center [458, 53] width 18 height 8
click at [348, 162] on div "Planning Income Spending Net Worth Taxes Fixed Income Withdrawals 71 / 68 81 / …" at bounding box center [259, 147] width 519 height 294
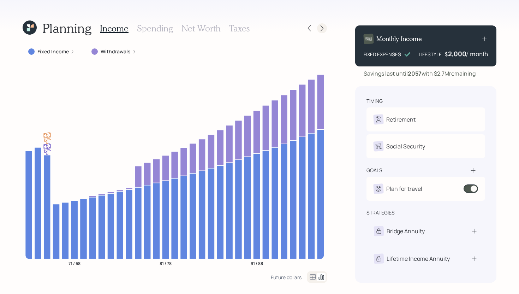
click at [322, 24] on div at bounding box center [322, 28] width 10 height 10
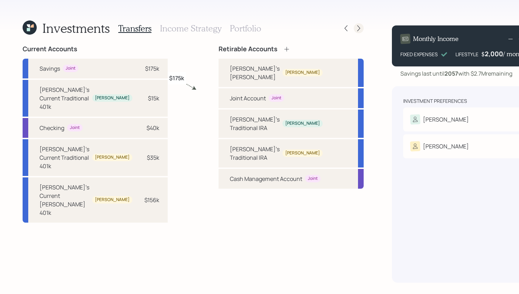
click at [355, 28] on icon at bounding box center [358, 28] width 7 height 7
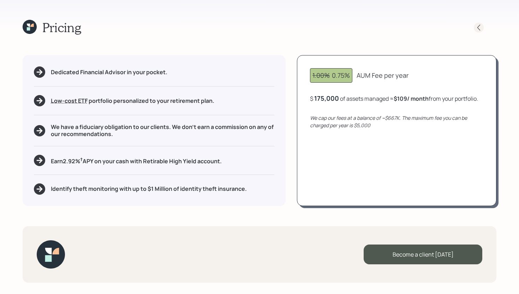
click at [476, 27] on icon at bounding box center [478, 27] width 7 height 7
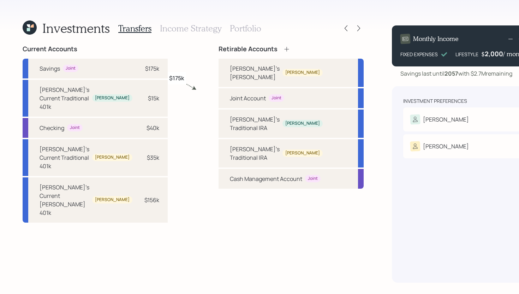
click at [177, 33] on h3 "Income Strategy" at bounding box center [190, 28] width 61 height 10
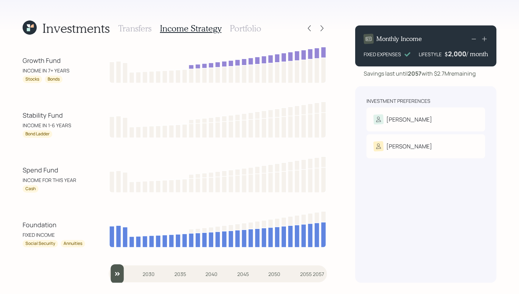
click at [457, 54] on div "2,000" at bounding box center [457, 53] width 18 height 8
click at [457, 54] on div "2000" at bounding box center [458, 53] width 18 height 8
click at [345, 103] on div "Investments Transfers Income Strategy Portfolio Growth Fund INCOME IN 7+ YEARS …" at bounding box center [259, 147] width 519 height 294
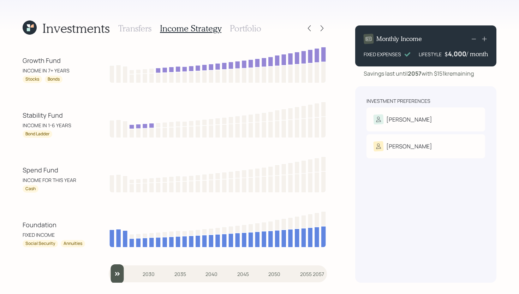
click at [249, 31] on h3 "Portfolio" at bounding box center [245, 28] width 31 height 10
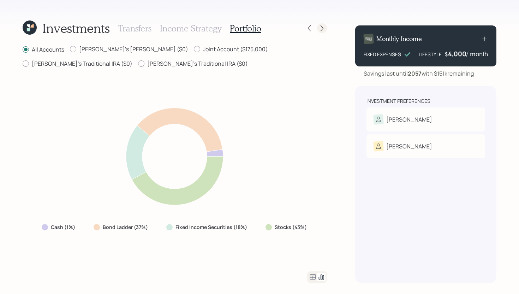
click at [321, 29] on icon at bounding box center [321, 28] width 7 height 7
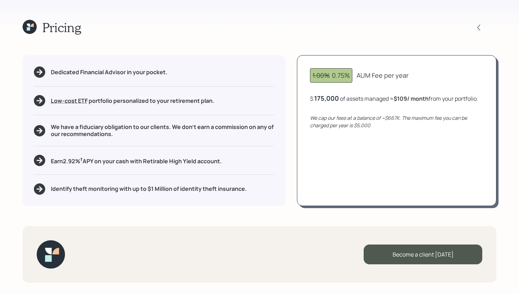
click at [29, 30] on icon at bounding box center [28, 28] width 3 height 3
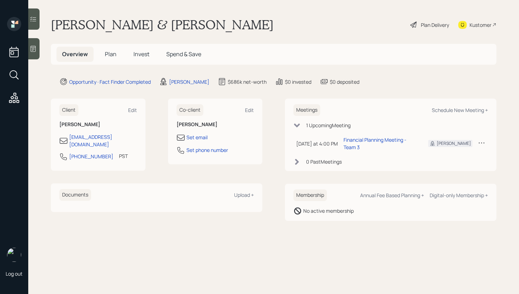
click at [427, 26] on div "Plan Delivery" at bounding box center [435, 24] width 28 height 7
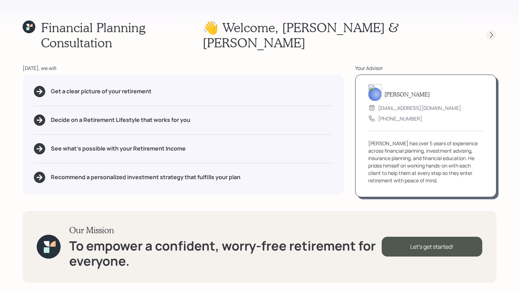
click at [491, 31] on icon at bounding box center [491, 34] width 7 height 7
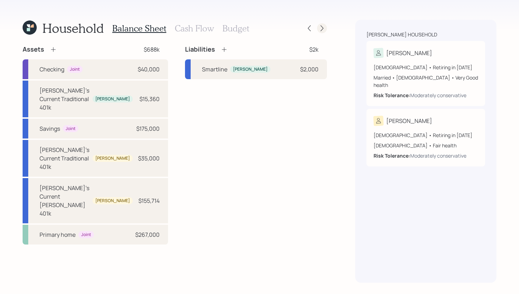
click at [322, 29] on icon at bounding box center [321, 28] width 7 height 7
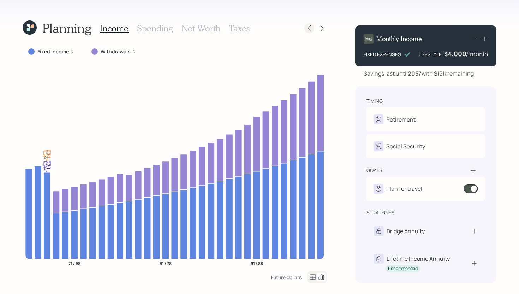
click at [308, 31] on icon at bounding box center [309, 28] width 7 height 7
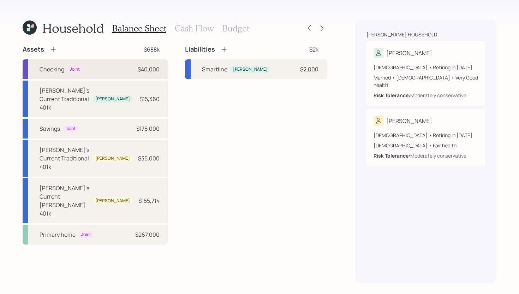
click at [115, 66] on div "Checking Joint $40,000" at bounding box center [95, 69] width 145 height 20
select select "cash"
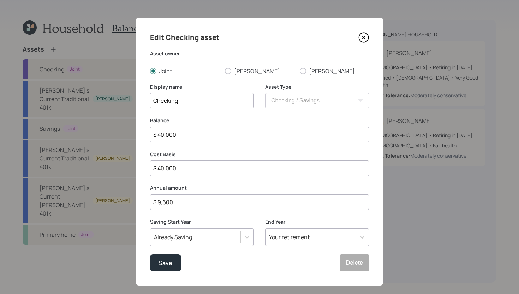
click at [186, 100] on input "Checking" at bounding box center [202, 101] width 104 height 16
type input "Checking - Emergency Fund"
click at [164, 261] on div "Save" at bounding box center [165, 263] width 13 height 10
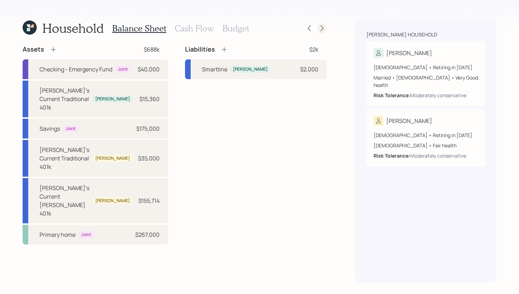
click at [324, 31] on icon at bounding box center [321, 28] width 7 height 7
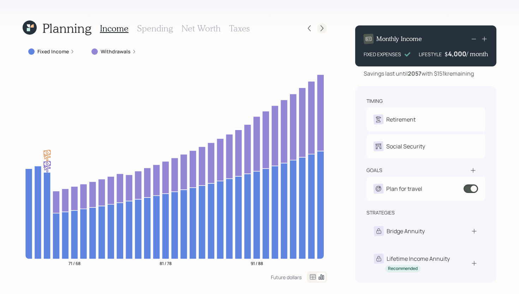
click at [324, 31] on icon at bounding box center [321, 28] width 7 height 7
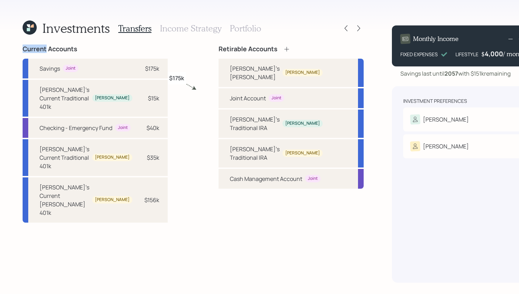
click at [355, 31] on icon at bounding box center [358, 28] width 7 height 7
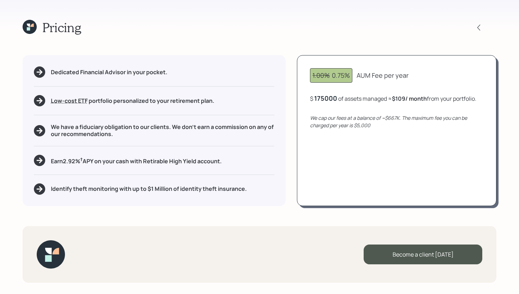
click at [330, 100] on div "175000" at bounding box center [325, 98] width 23 height 8
click at [325, 167] on div "1.00% 0.75% AUM Fee per year $ 150000 of assets managed ≈ $109 / month from you…" at bounding box center [396, 130] width 199 height 150
click at [27, 26] on icon at bounding box center [30, 27] width 14 height 14
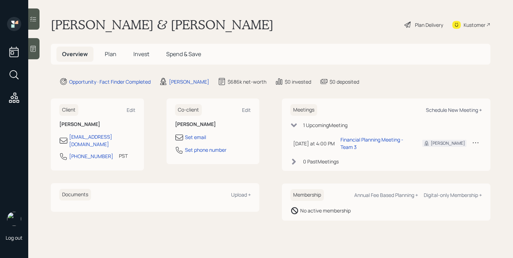
click at [461, 111] on div "Schedule New Meeting +" at bounding box center [454, 110] width 56 height 7
select select "bffa7908-1b2a-4c79-9bb6-f0ec9aed22d3"
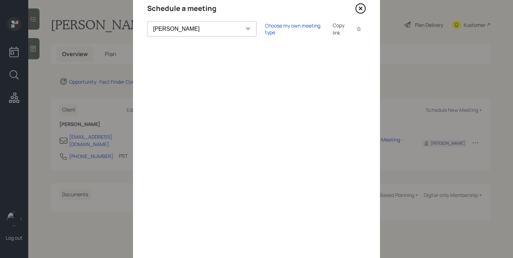
scroll to position [60, 0]
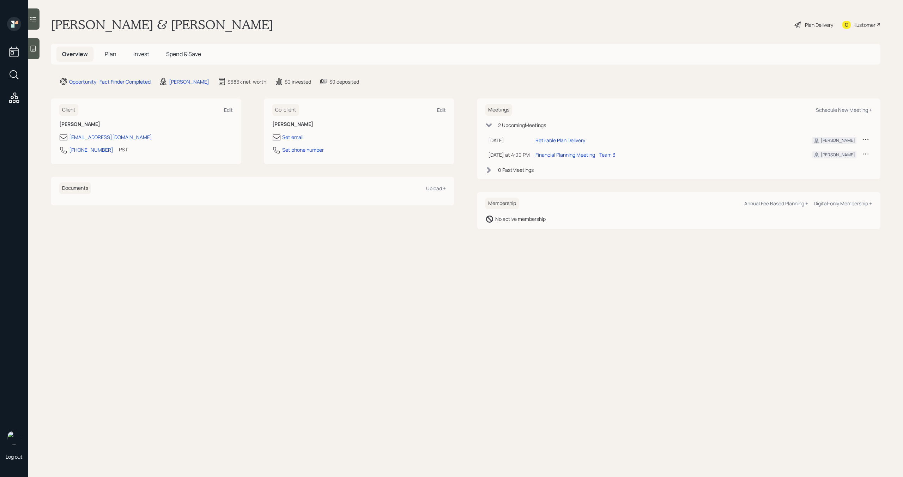
click at [113, 52] on span "Plan" at bounding box center [111, 54] width 12 height 8
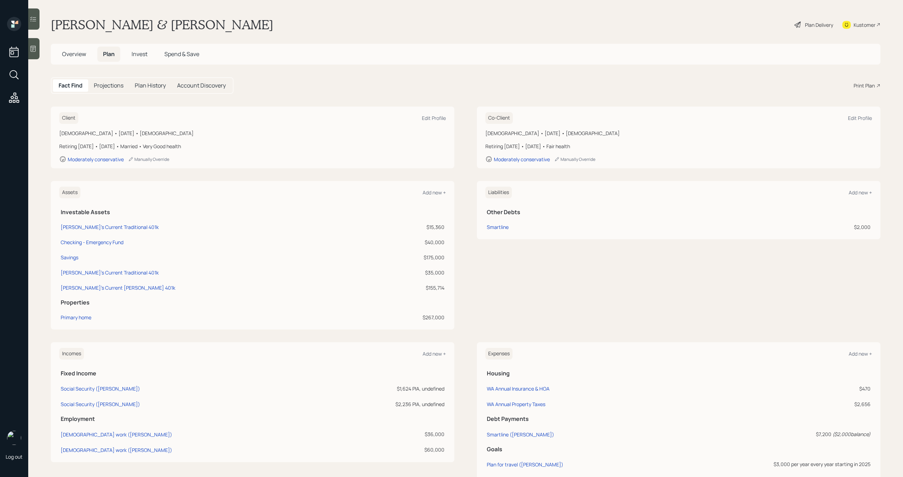
click at [874, 87] on div "Print Plan" at bounding box center [864, 85] width 21 height 7
